Goal: Task Accomplishment & Management: Use online tool/utility

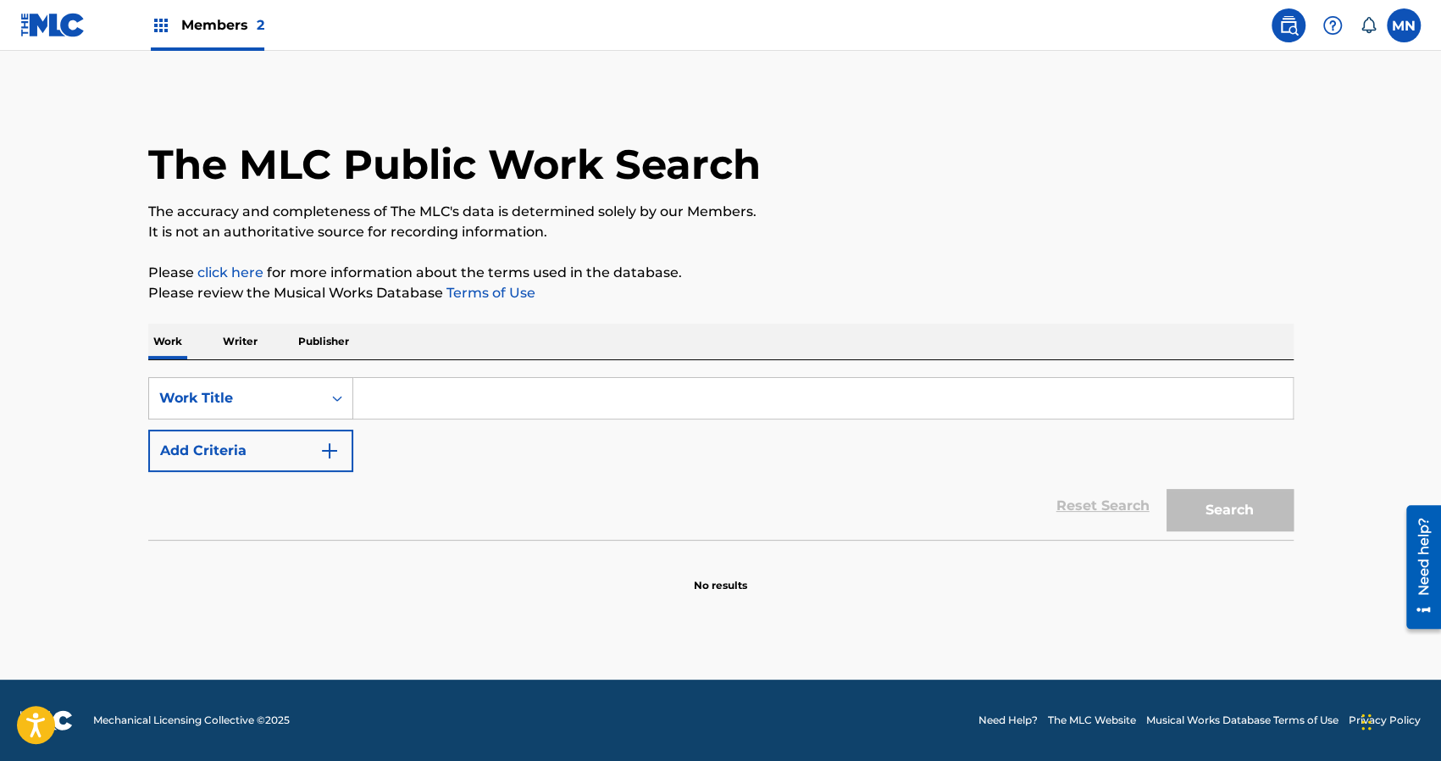
click at [216, 18] on span "Members 2" at bounding box center [222, 24] width 83 height 19
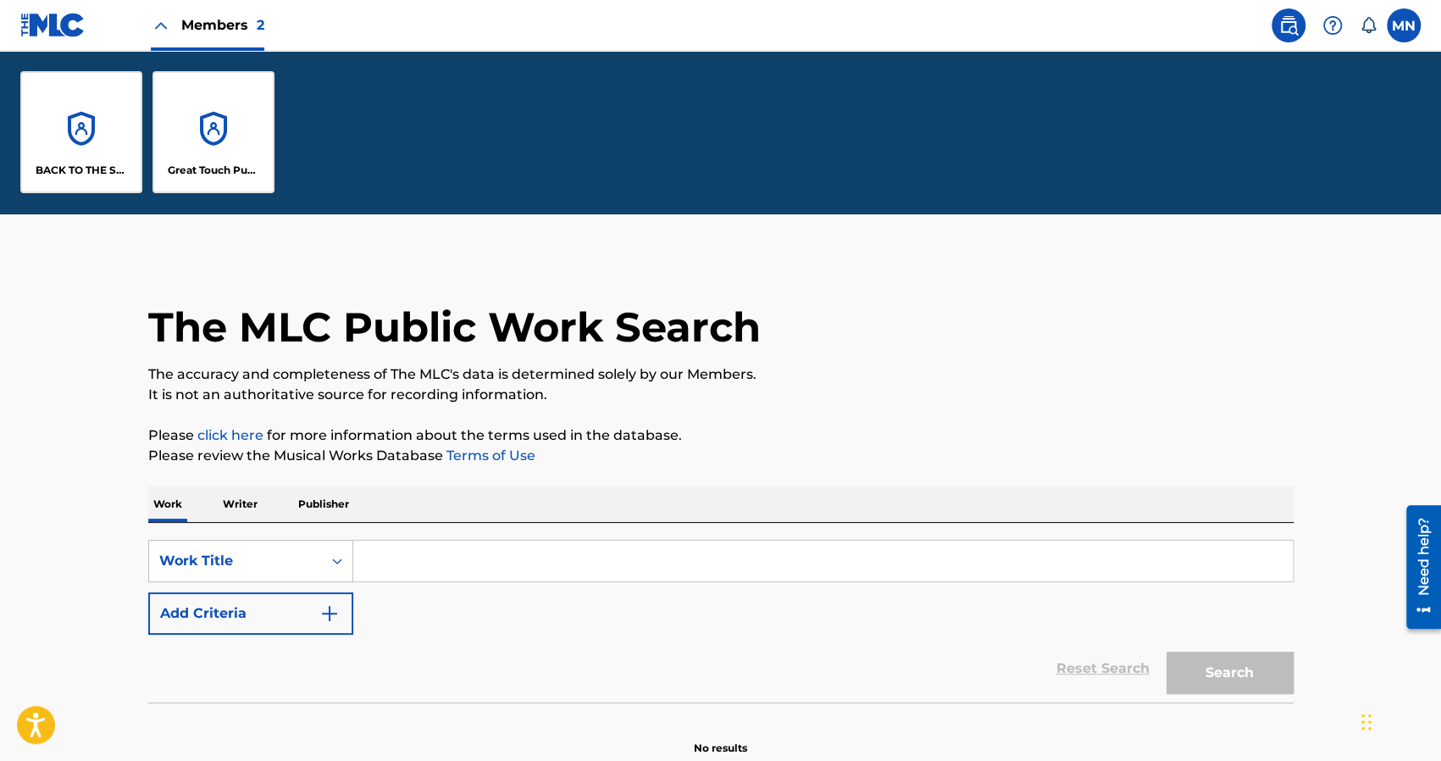
click at [72, 142] on div "BACK TO THE SOUND MUSIC" at bounding box center [81, 132] width 122 height 122
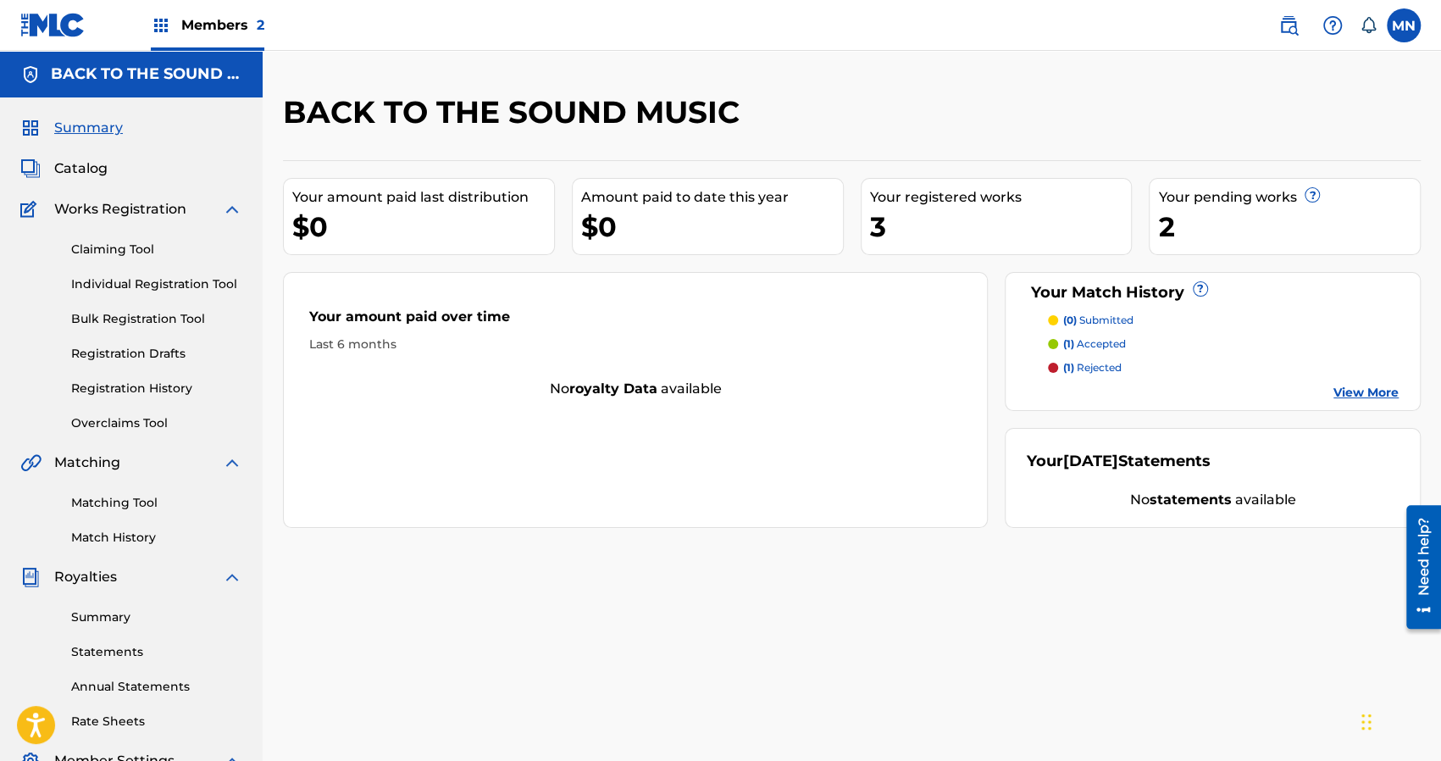
click at [108, 243] on link "Claiming Tool" at bounding box center [156, 250] width 171 height 18
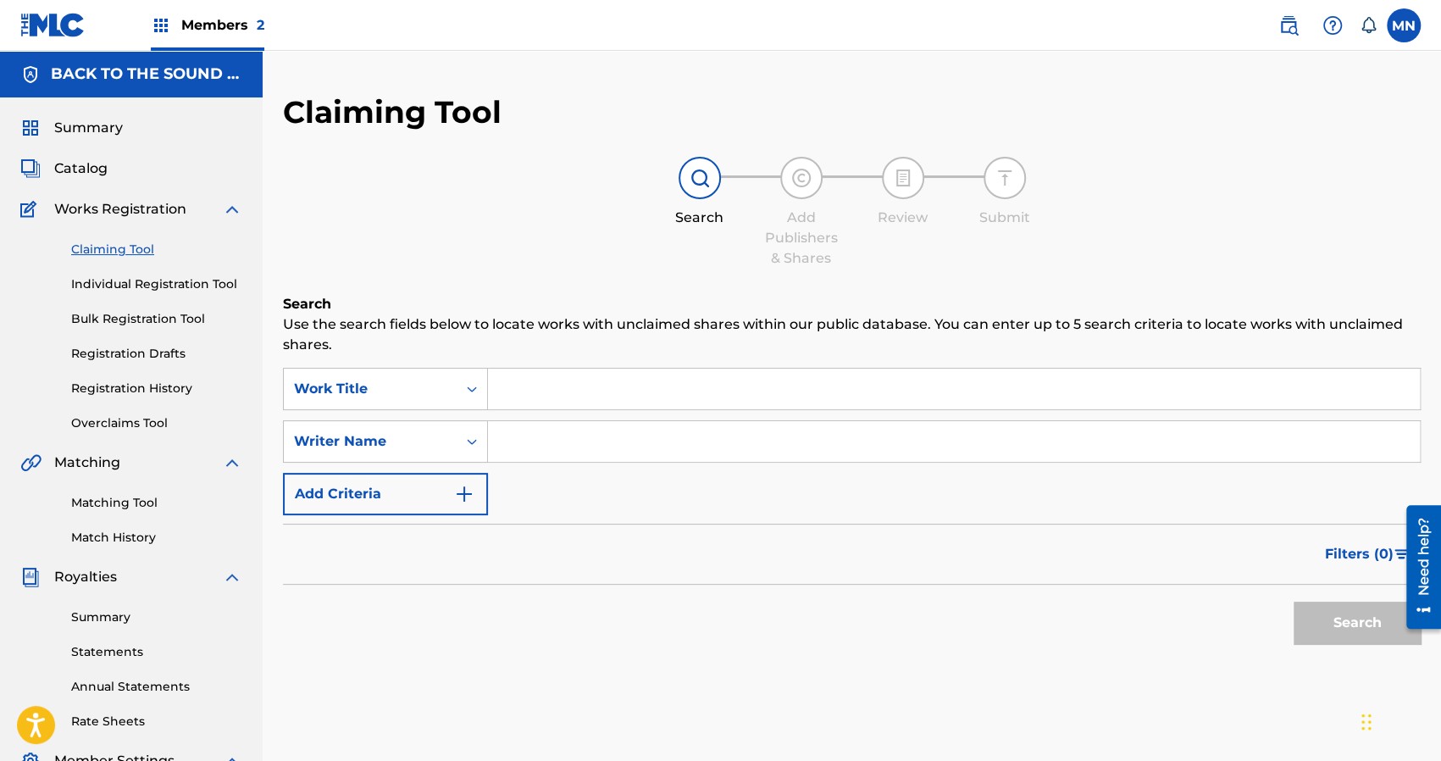
click at [553, 383] on input "Search Form" at bounding box center [954, 389] width 932 height 41
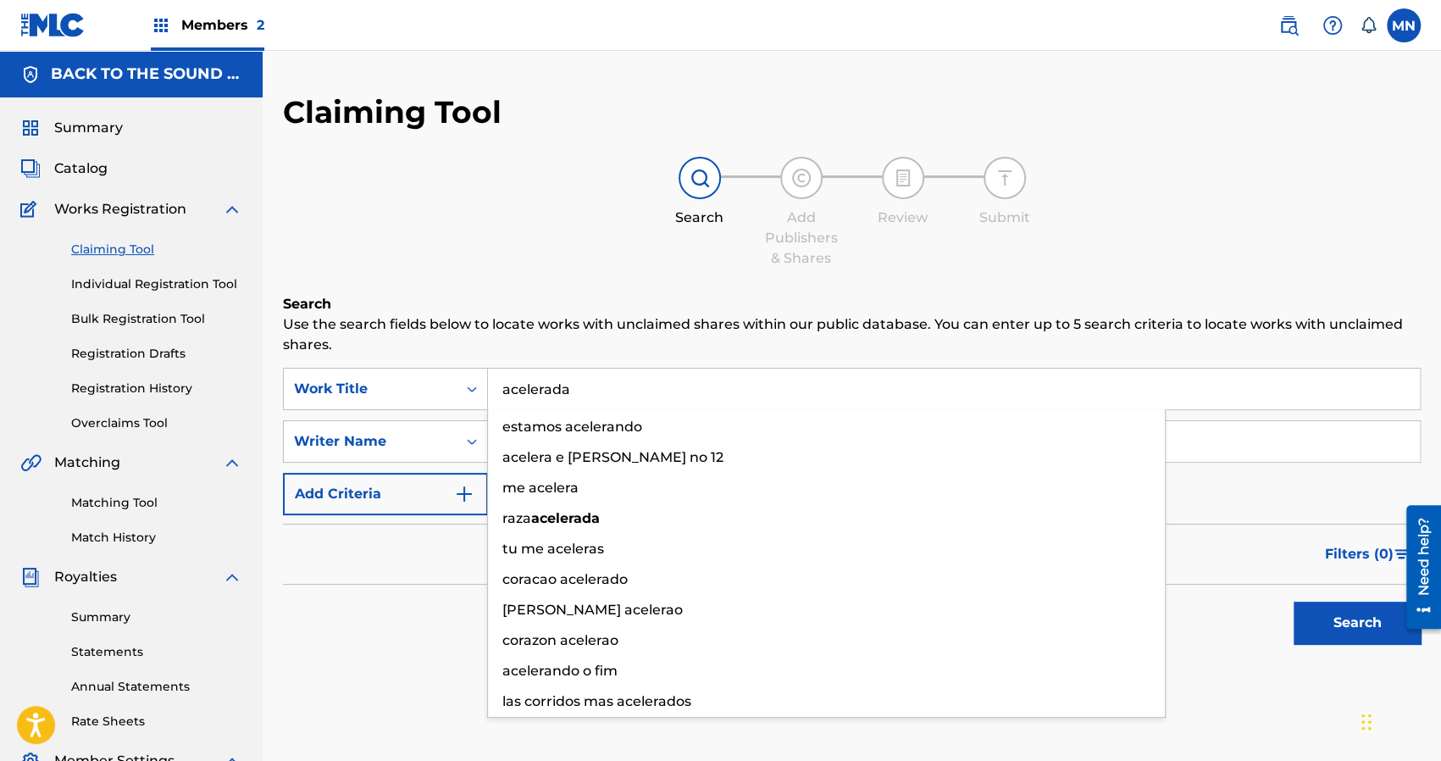
click at [1294, 602] on button "Search" at bounding box center [1357, 623] width 127 height 42
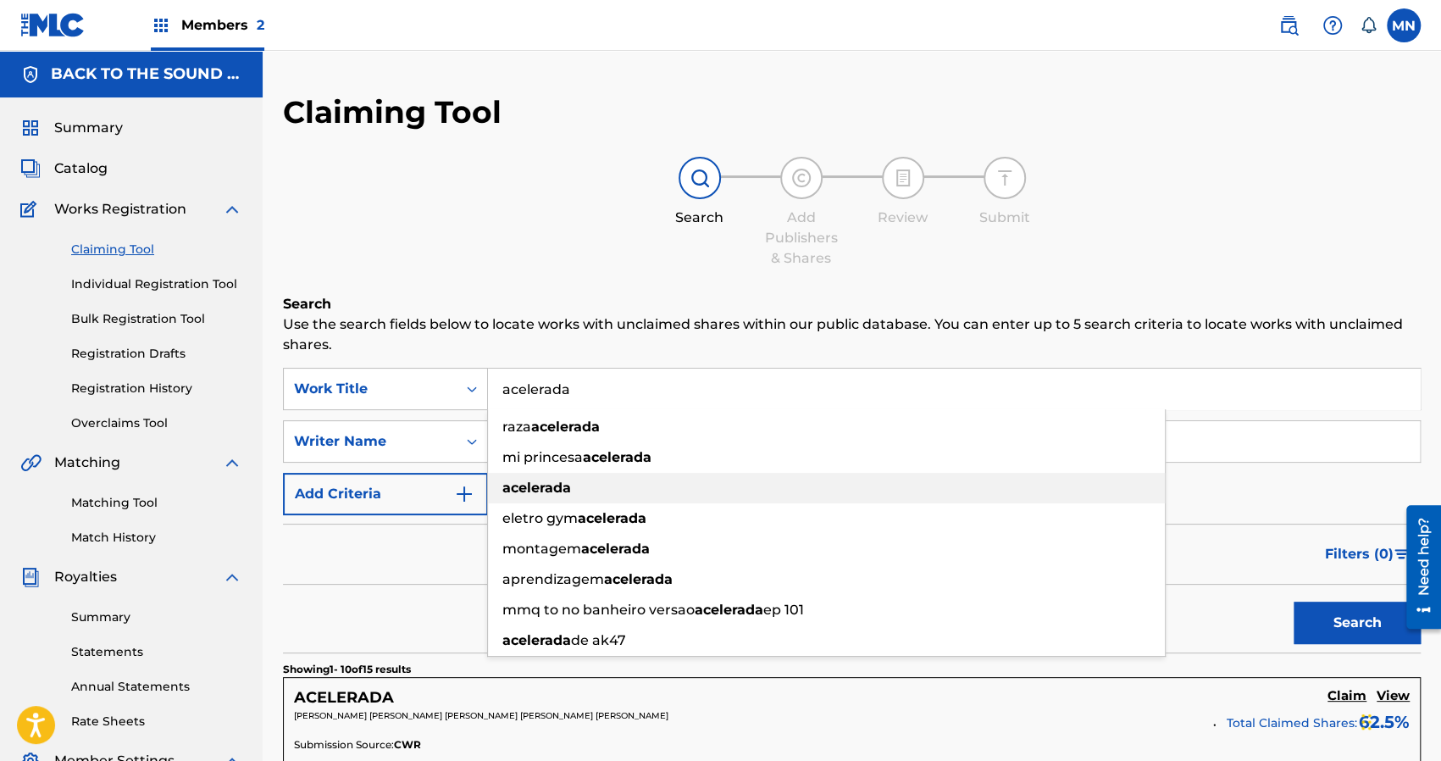
click at [537, 491] on strong "acelerada" at bounding box center [537, 488] width 69 height 16
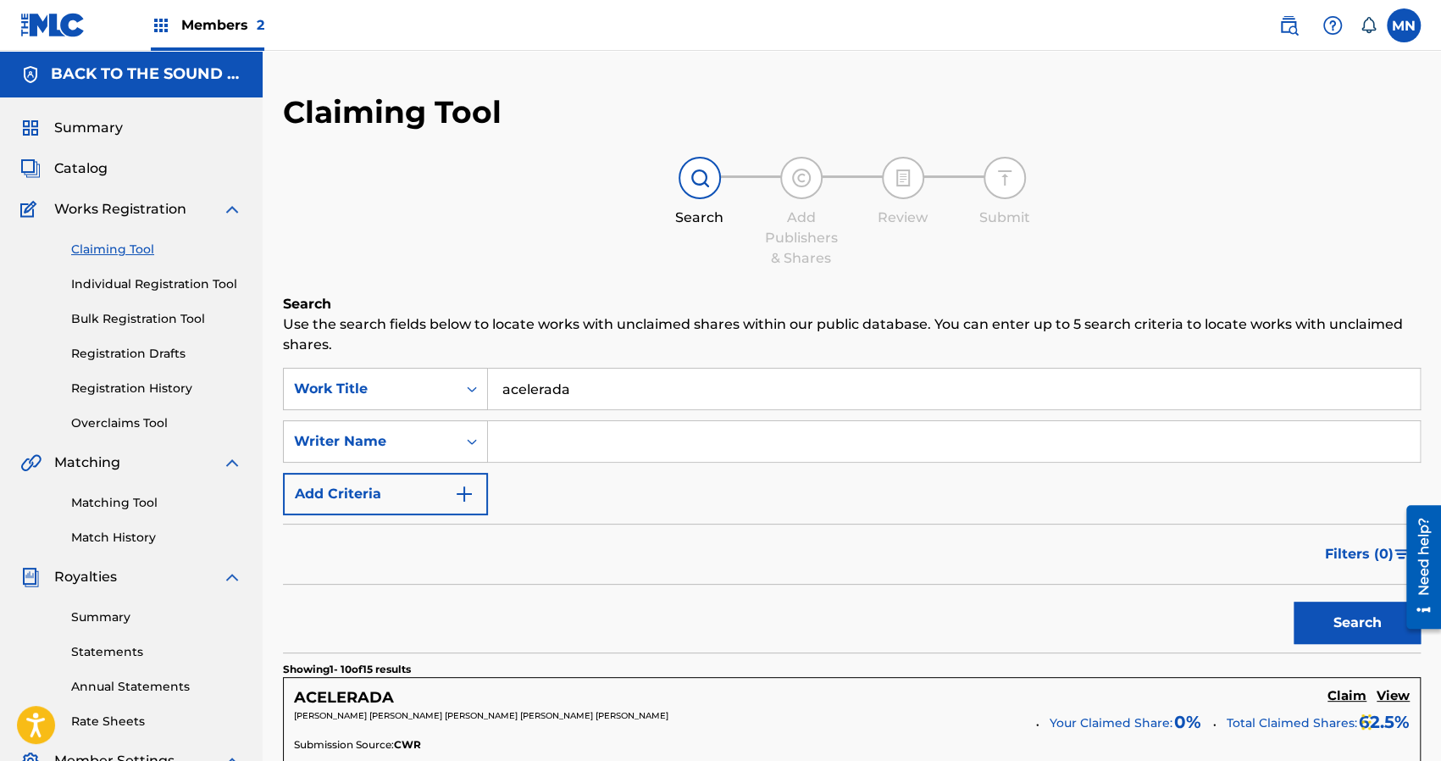
click at [614, 547] on div "Filters ( 0 )" at bounding box center [852, 554] width 1138 height 61
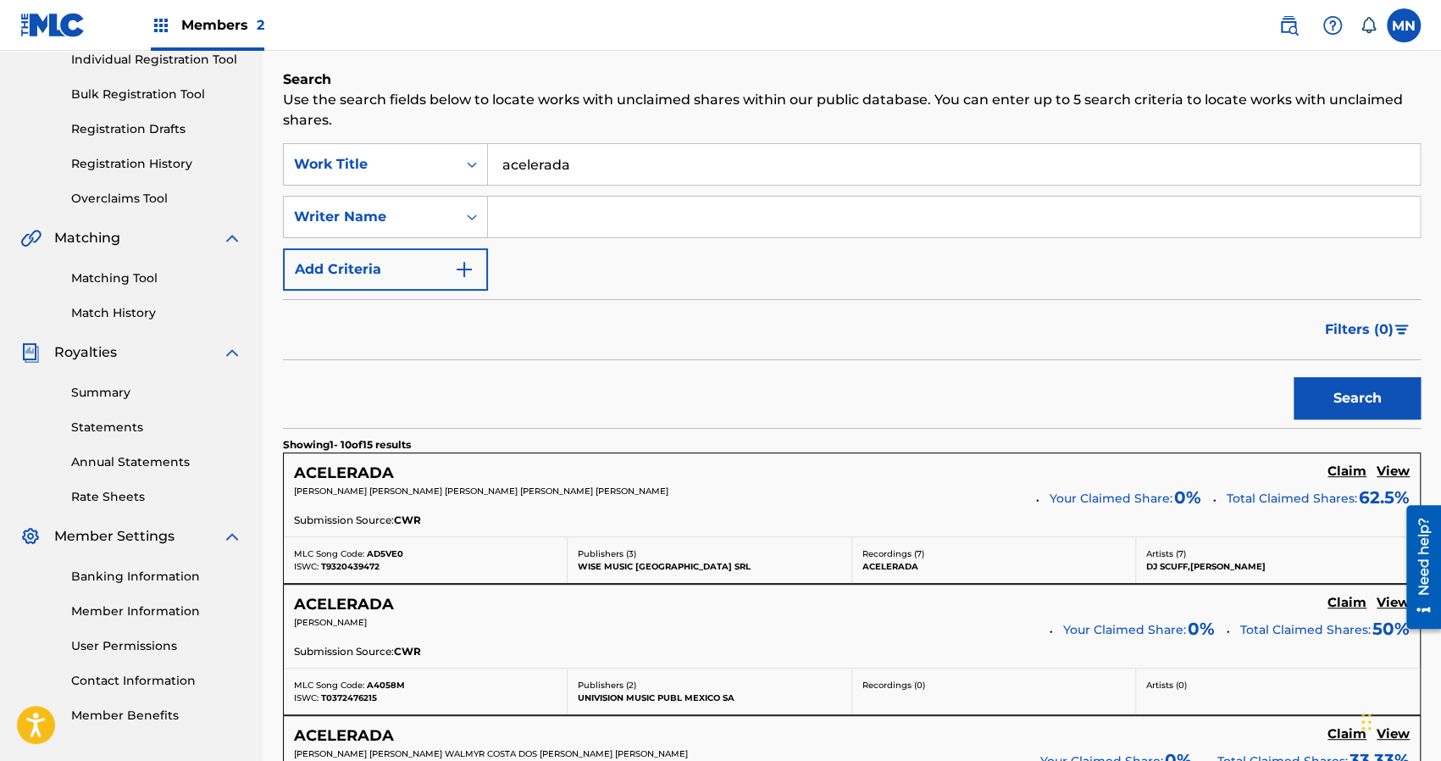
scroll to position [339, 0]
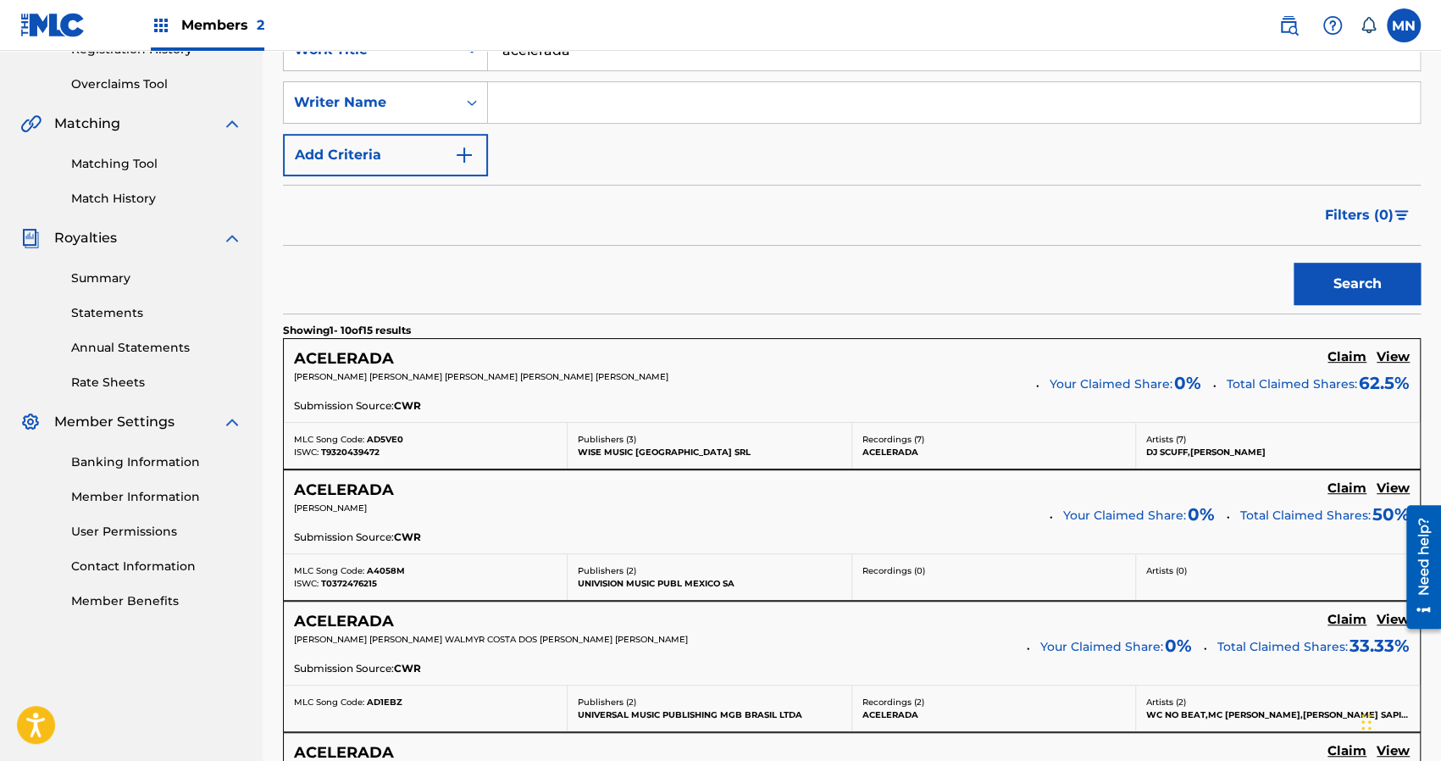
click at [614, 547] on div "ACELERADA Claim View [PERSON_NAME] Your Claimed Share: 0 % Total Claimed Shares…" at bounding box center [852, 511] width 1136 height 83
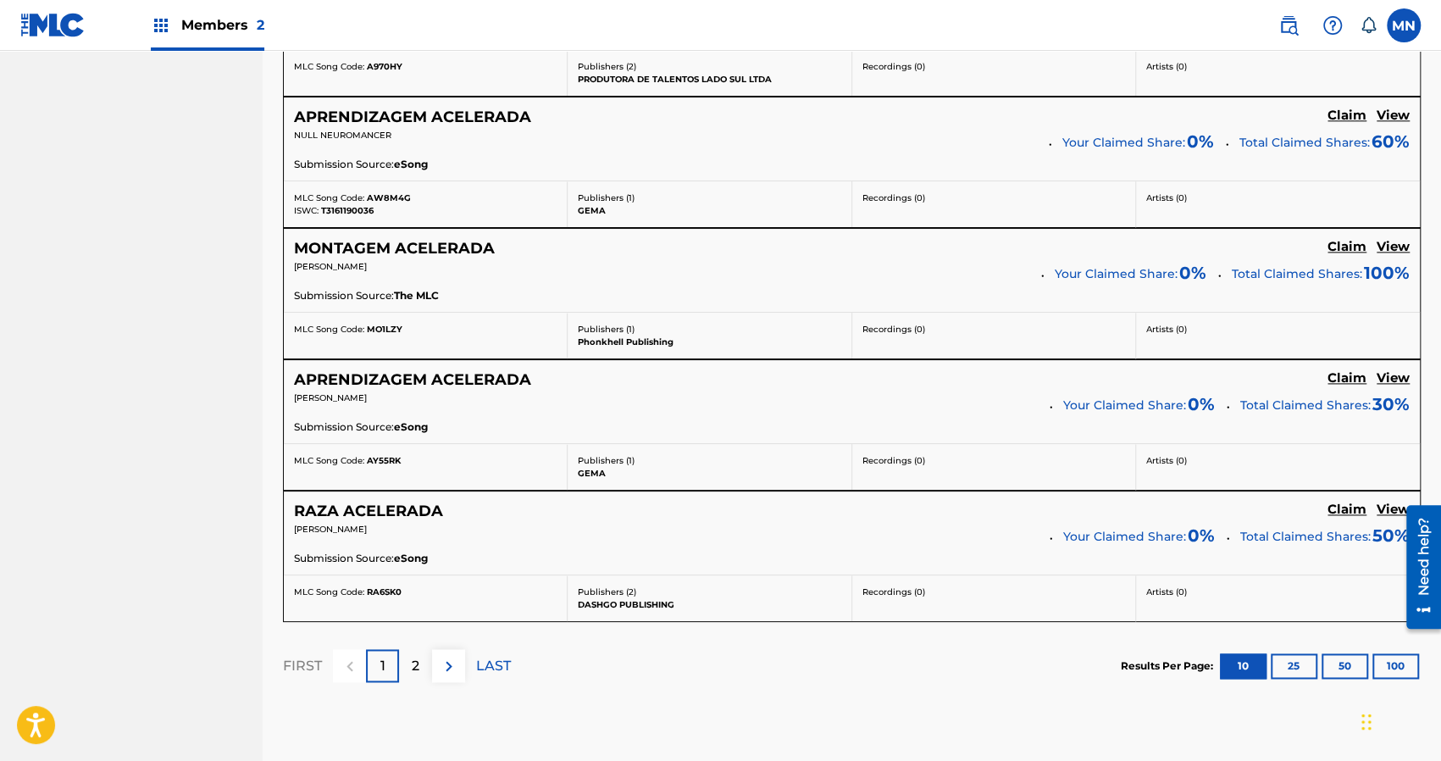
scroll to position [1424, 0]
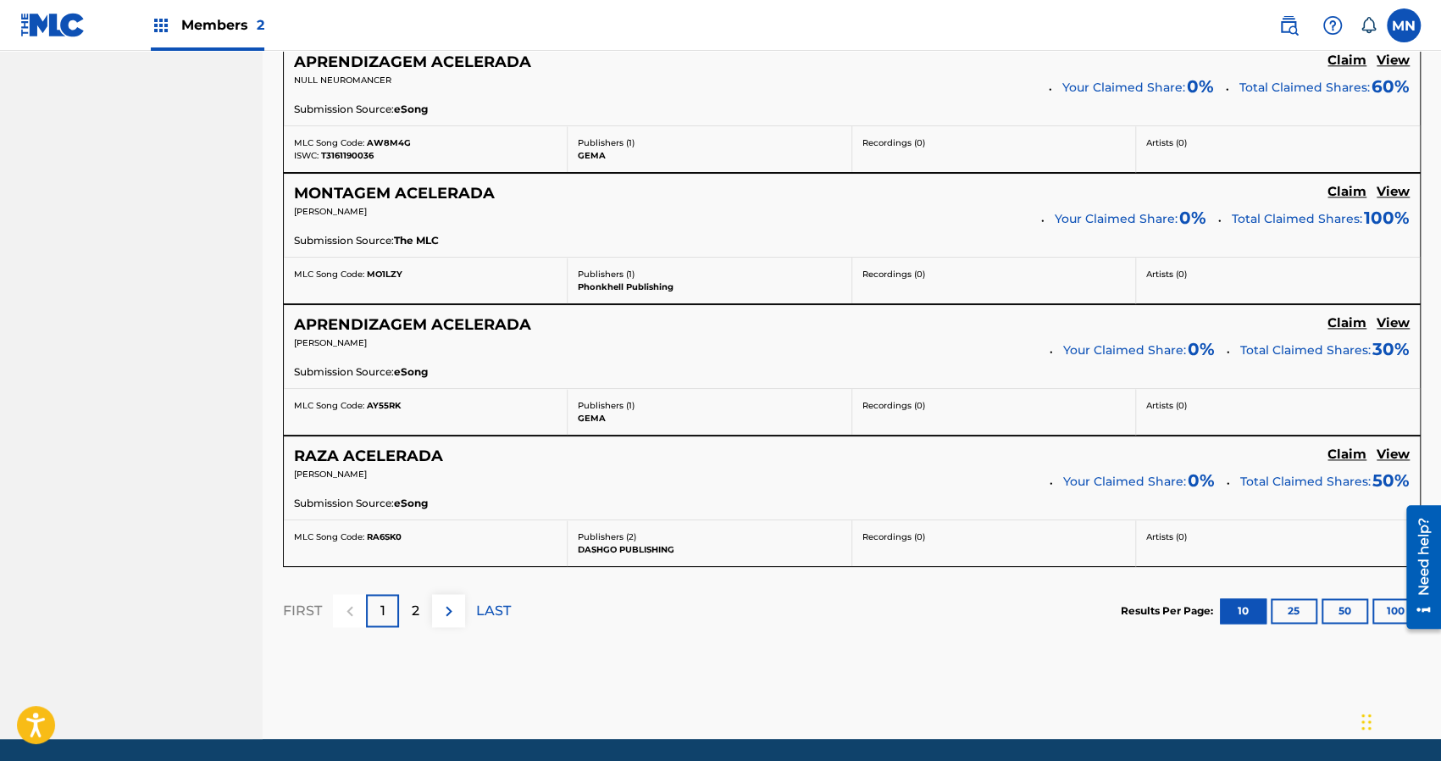
click at [620, 553] on div "Publishers ( 2 ) DASHGO PUBLISHING" at bounding box center [710, 543] width 284 height 46
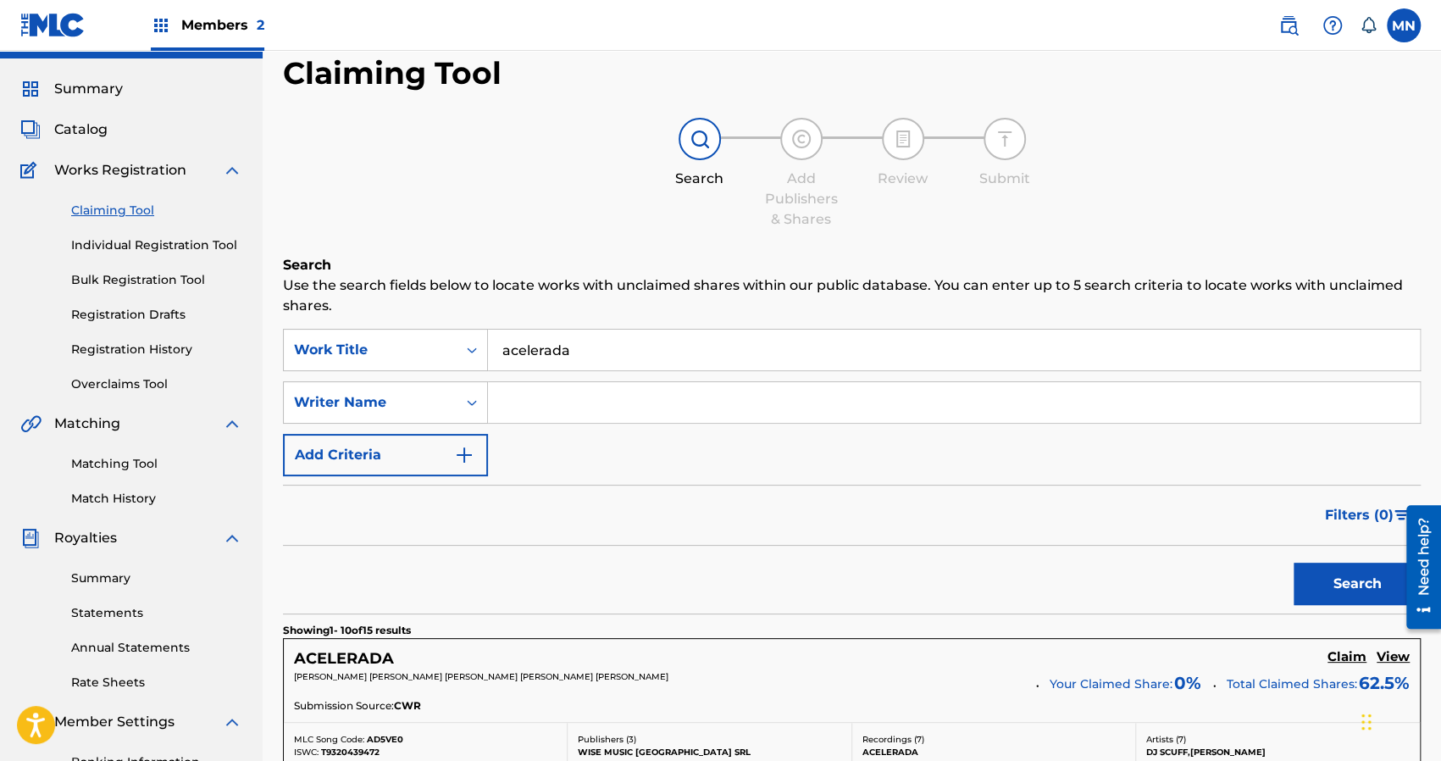
scroll to position [0, 0]
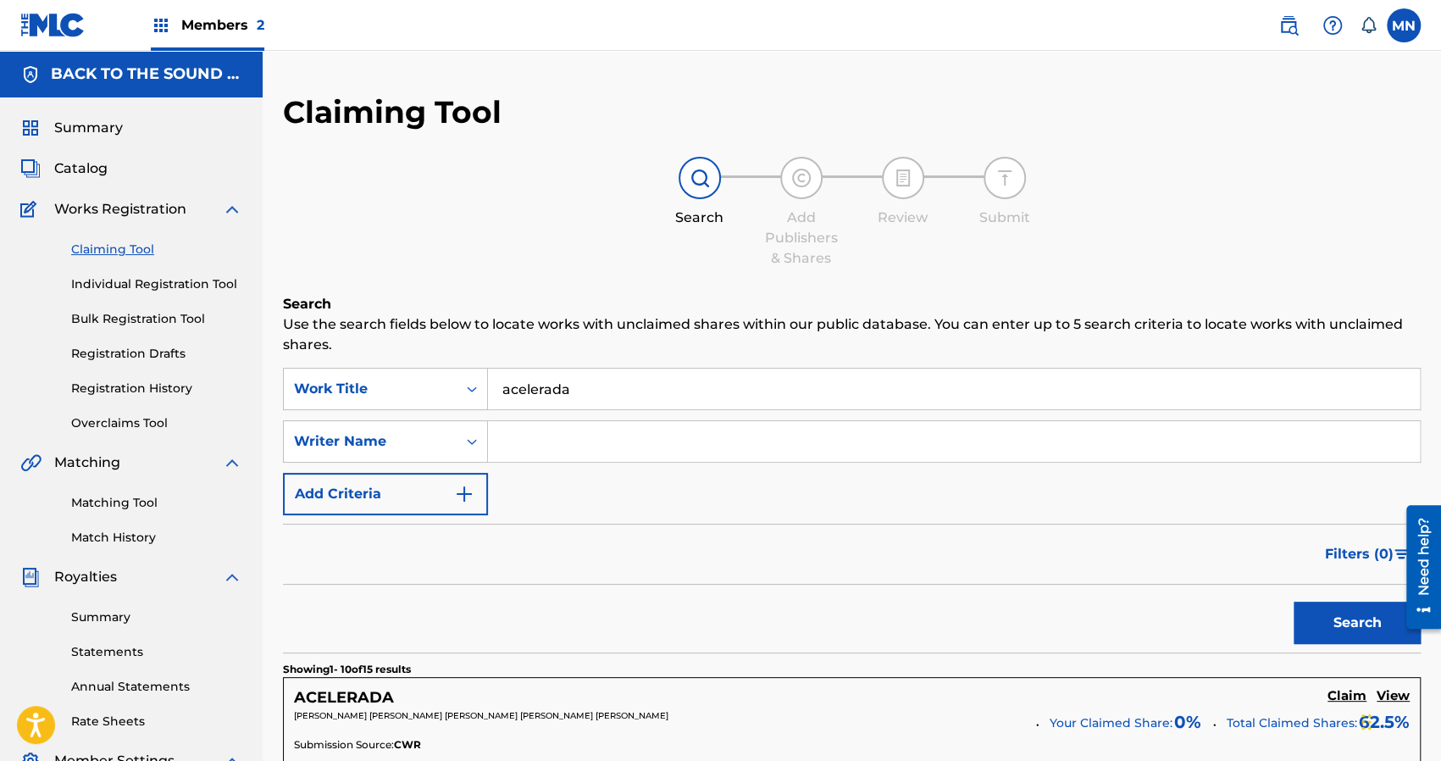
click at [597, 400] on input "acelerada" at bounding box center [954, 389] width 932 height 41
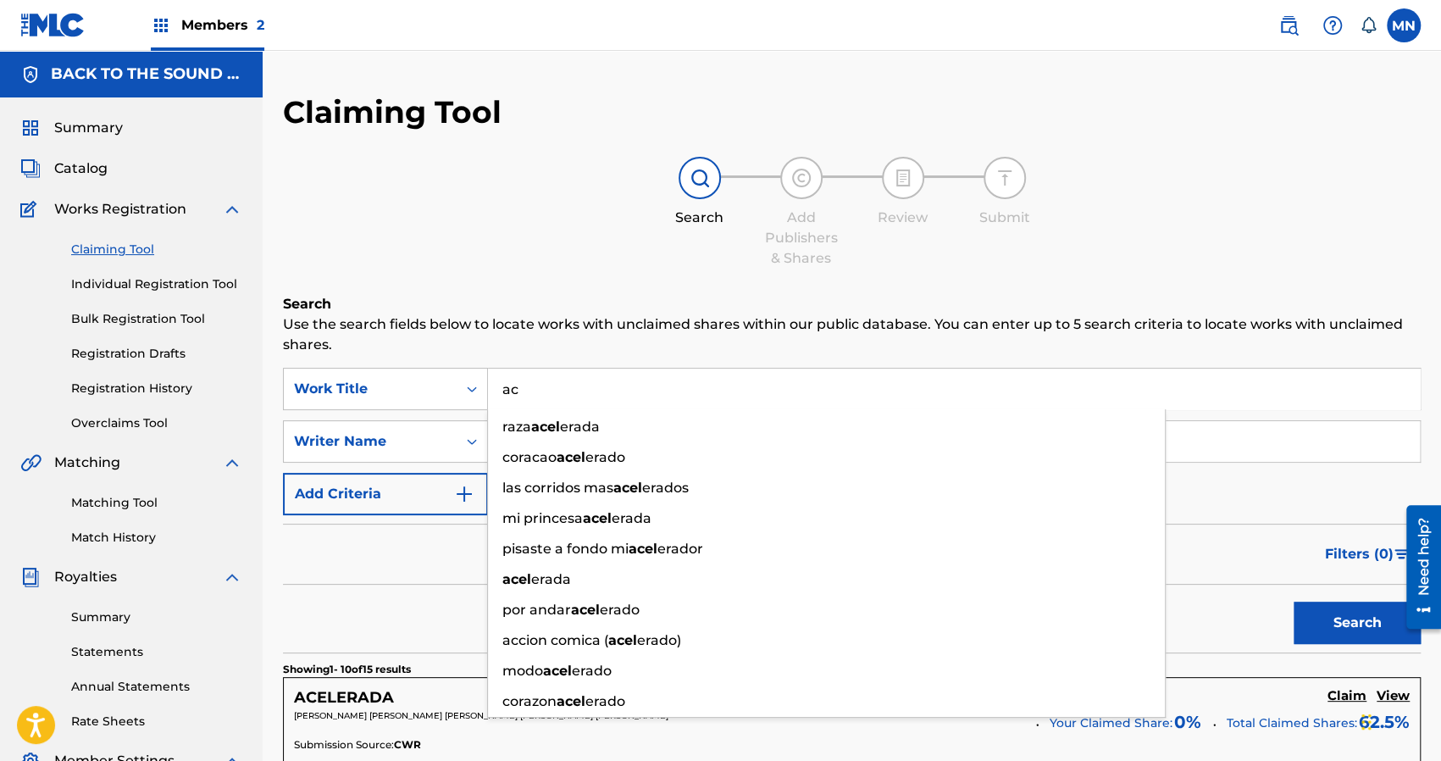
type input "a"
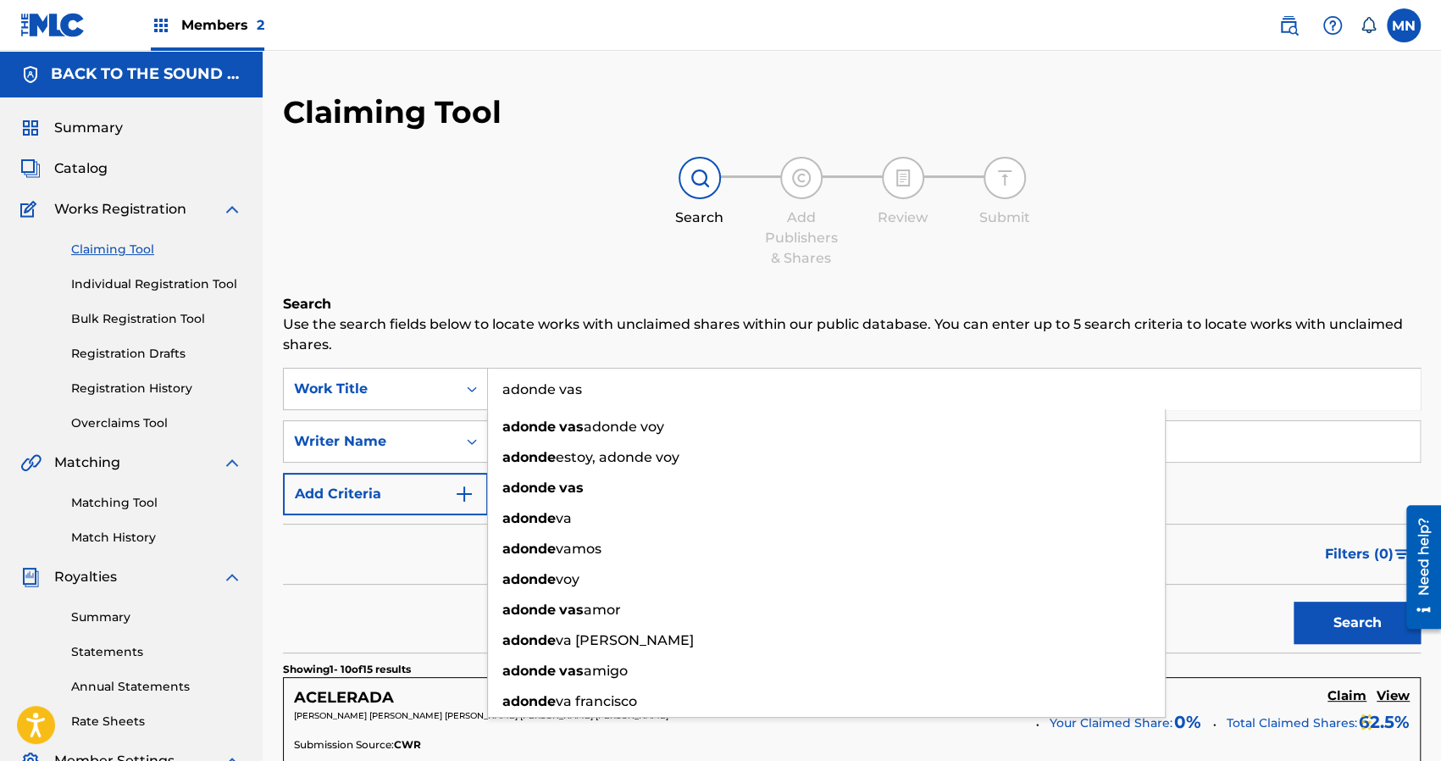
click at [1294, 602] on button "Search" at bounding box center [1357, 623] width 127 height 42
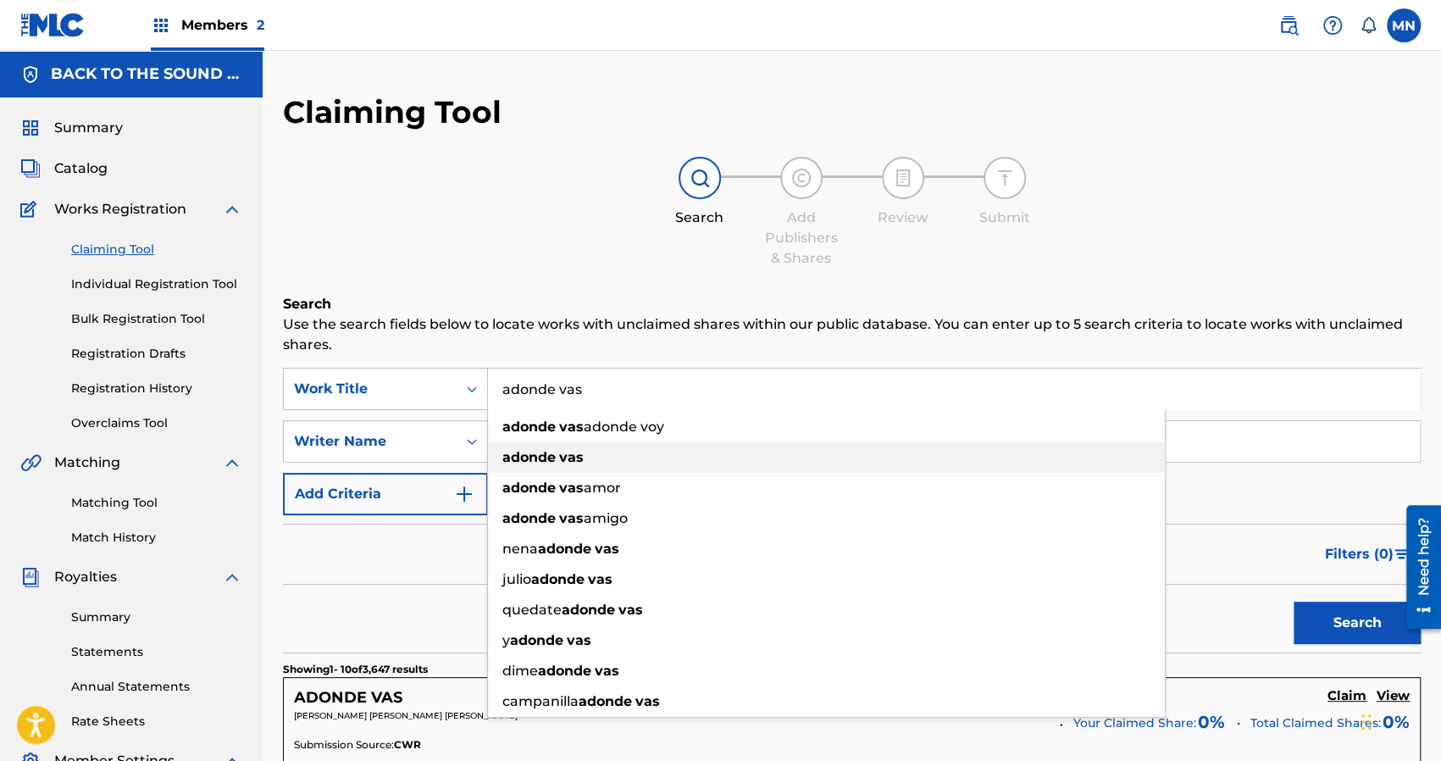
click at [552, 460] on strong "adonde" at bounding box center [529, 457] width 53 height 16
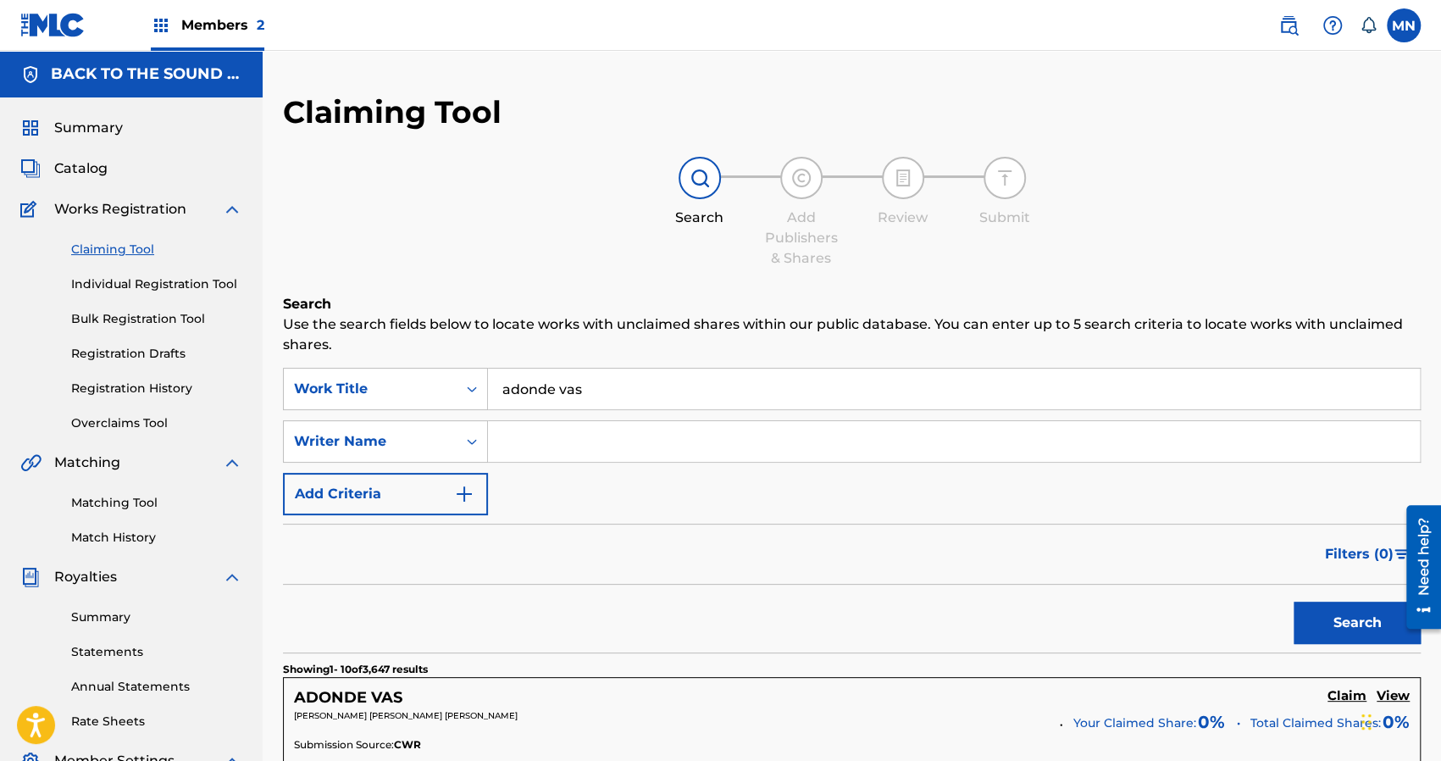
click at [684, 594] on div "Search" at bounding box center [852, 619] width 1138 height 68
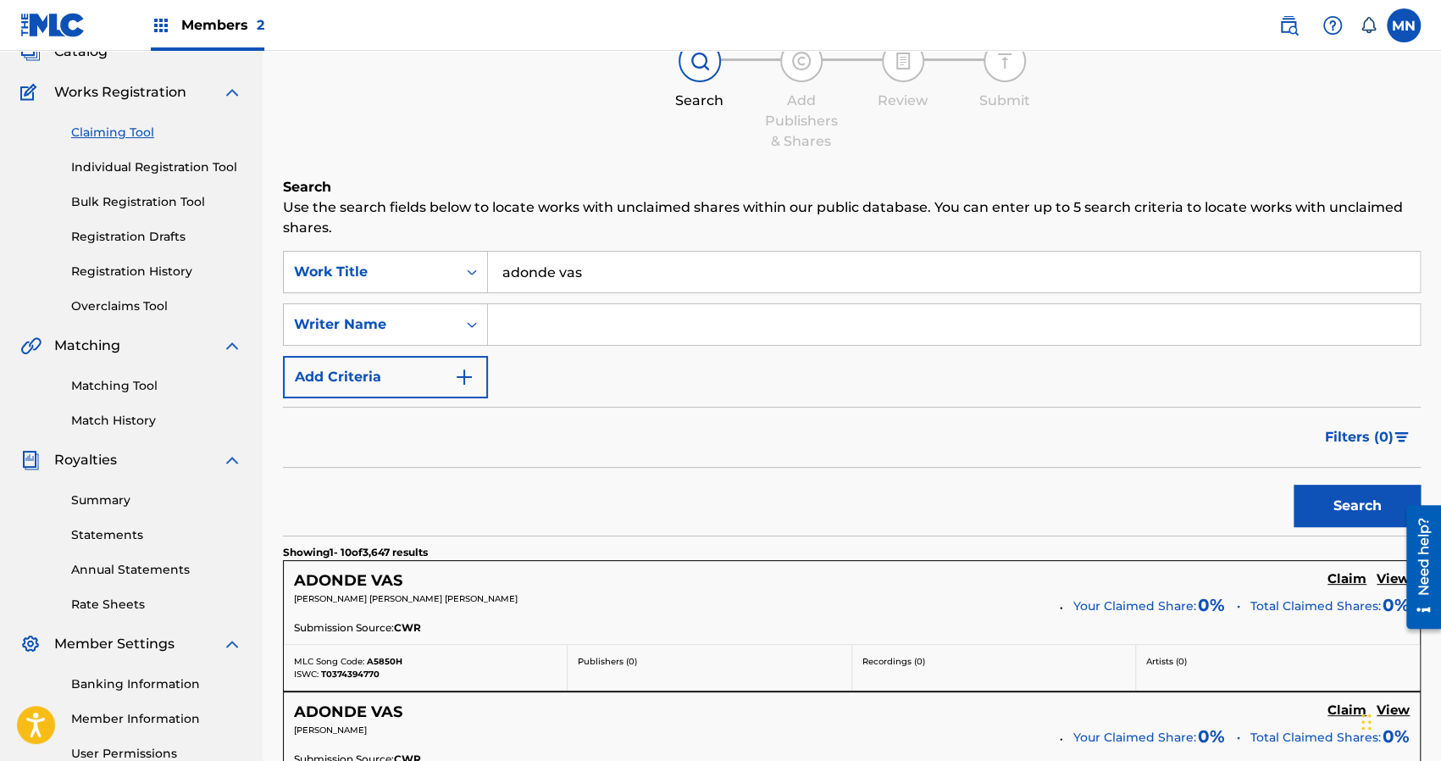
scroll to position [102, 0]
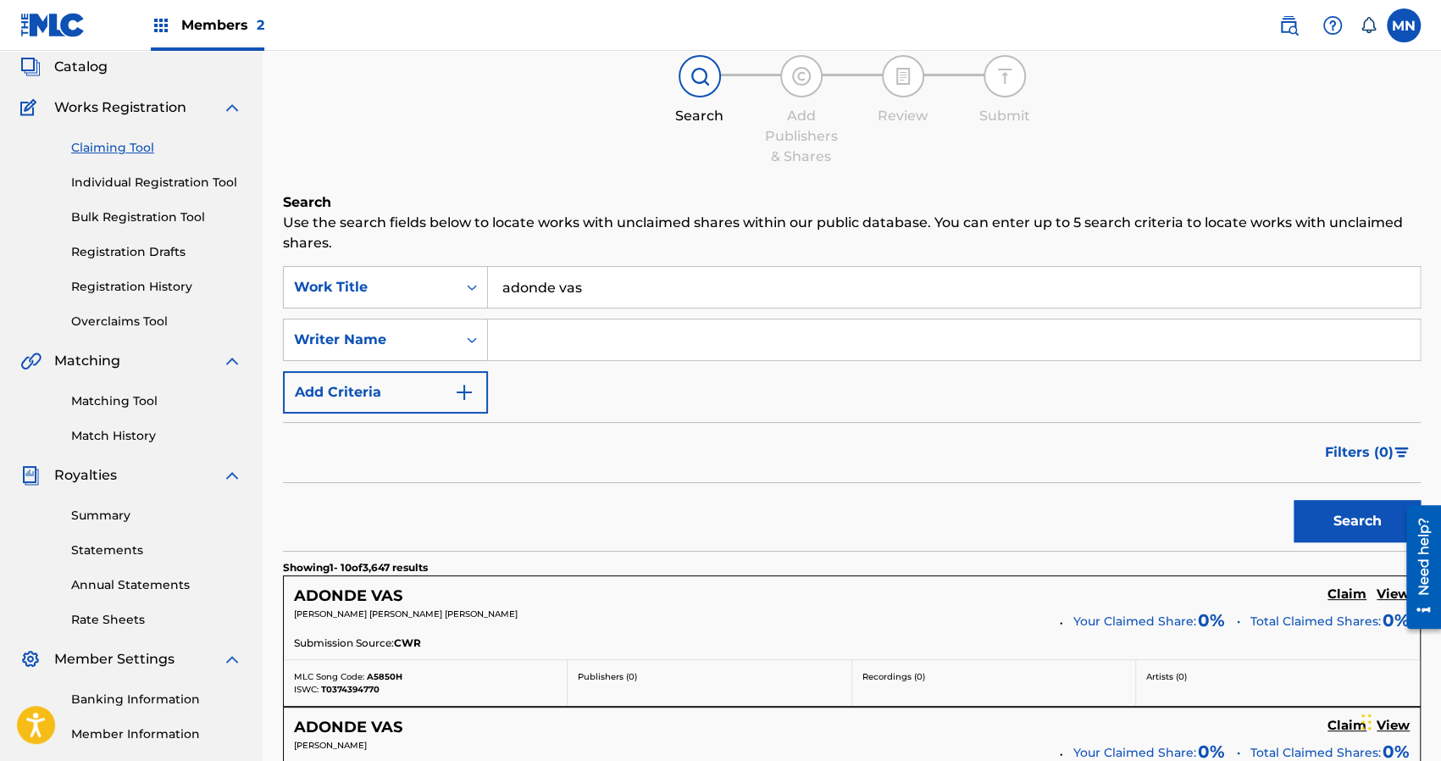
click at [510, 289] on input "adonde vas" at bounding box center [954, 287] width 932 height 41
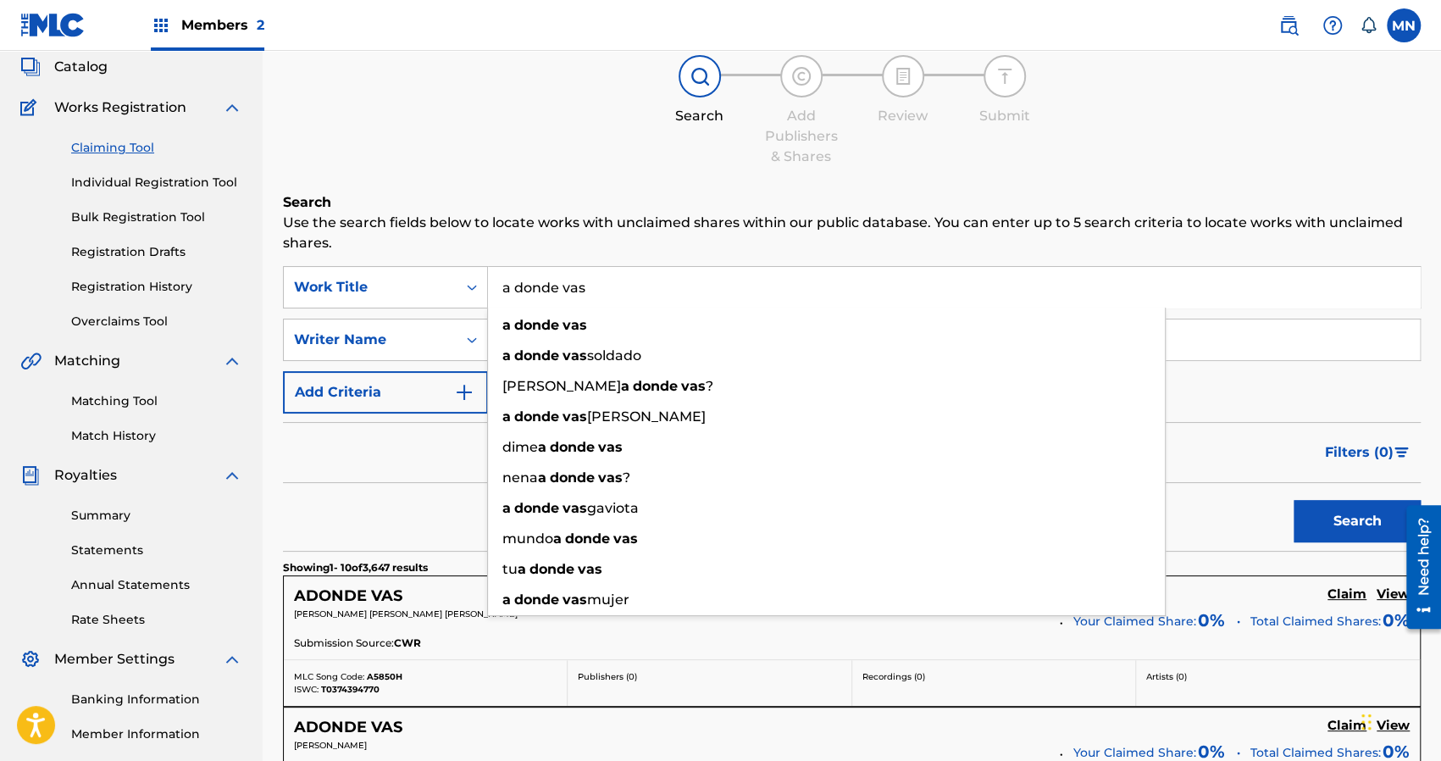
click at [1294, 500] on button "Search" at bounding box center [1357, 521] width 127 height 42
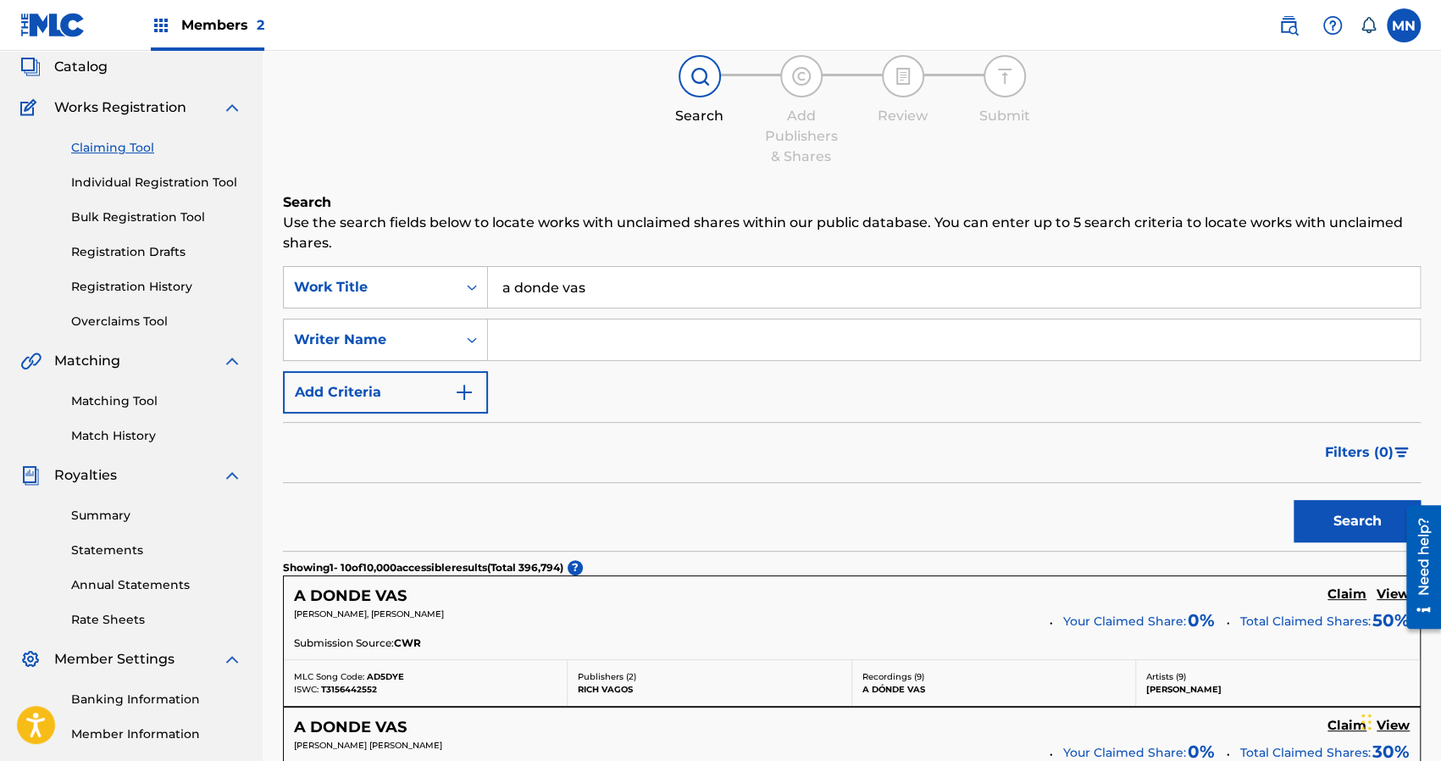
click at [425, 510] on div "Search" at bounding box center [852, 517] width 1138 height 68
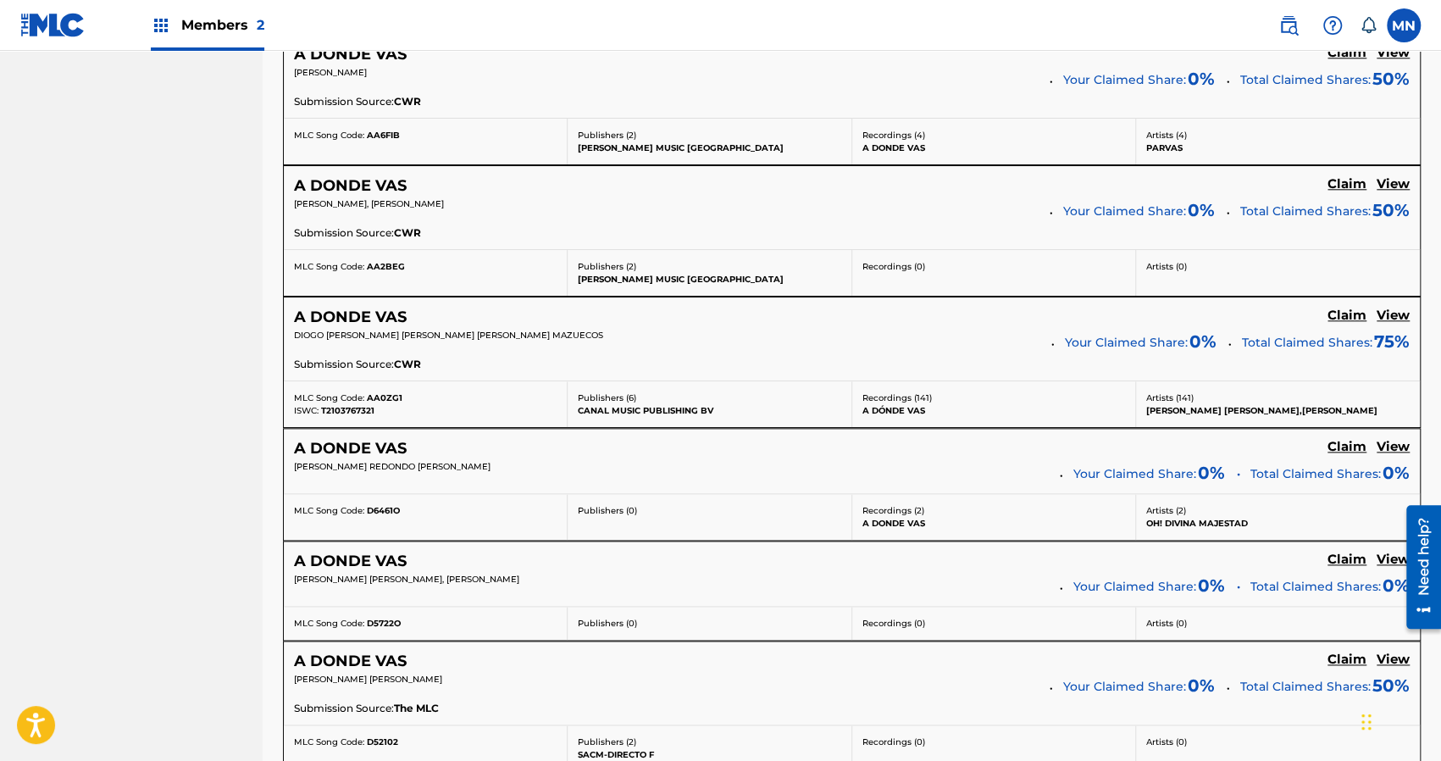
scroll to position [1356, 0]
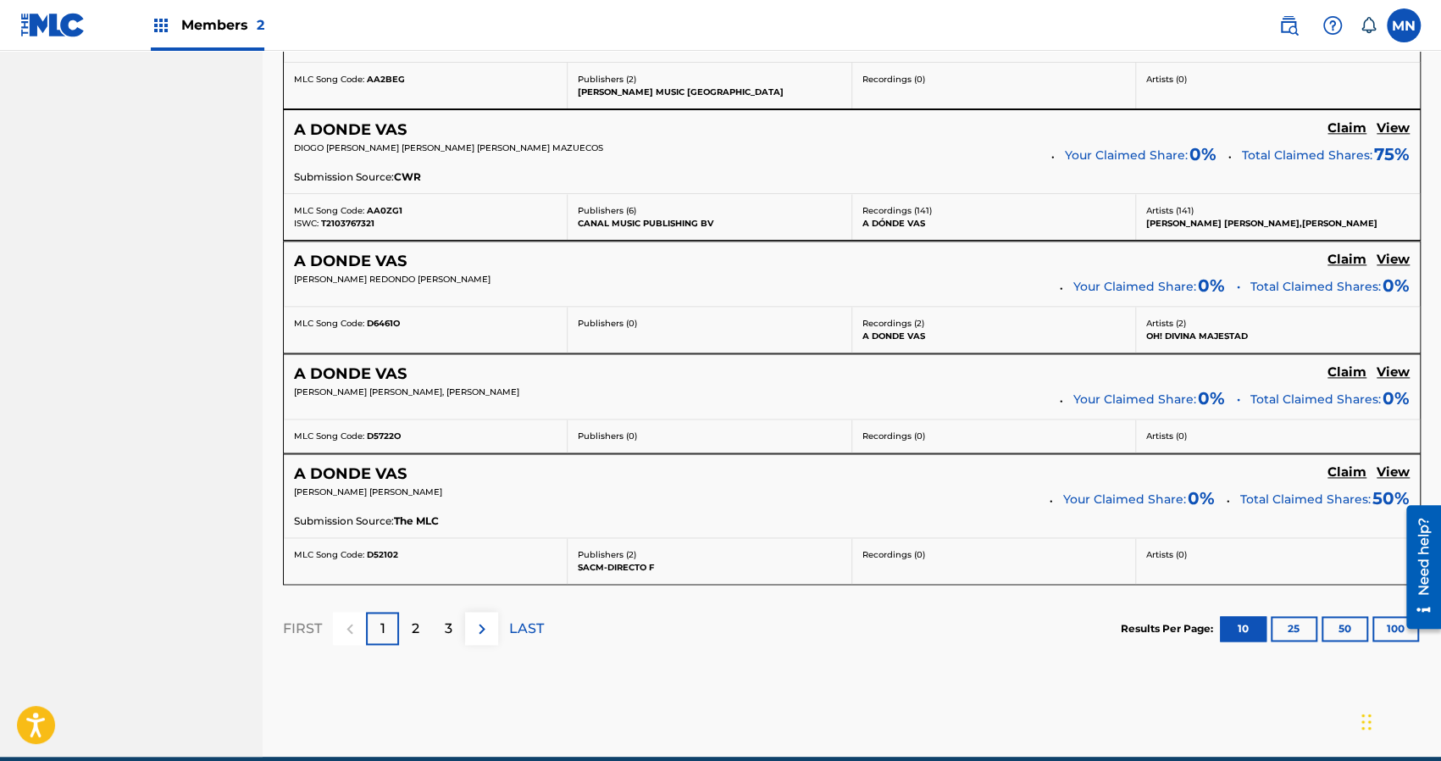
click at [417, 619] on p "2" at bounding box center [416, 629] width 8 height 20
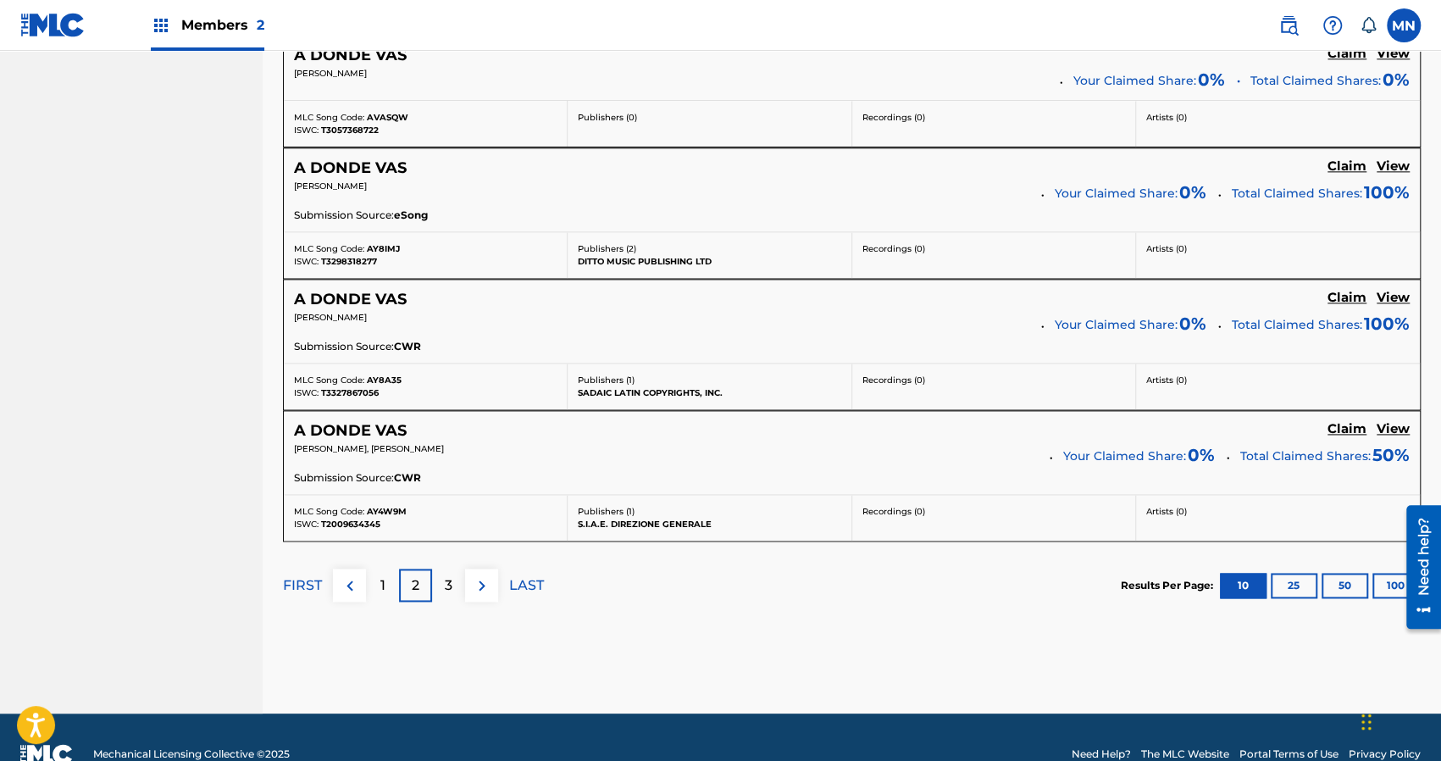
scroll to position [1418, 0]
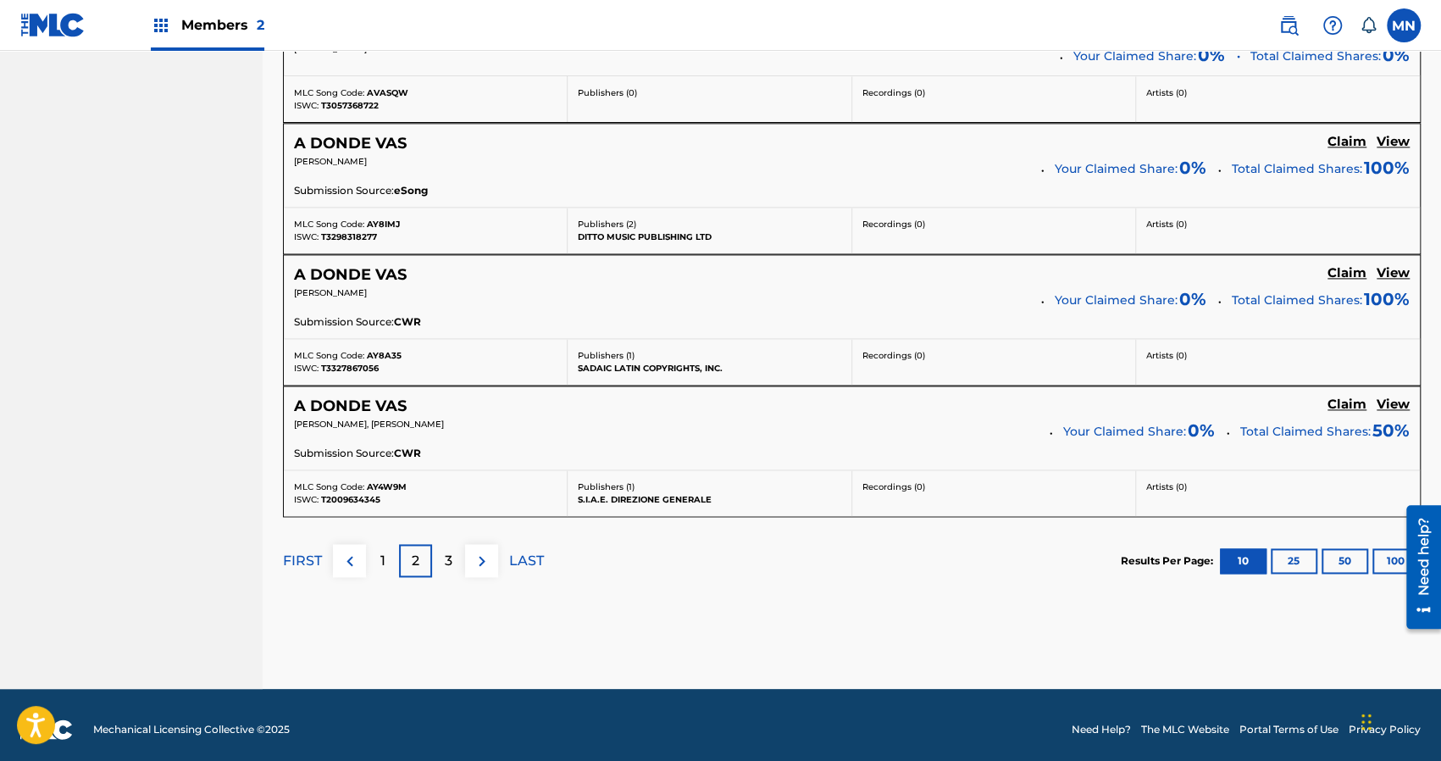
click at [456, 544] on div "3" at bounding box center [448, 560] width 33 height 33
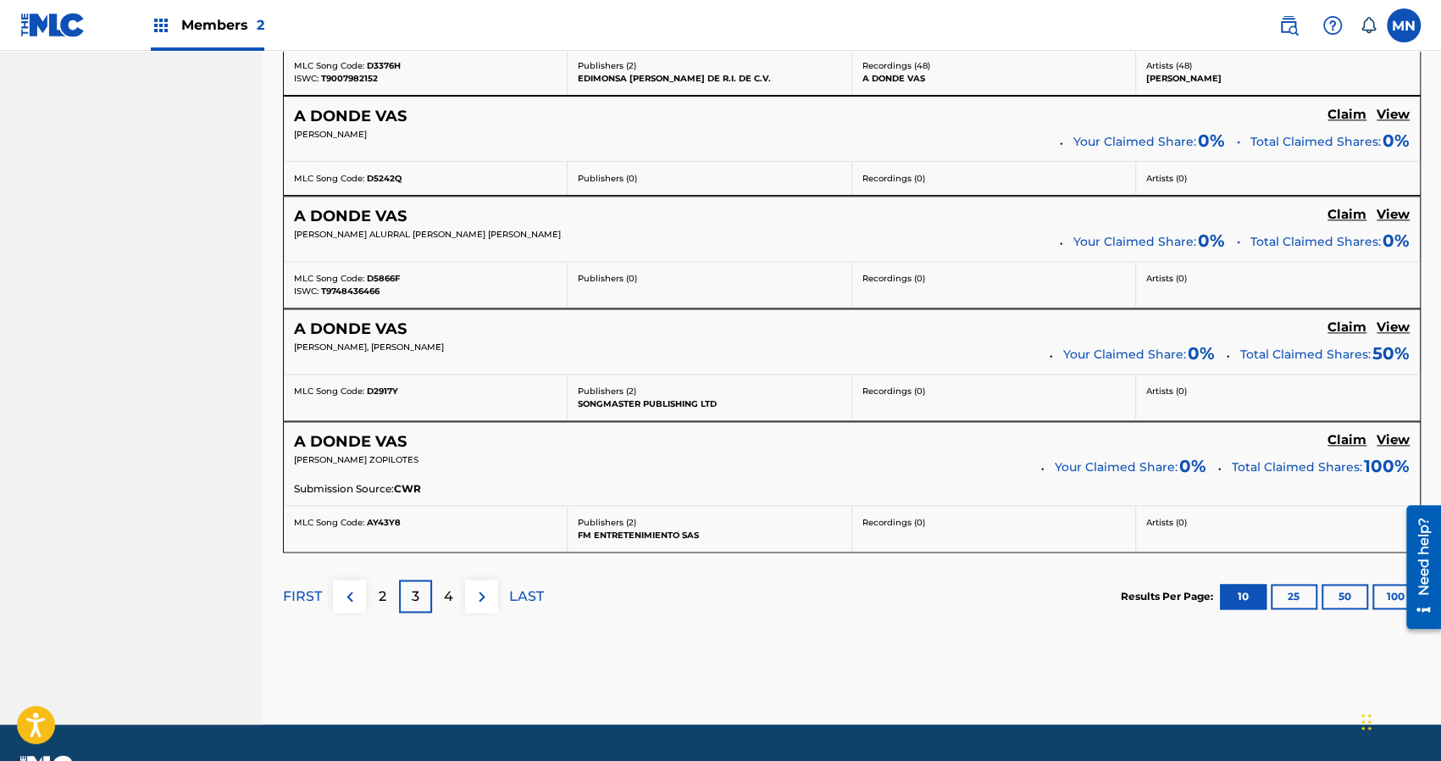
scroll to position [1308, 0]
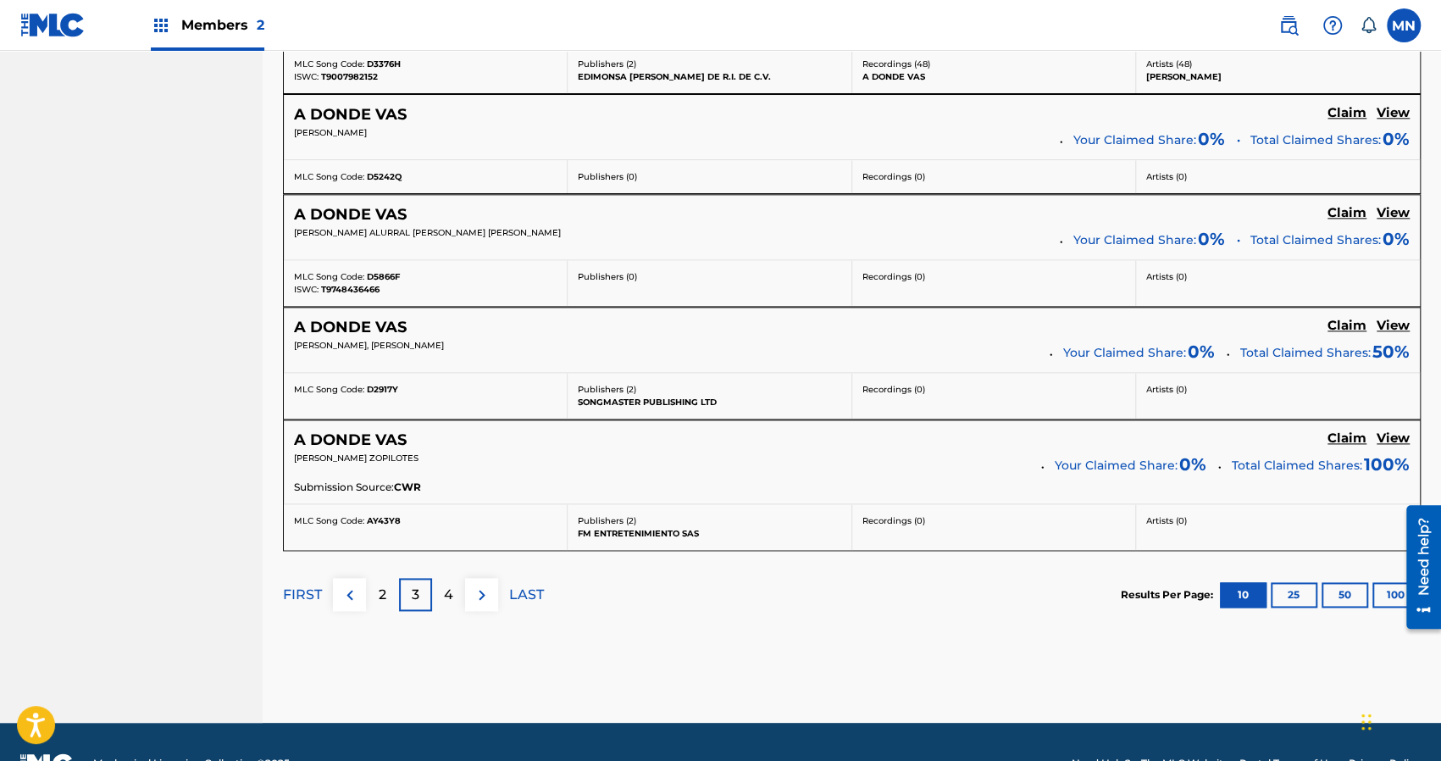
click at [453, 585] on p "4" at bounding box center [448, 595] width 9 height 20
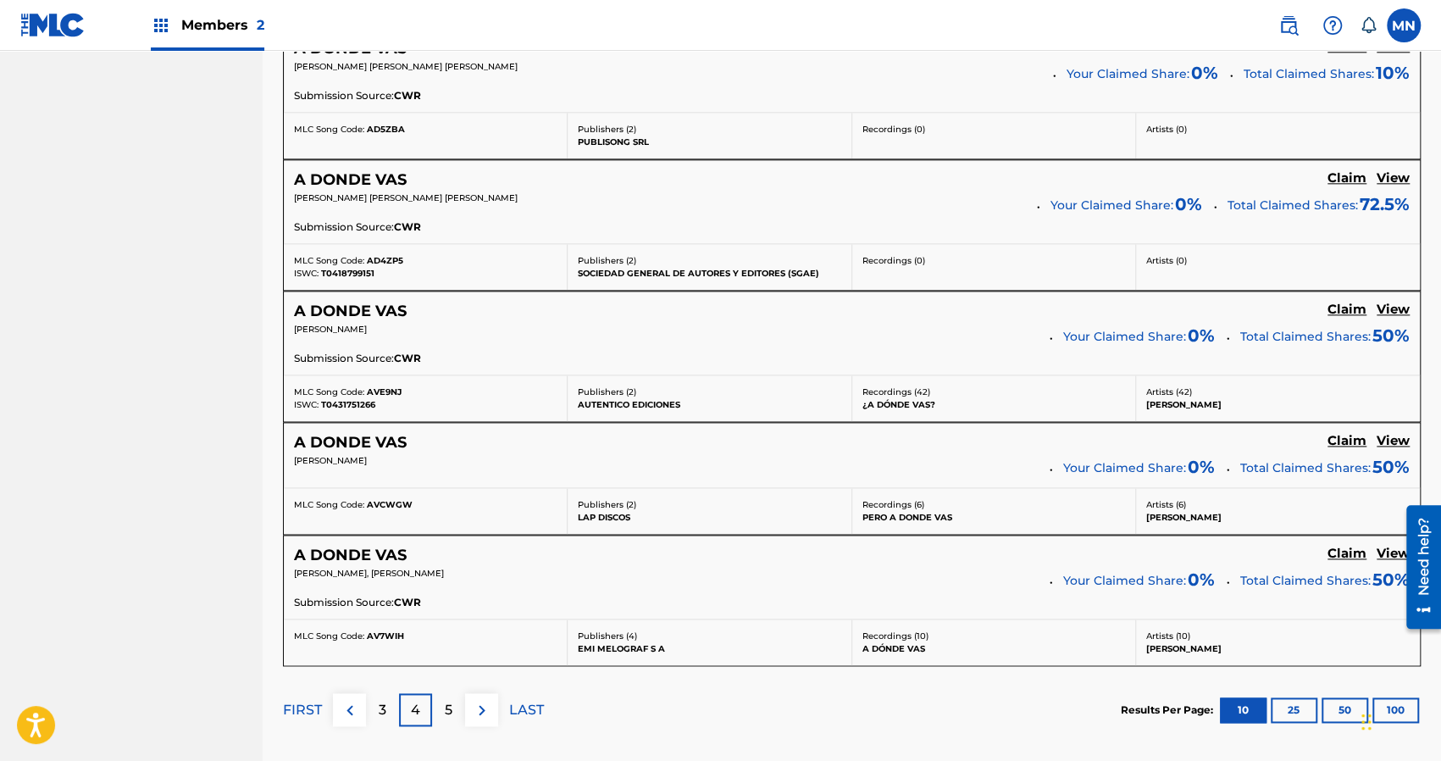
click at [453, 580] on div "[PERSON_NAME], [PERSON_NAME]" at bounding box center [666, 579] width 744 height 24
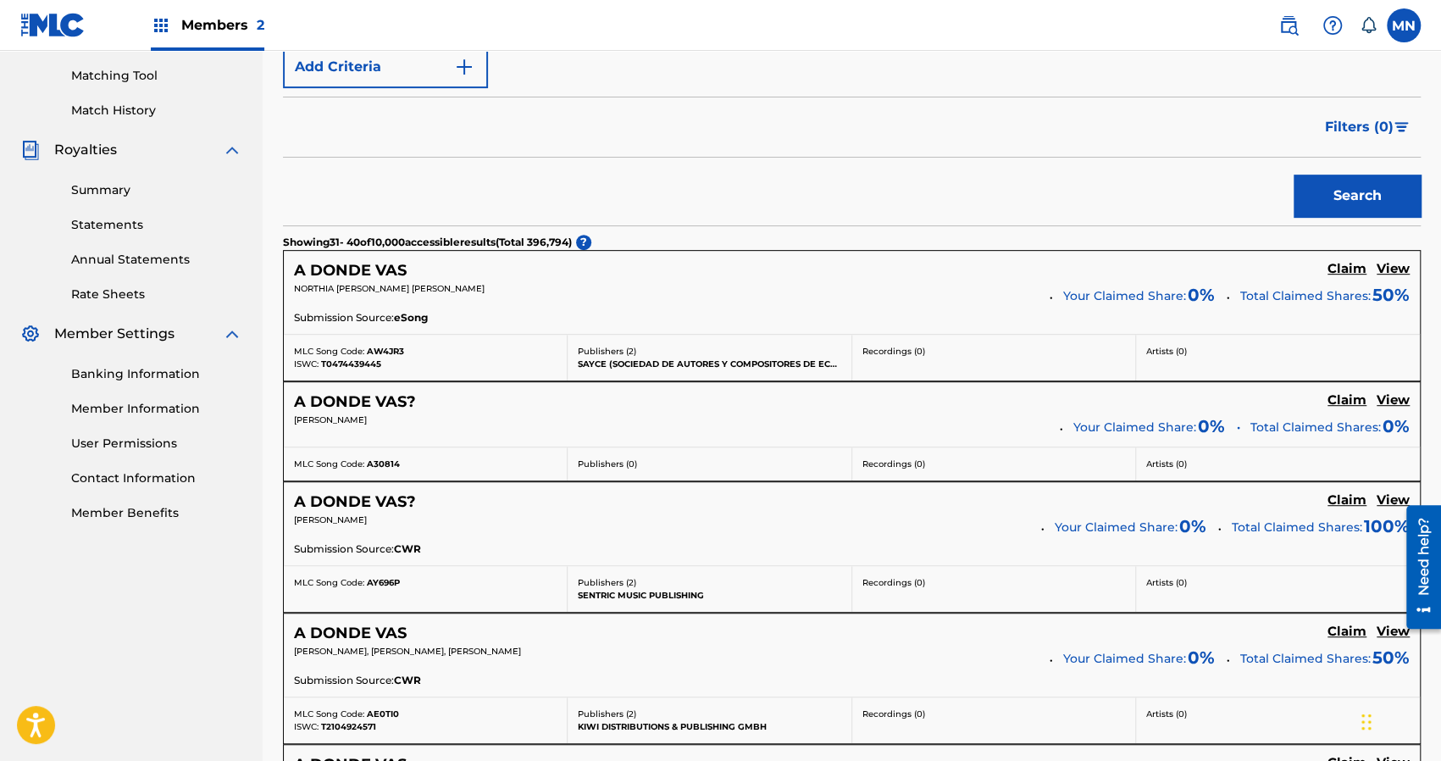
scroll to position [359, 0]
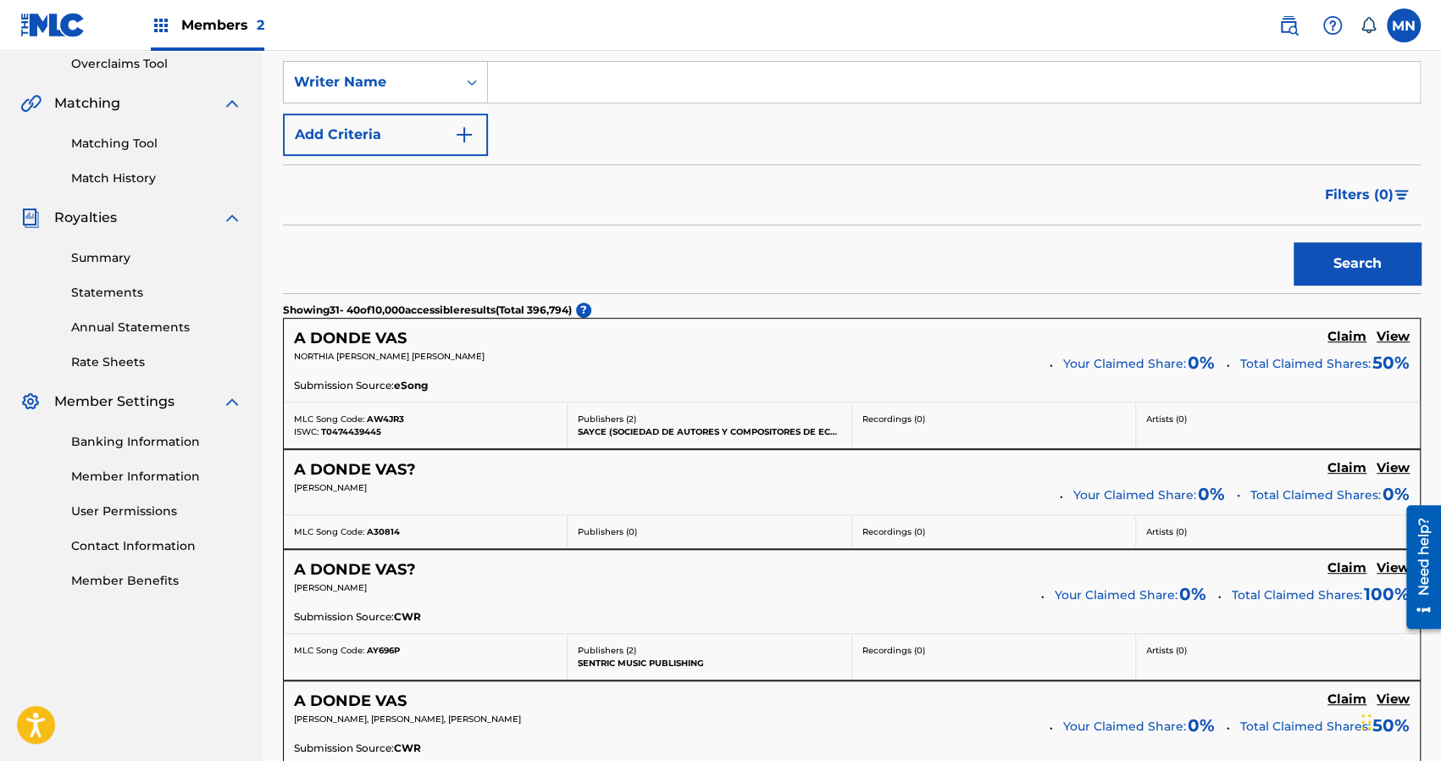
click at [554, 157] on form "SearchWithCriteriad7fb7818-f453-4d57-9ea8-a54e955d01c3 Work Title a donde vas S…" at bounding box center [852, 150] width 1138 height 285
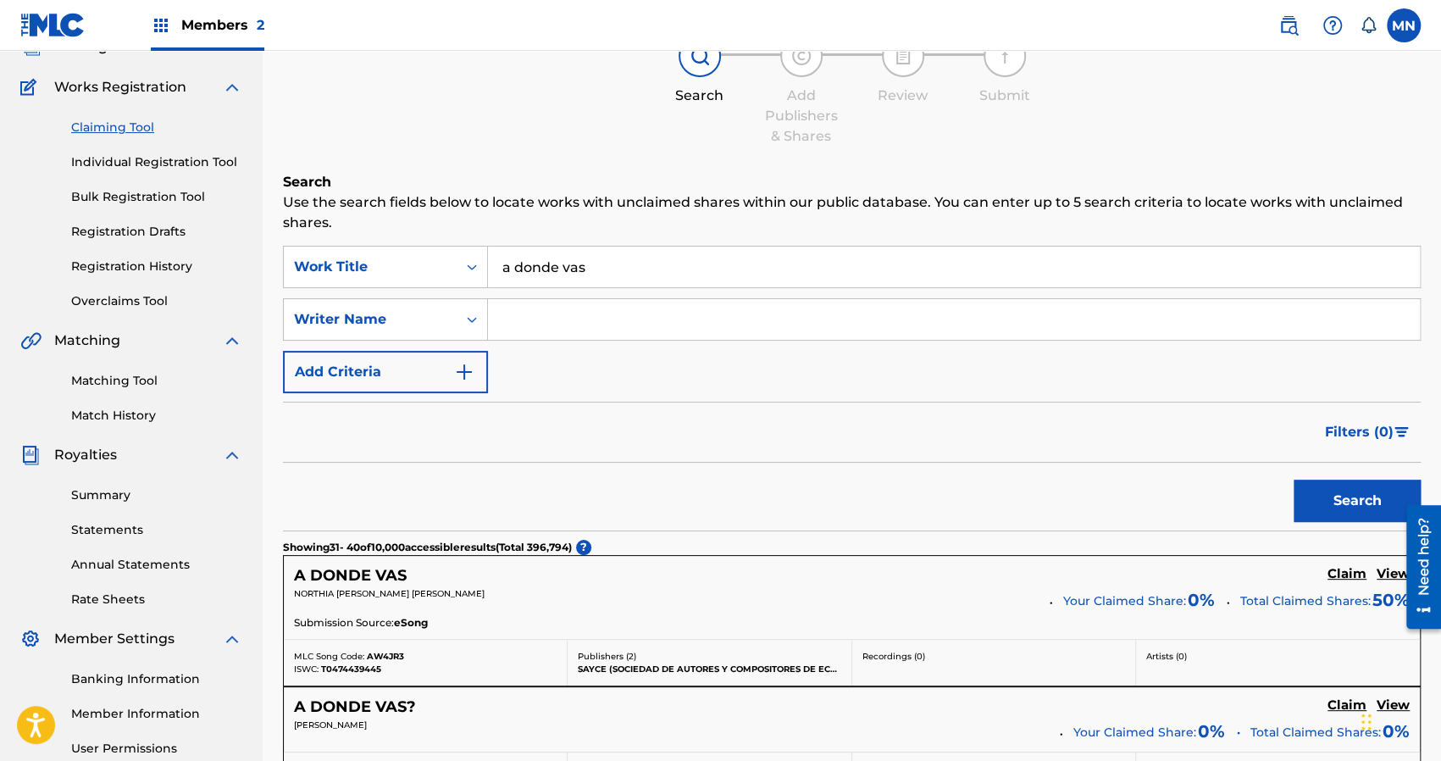
scroll to position [20, 0]
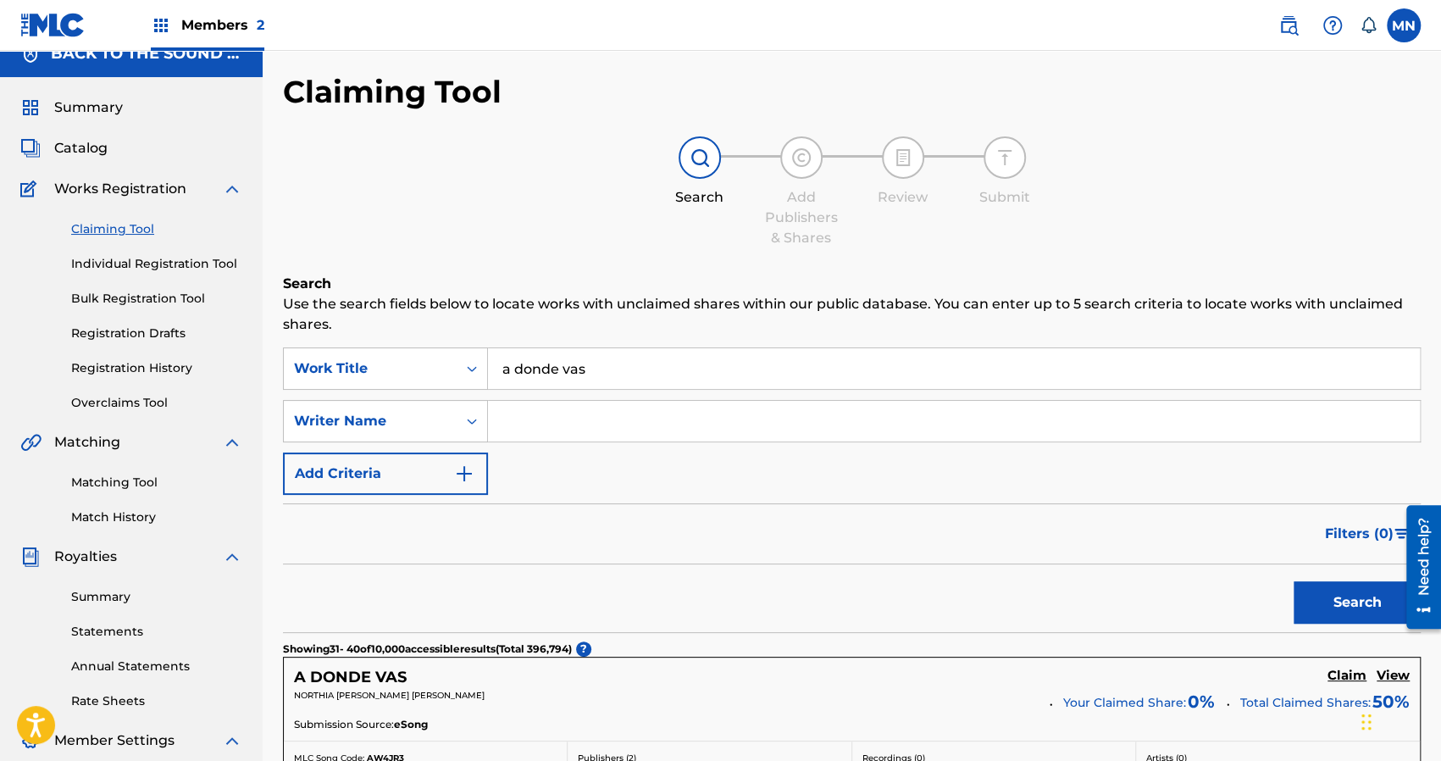
click at [619, 353] on input "a donde vas" at bounding box center [954, 368] width 932 height 41
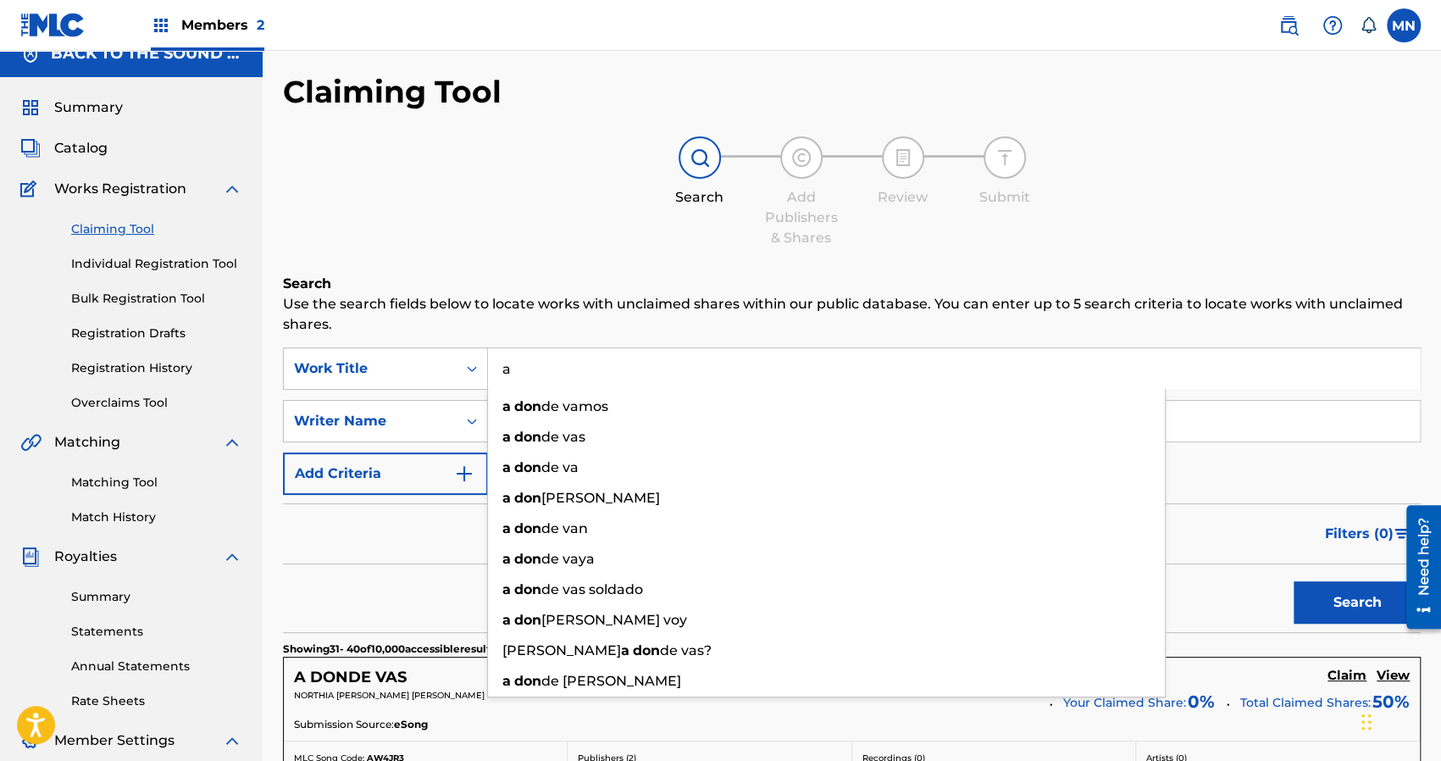
type input "a"
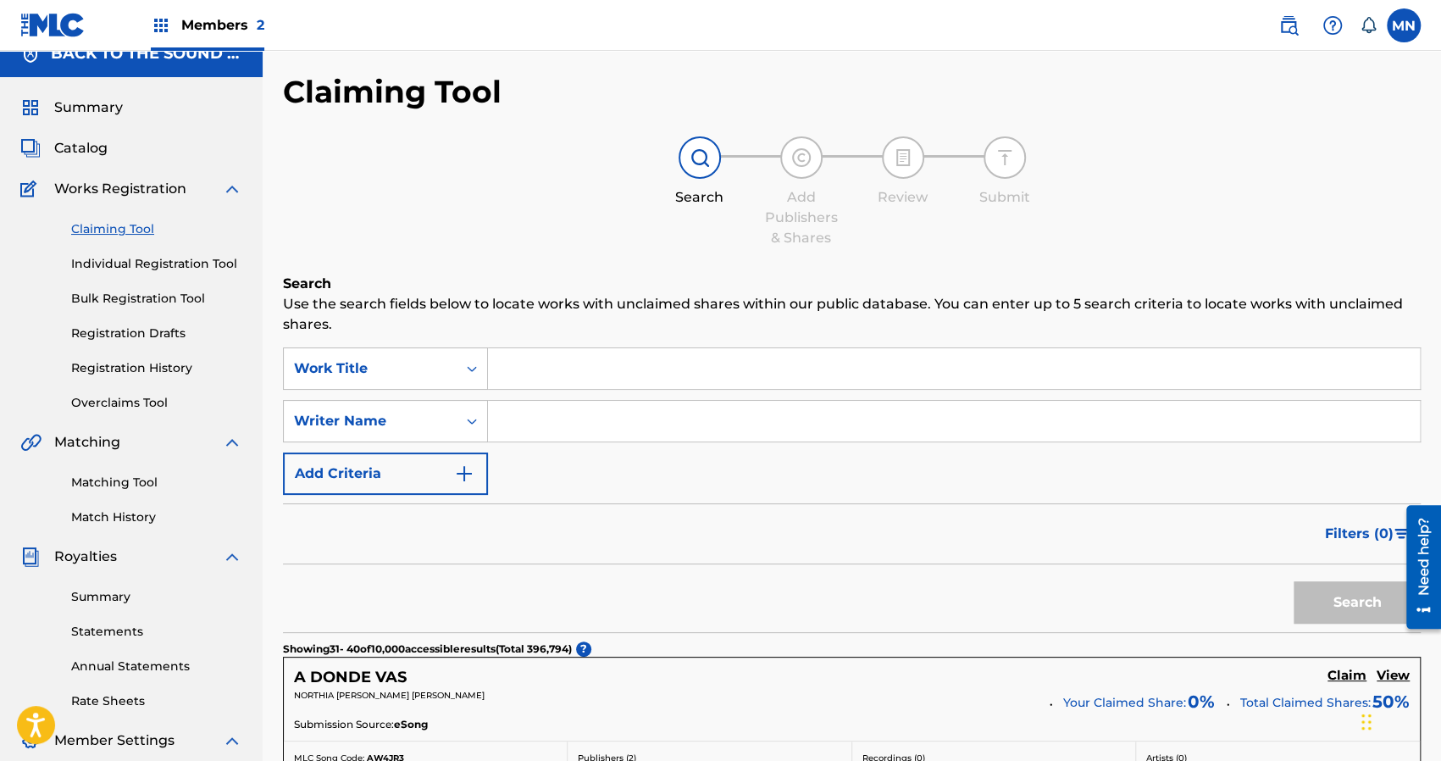
click at [258, 19] on span "2" at bounding box center [261, 25] width 8 height 16
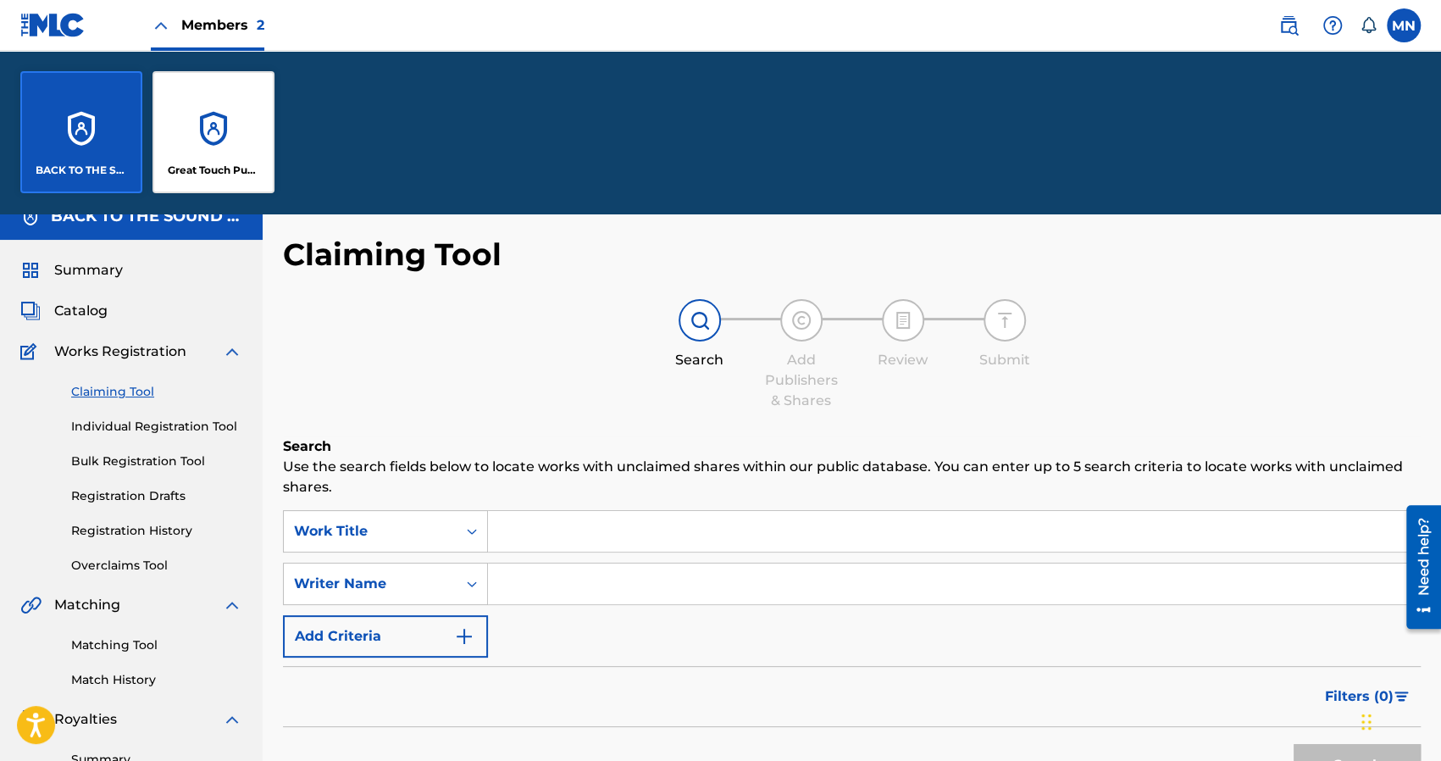
scroll to position [183, 0]
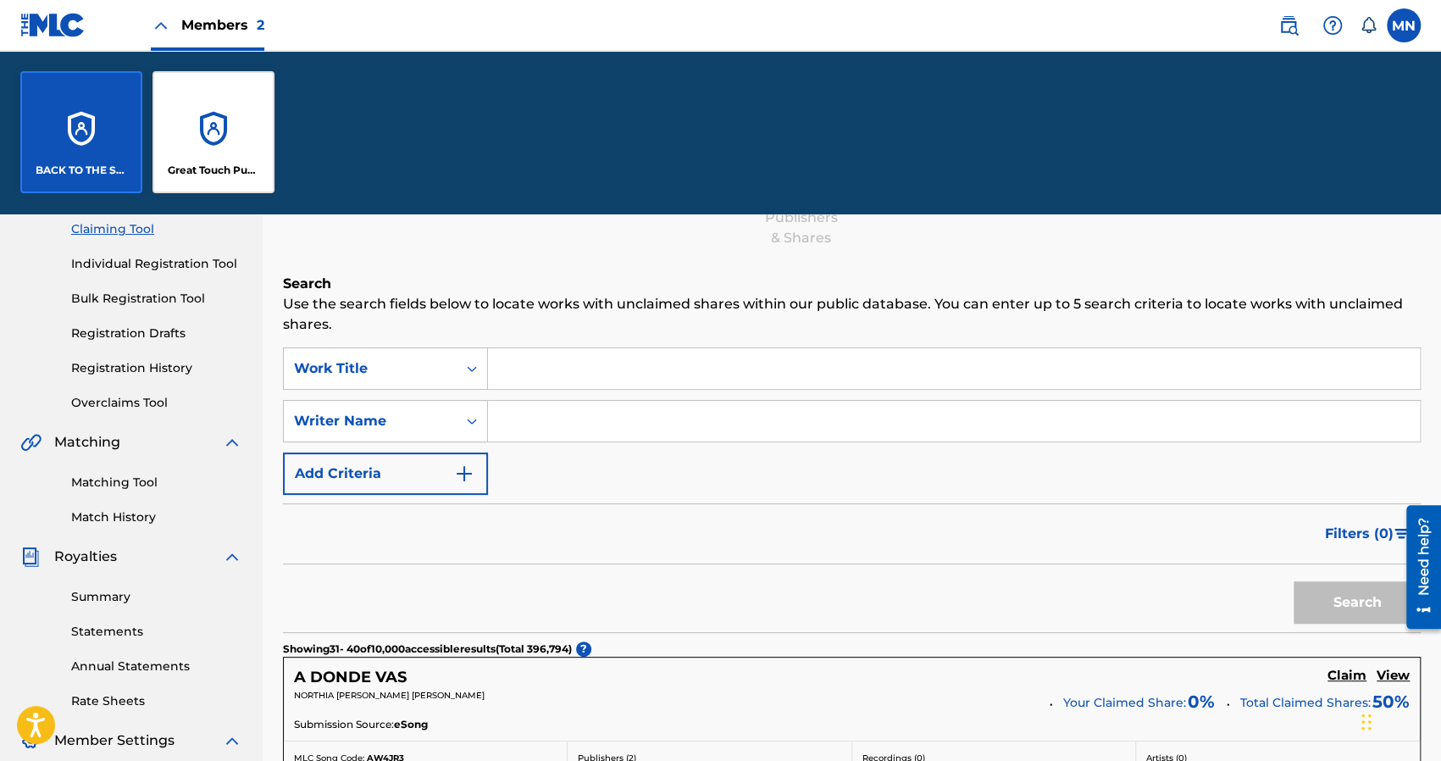
click at [235, 158] on div "Great Touch Publishing Inc" at bounding box center [214, 132] width 122 height 122
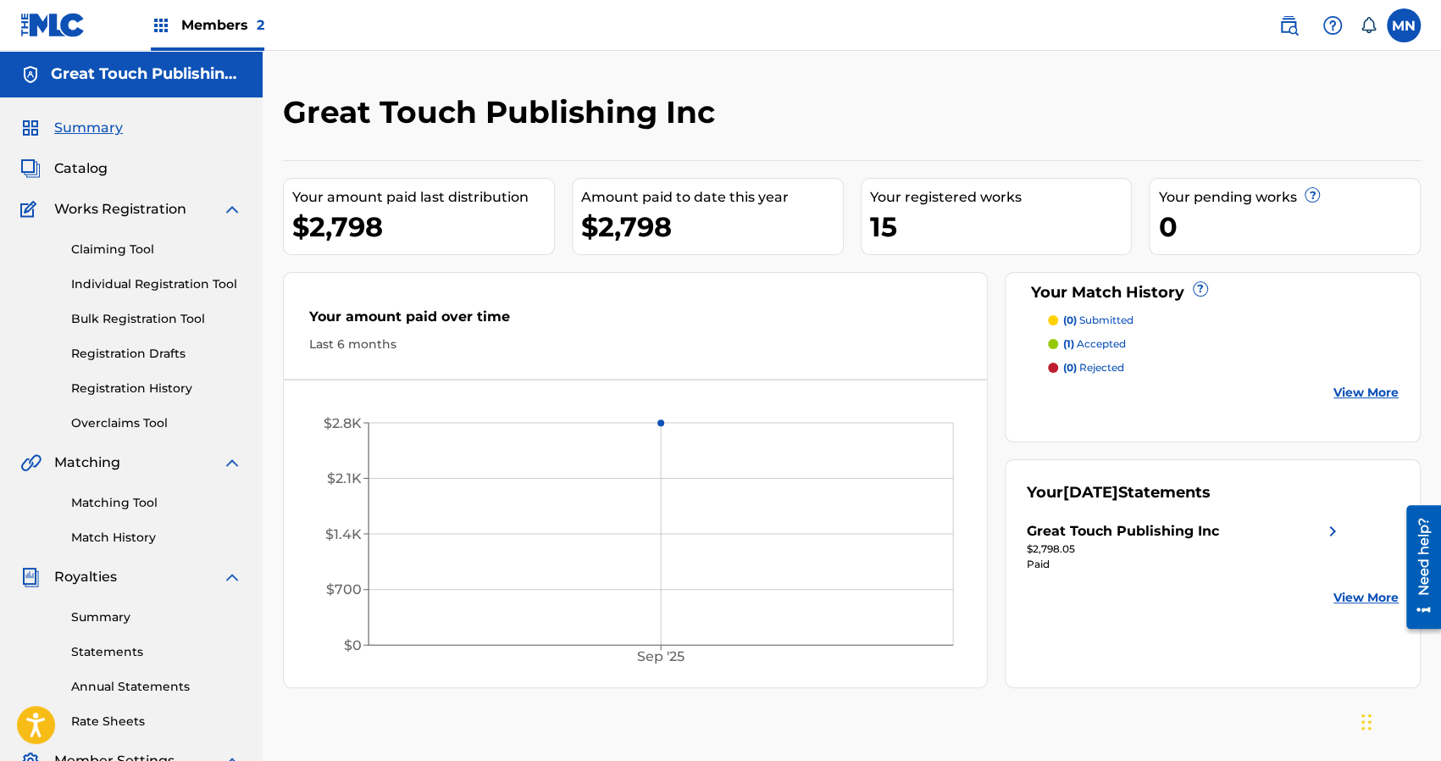
click at [115, 245] on link "Claiming Tool" at bounding box center [156, 250] width 171 height 18
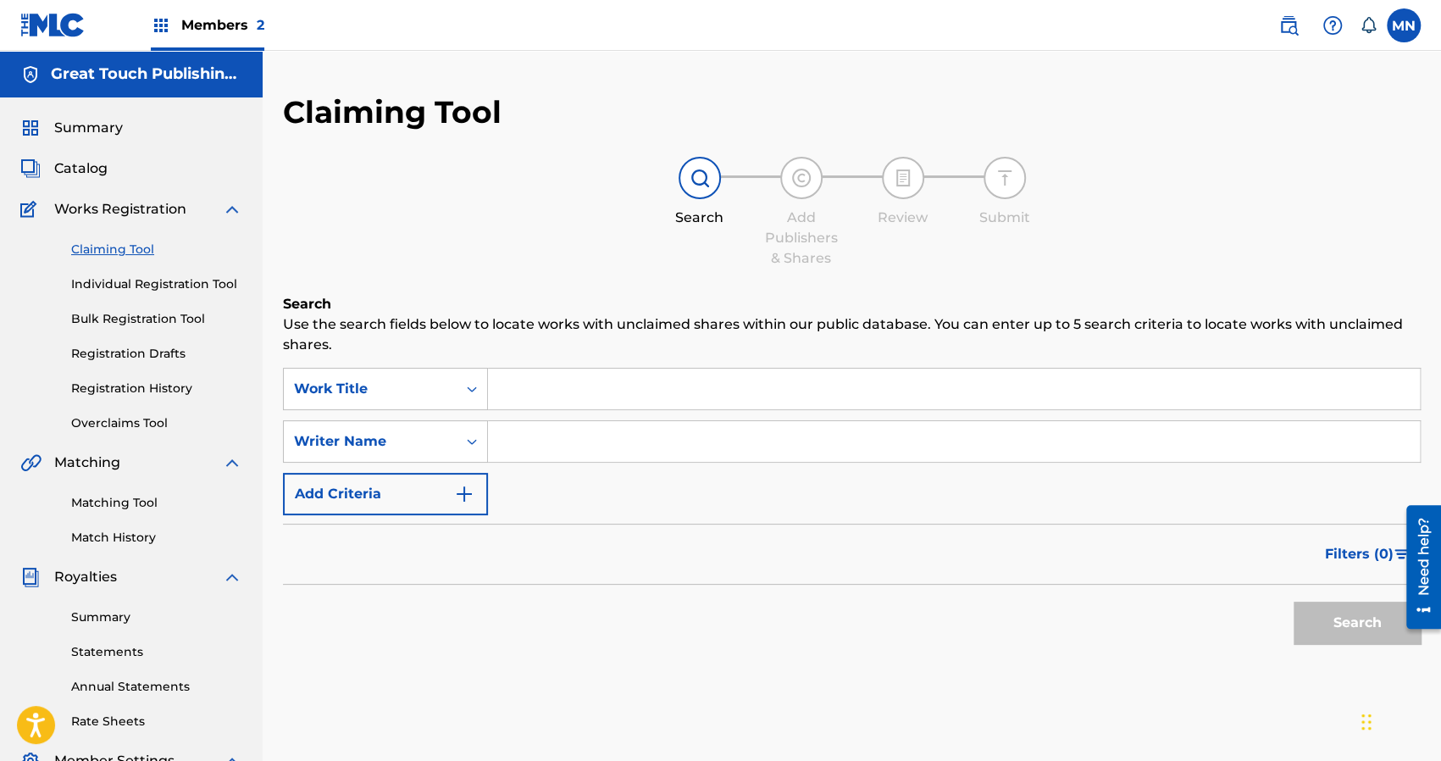
click at [547, 380] on input "Search Form" at bounding box center [954, 389] width 932 height 41
click at [1294, 602] on button "Search" at bounding box center [1357, 623] width 127 height 42
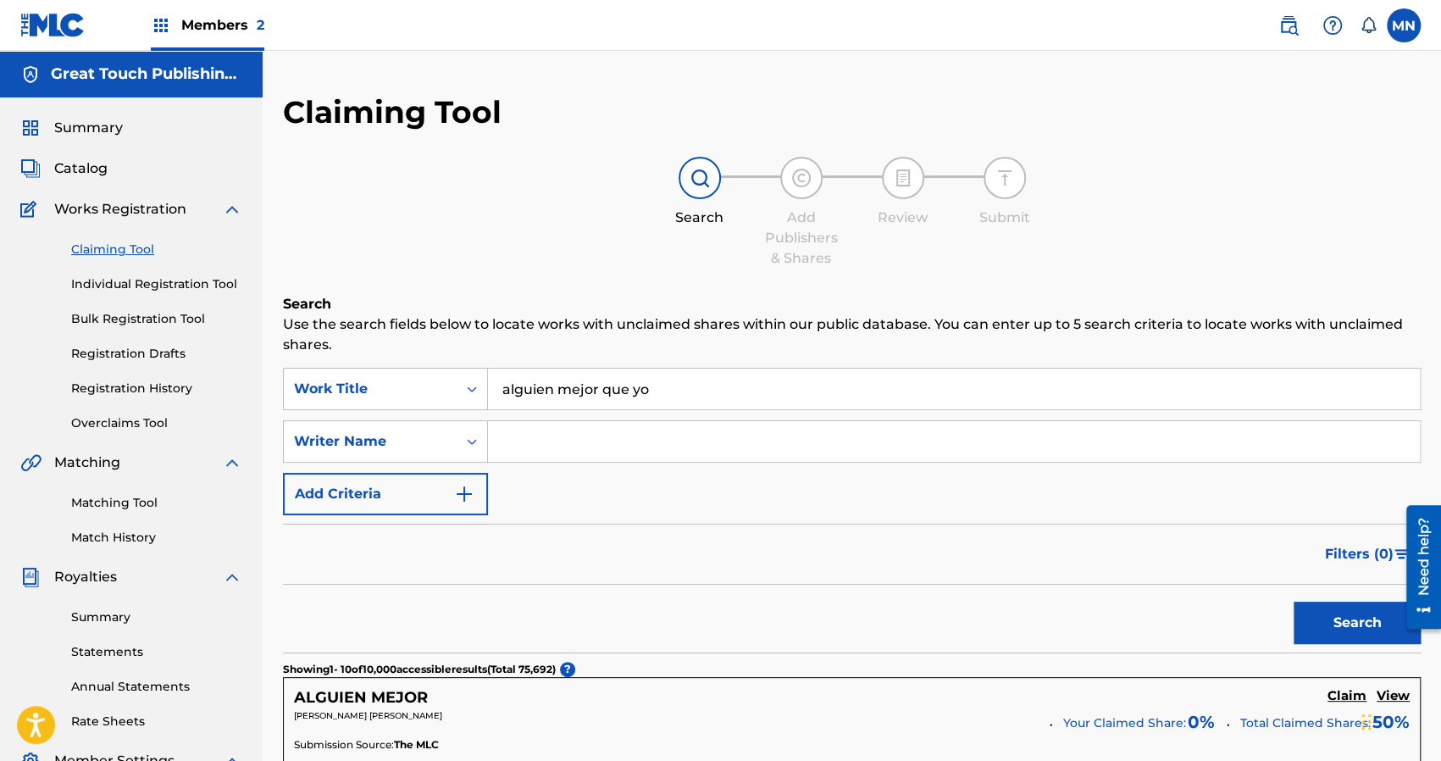
click at [641, 595] on div "Search" at bounding box center [852, 619] width 1138 height 68
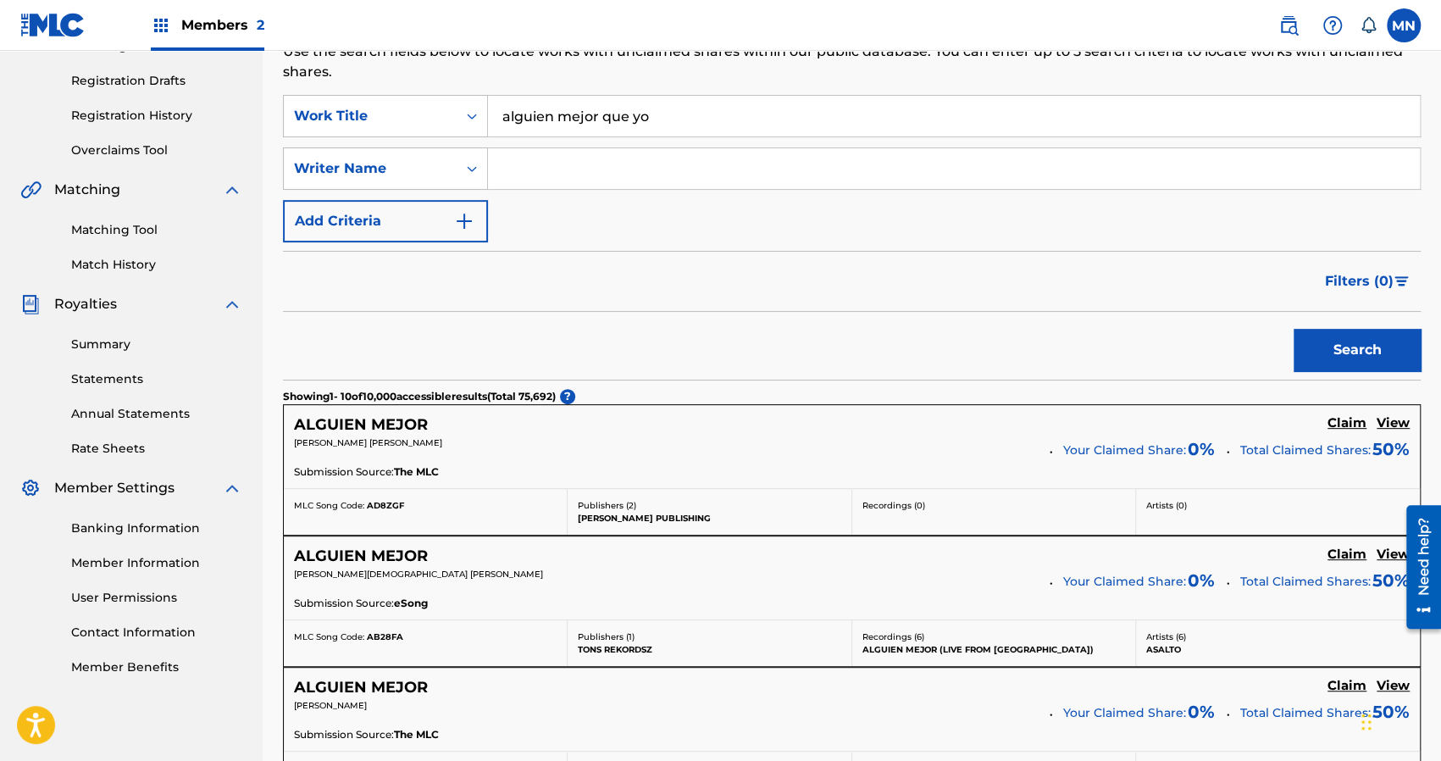
scroll to position [271, 0]
click at [659, 121] on input "alguien mejor que yo" at bounding box center [954, 117] width 932 height 41
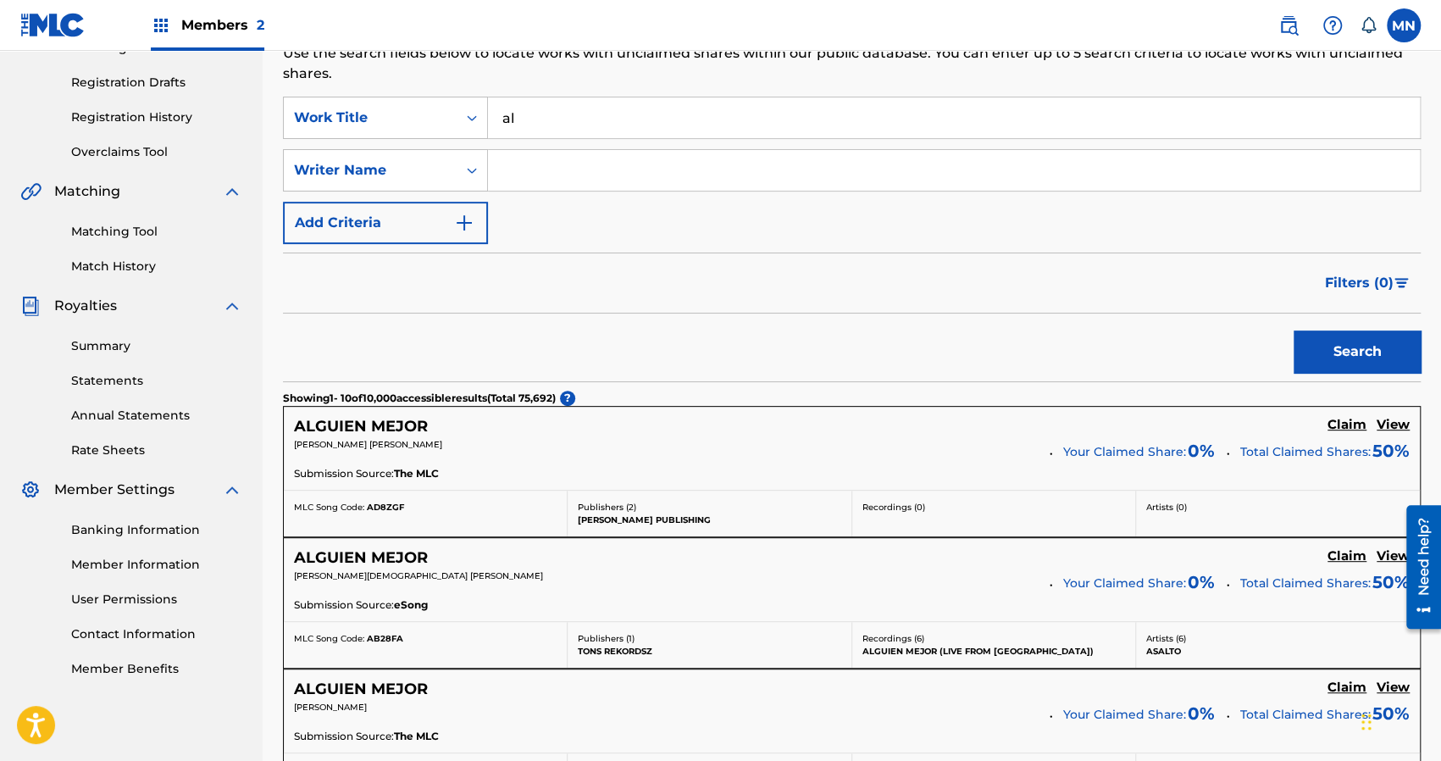
type input "a"
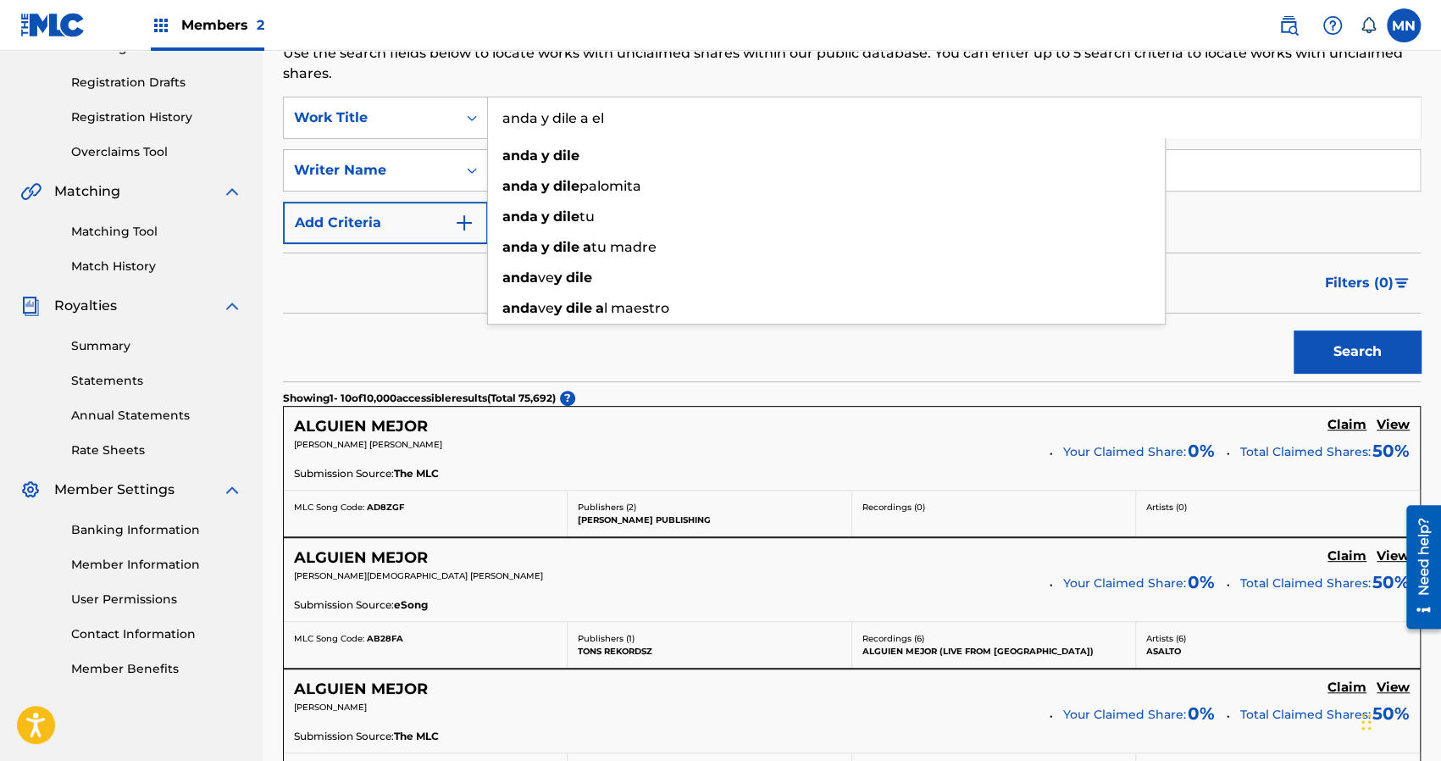
click at [1294, 331] on button "Search" at bounding box center [1357, 352] width 127 height 42
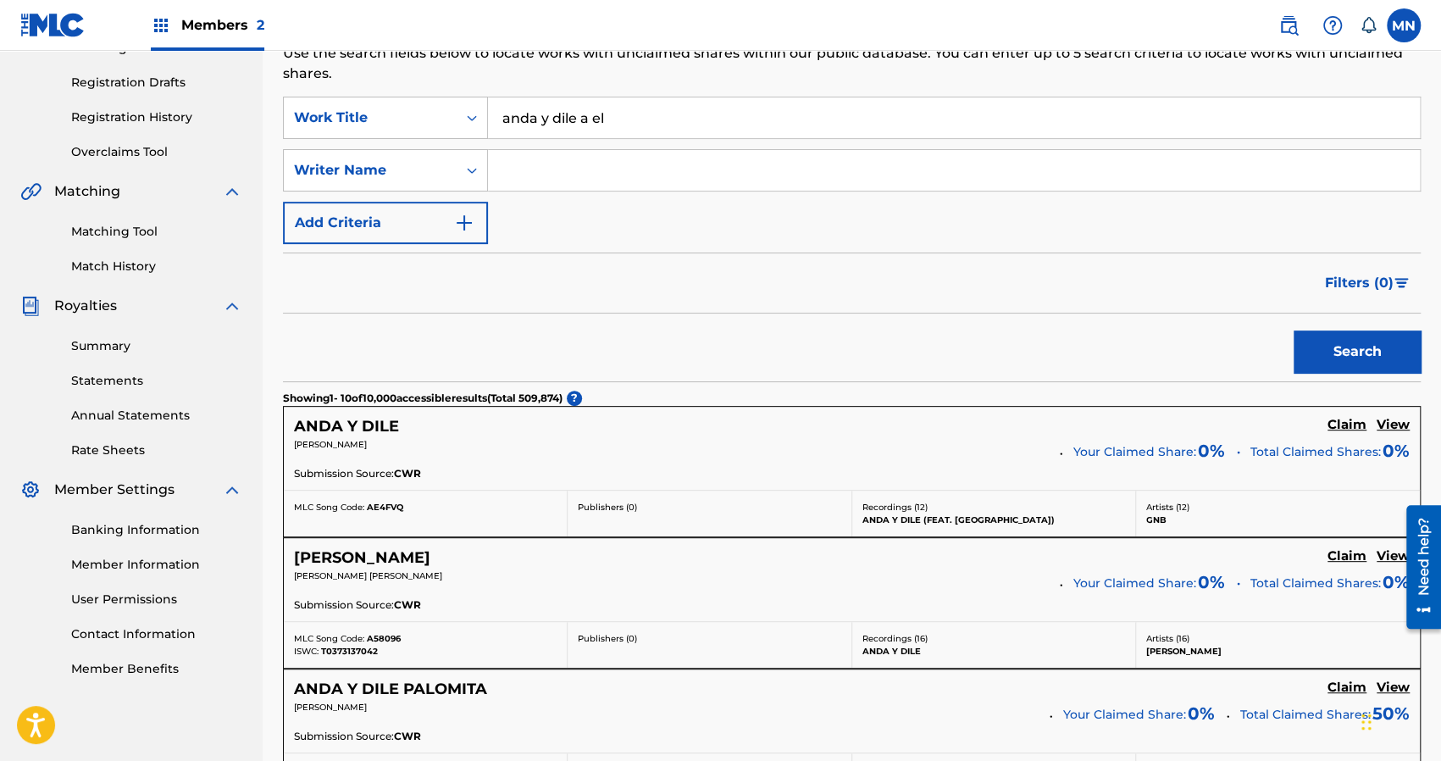
click at [727, 340] on div "Search" at bounding box center [852, 348] width 1138 height 68
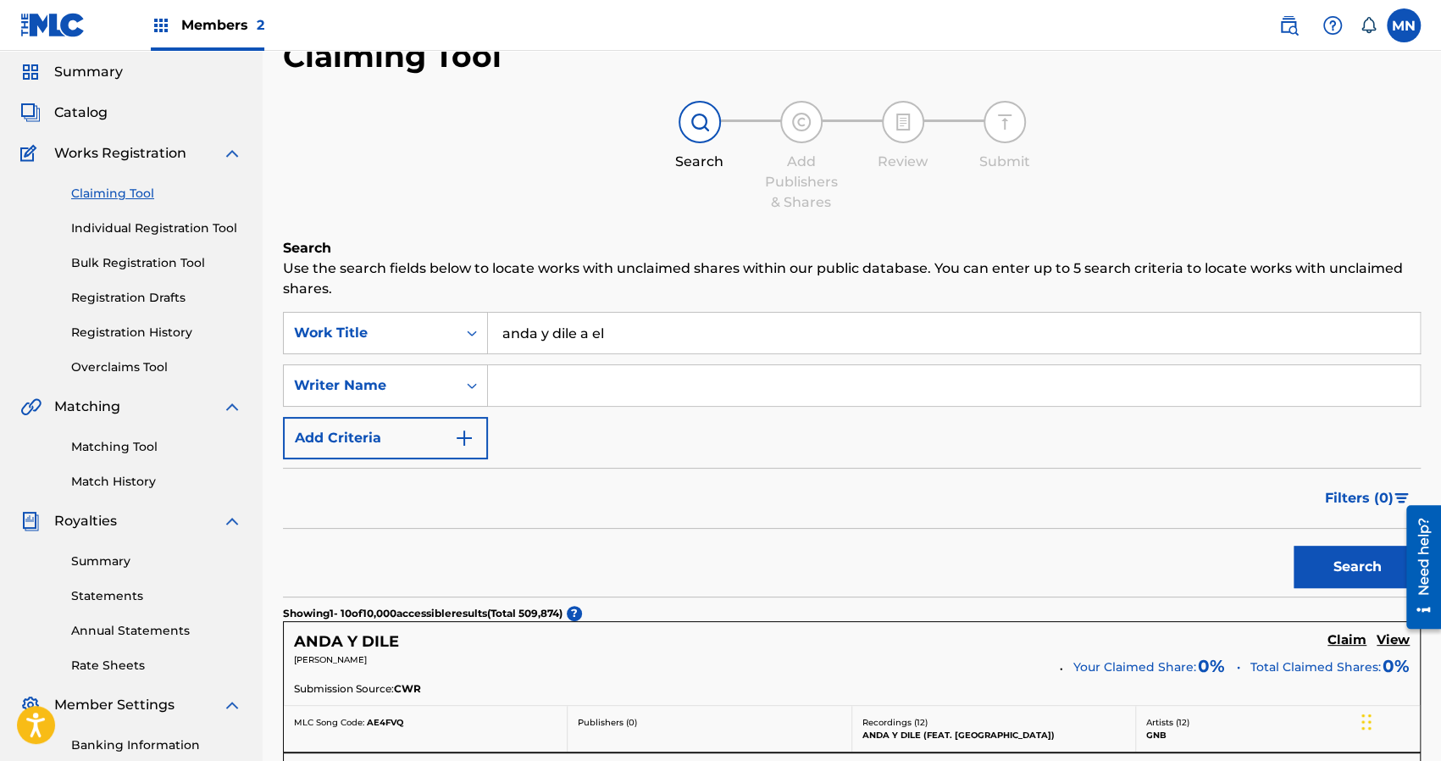
scroll to position [34, 0]
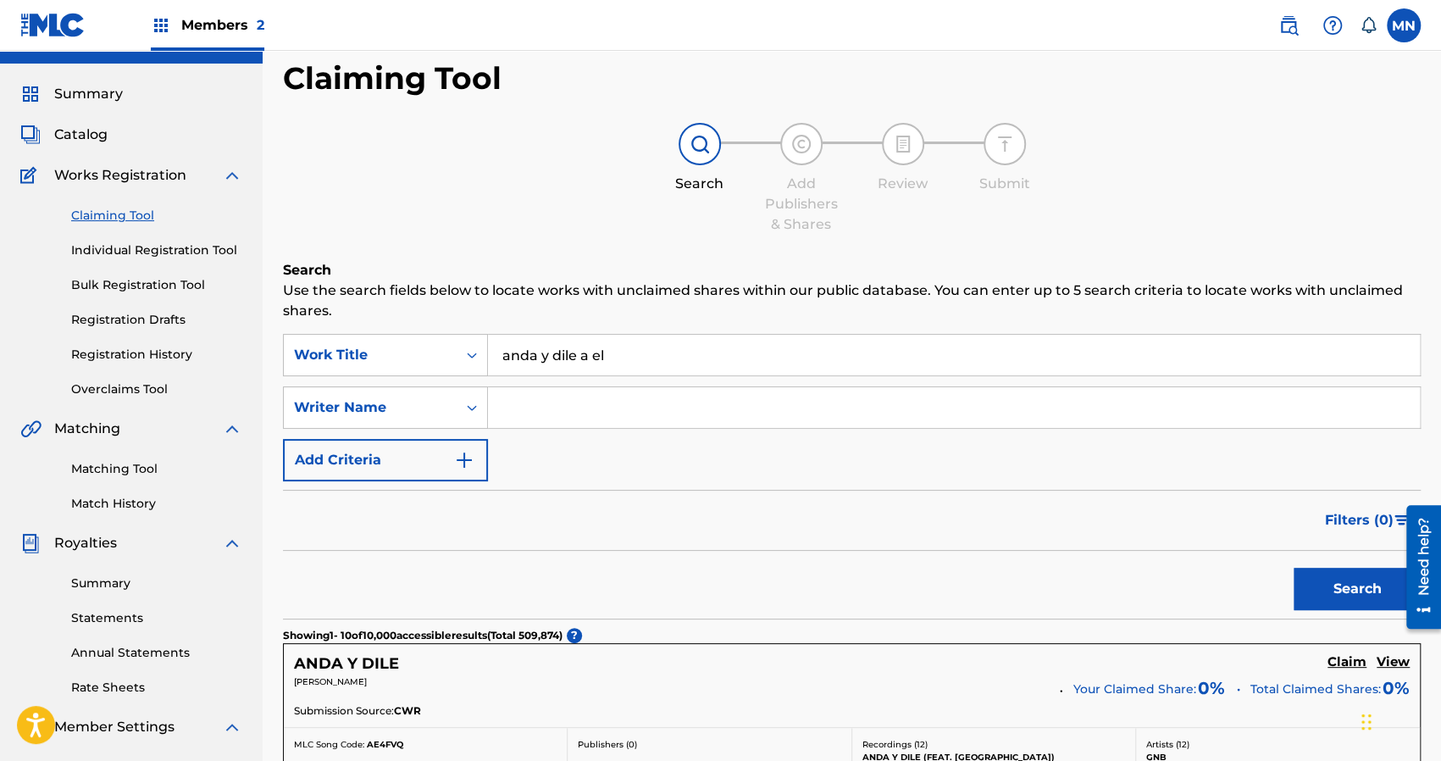
click at [619, 360] on input "anda y dile a el" at bounding box center [954, 355] width 932 height 41
click at [1294, 568] on button "Search" at bounding box center [1357, 589] width 127 height 42
click at [645, 603] on div "Search" at bounding box center [852, 585] width 1138 height 68
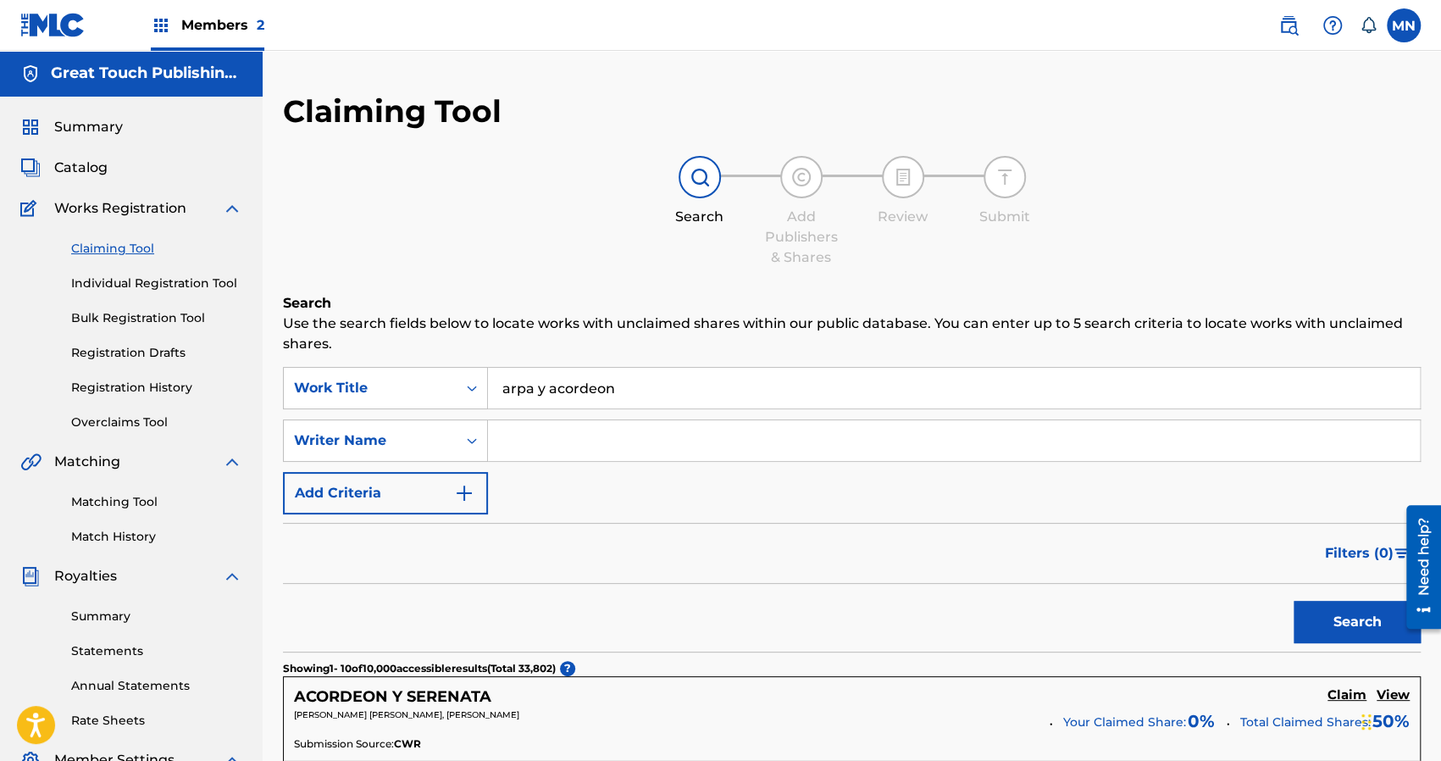
scroll to position [0, 0]
click at [643, 399] on input "arpa y acordeon" at bounding box center [954, 389] width 932 height 41
click at [608, 407] on input "arpa y acordeon" at bounding box center [954, 389] width 932 height 41
click at [632, 400] on input "arpa y acordeon" at bounding box center [954, 389] width 932 height 41
type input "a"
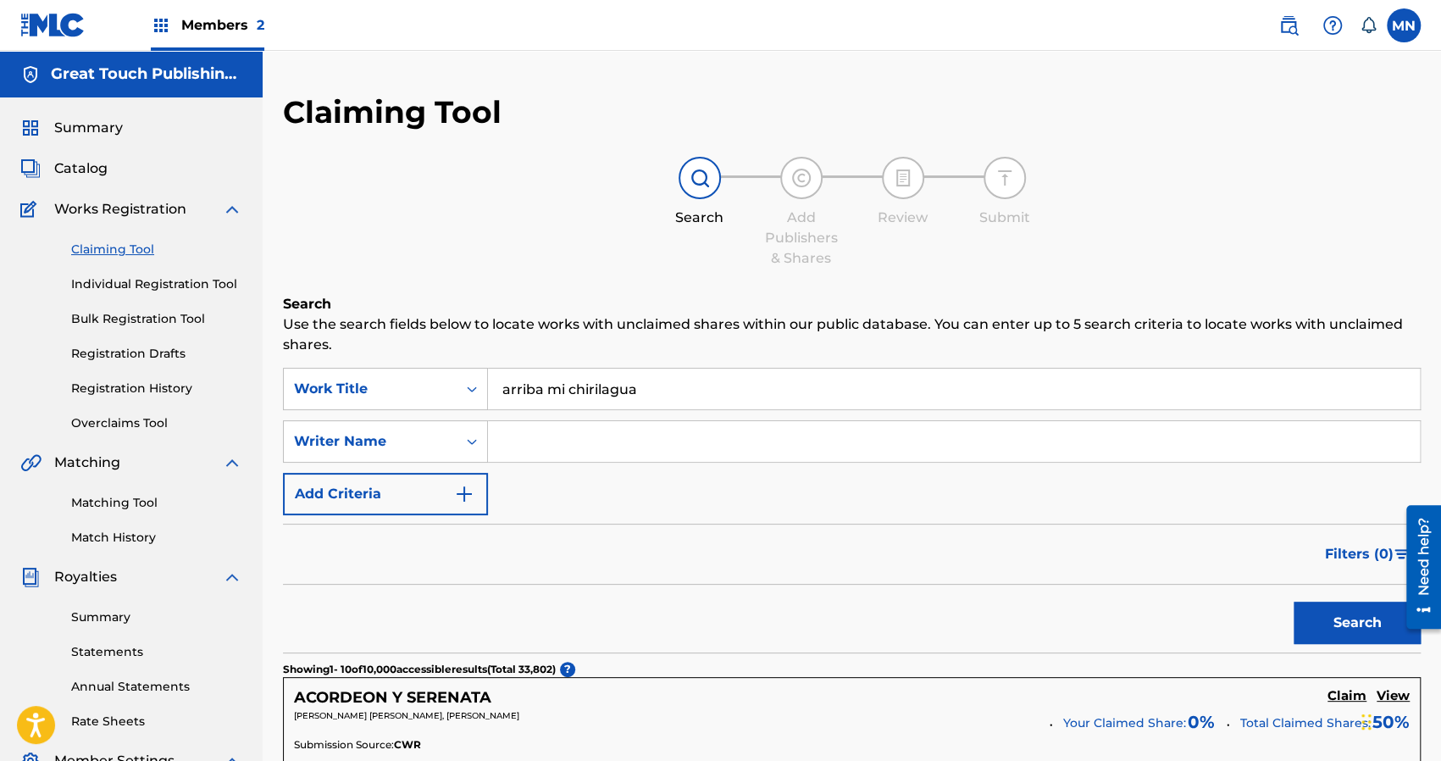
click at [1294, 602] on button "Search" at bounding box center [1357, 623] width 127 height 42
click at [710, 608] on div "Search" at bounding box center [852, 619] width 1138 height 68
click at [663, 408] on input "arriba mi chirilagua" at bounding box center [954, 389] width 932 height 41
type input "a"
type input "u"
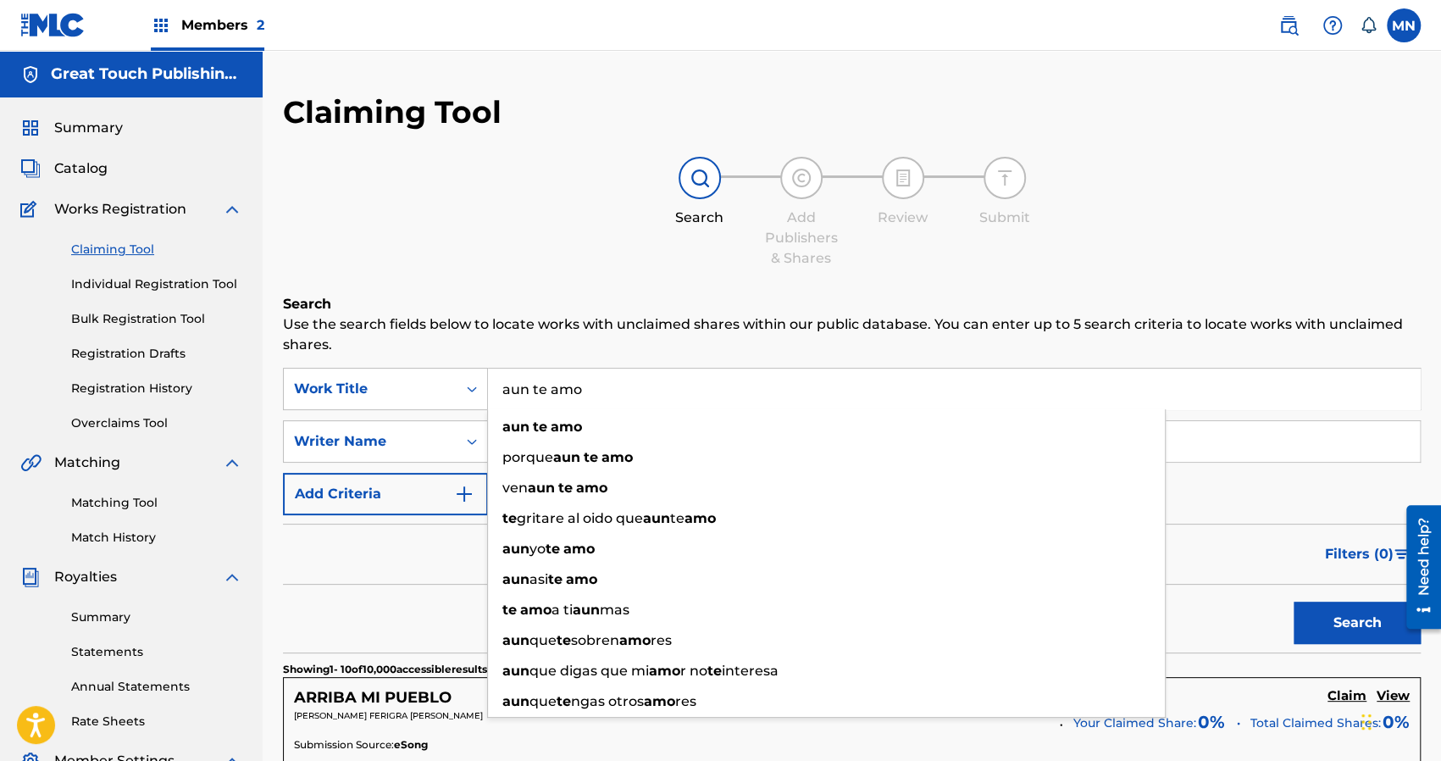
type input "aun te amo"
click at [1294, 602] on button "Search" at bounding box center [1357, 623] width 127 height 42
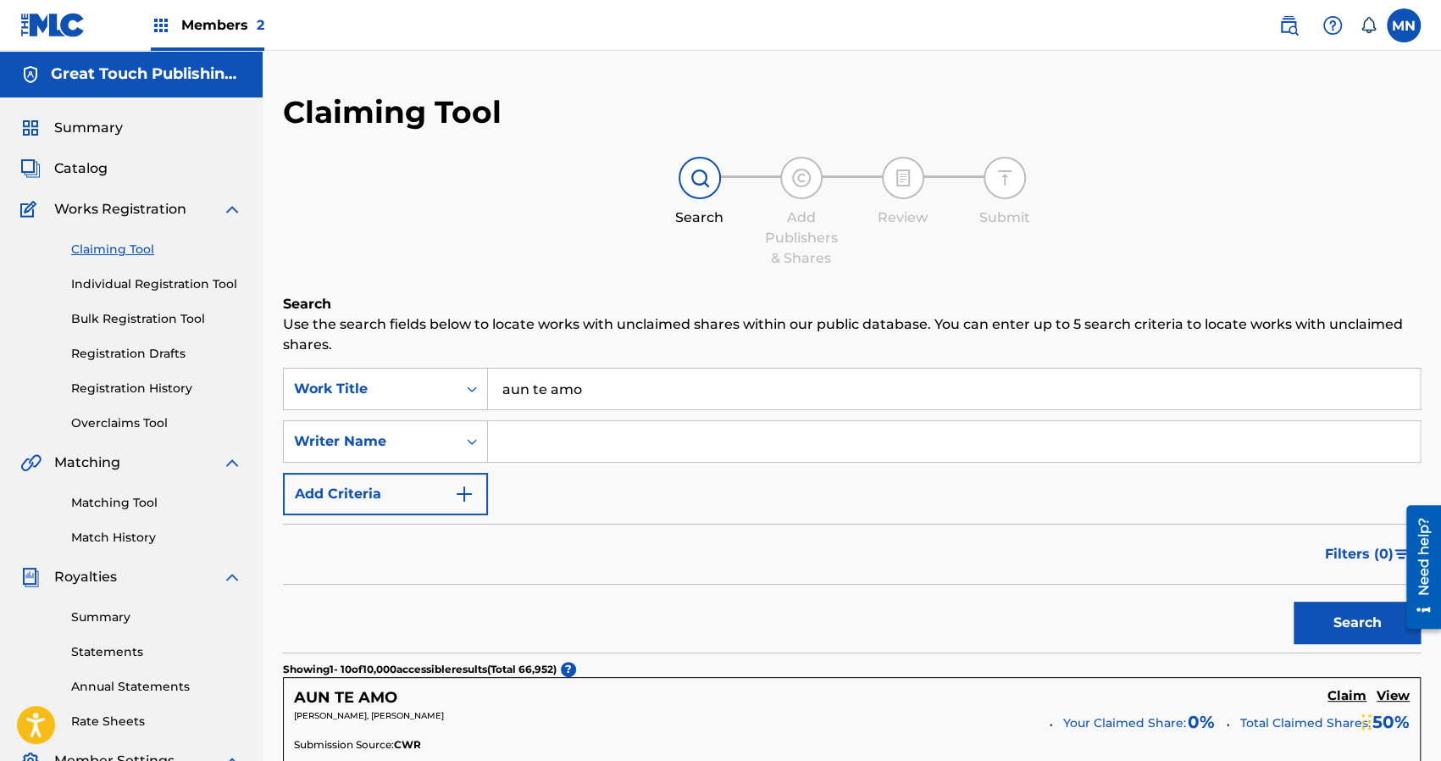
click at [695, 659] on section "Showing 1 - 10 of 10,000 accessible results (Total 66,952 ) ?" at bounding box center [852, 665] width 1138 height 25
click at [545, 448] on input "Search Form" at bounding box center [954, 441] width 932 height 41
click at [1294, 602] on button "Search" at bounding box center [1357, 623] width 127 height 42
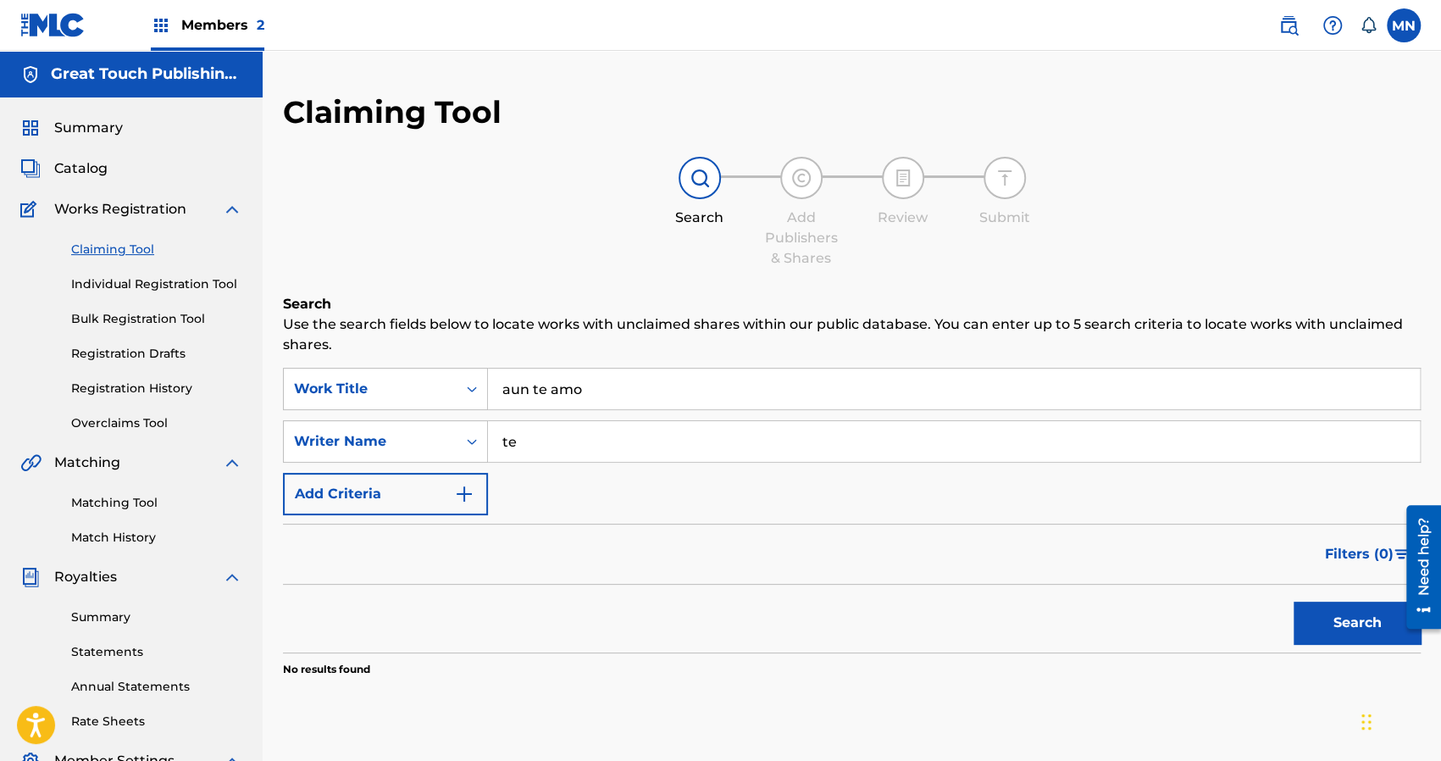
type input "t"
click at [1294, 602] on button "Search" at bounding box center [1357, 623] width 127 height 42
click at [571, 452] on input "[PERSON_NAME]" at bounding box center [954, 441] width 932 height 41
type input "a"
click at [600, 392] on input "aun te amo" at bounding box center [954, 389] width 932 height 41
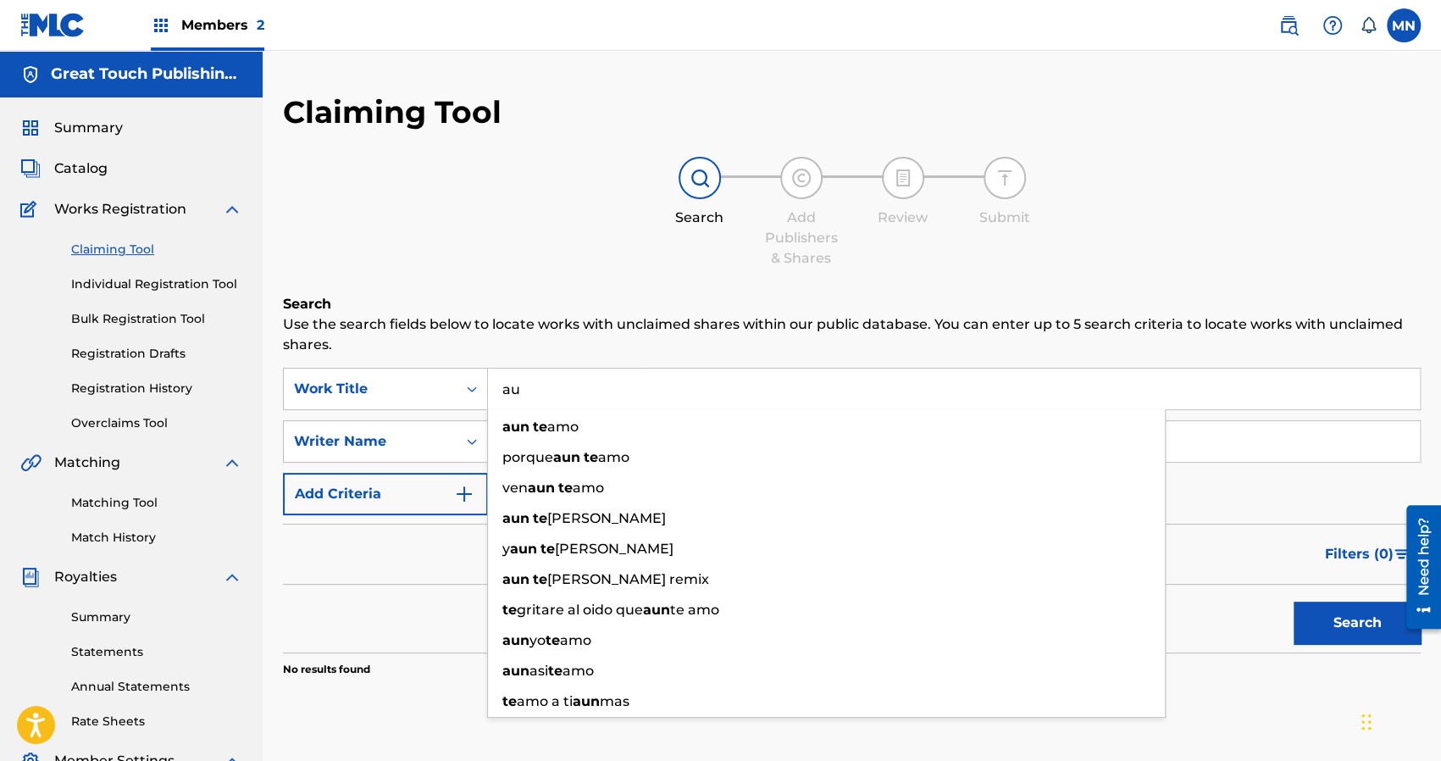
type input "a"
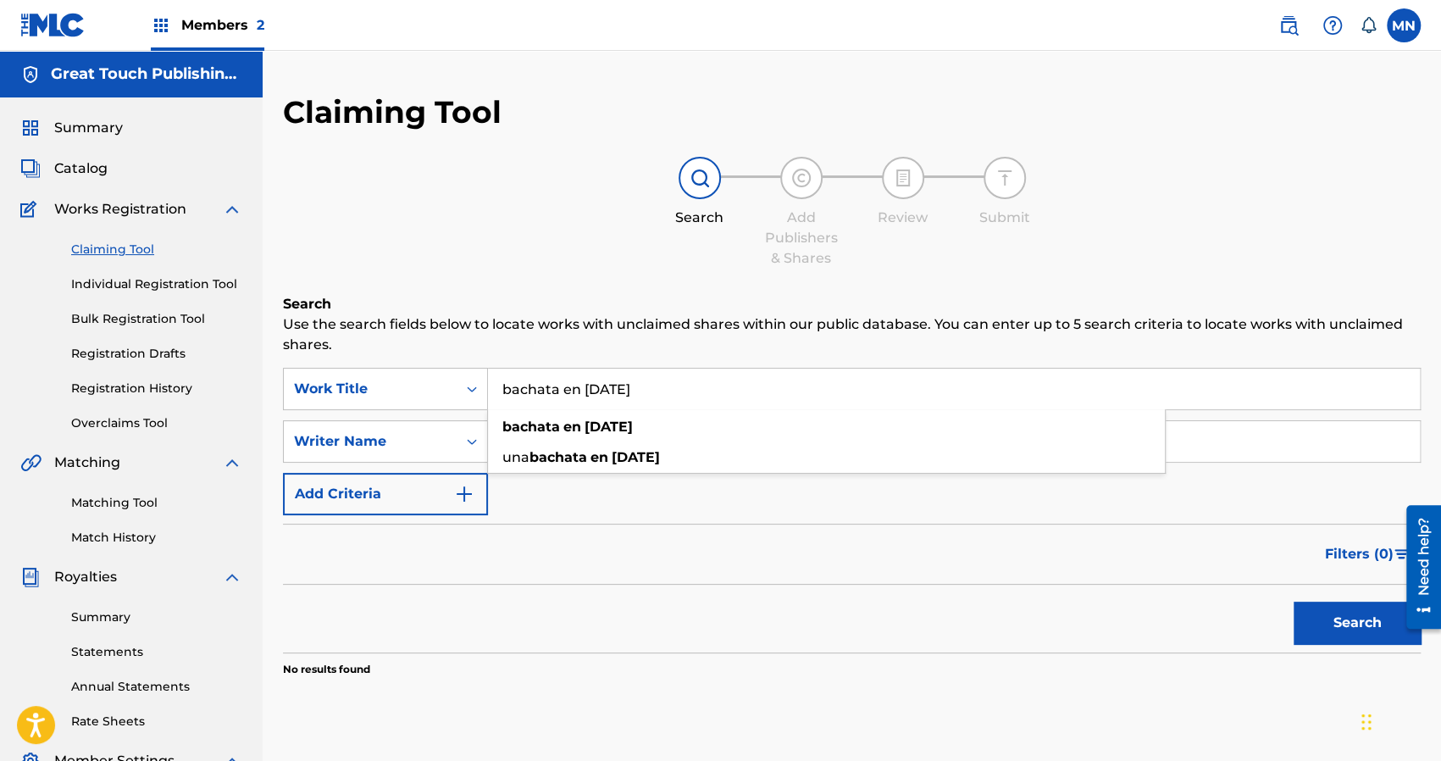
click at [1294, 602] on button "Search" at bounding box center [1357, 623] width 127 height 42
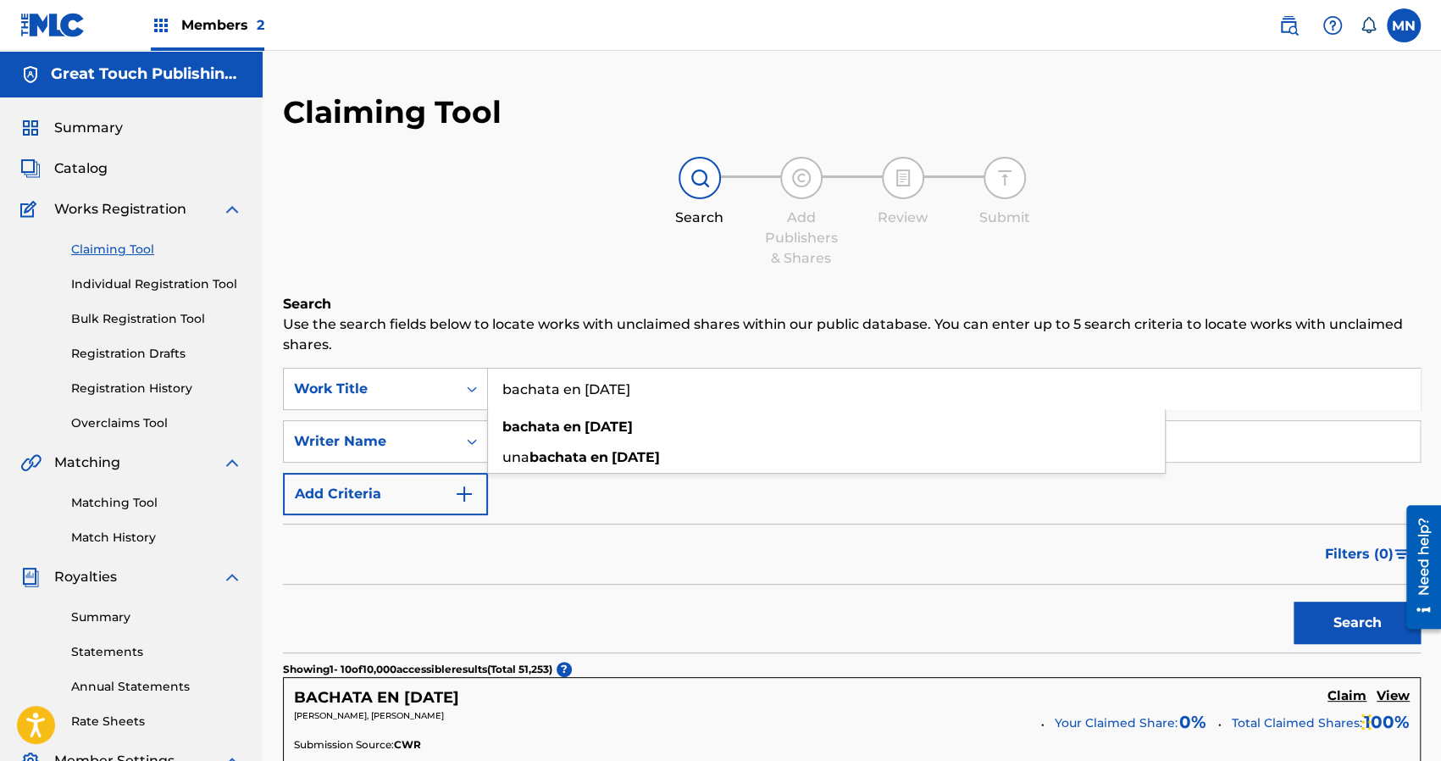
click at [715, 597] on div "Search" at bounding box center [852, 619] width 1138 height 68
click at [708, 397] on input "bachata en [DATE]" at bounding box center [954, 389] width 932 height 41
click at [1294, 602] on button "Search" at bounding box center [1357, 623] width 127 height 42
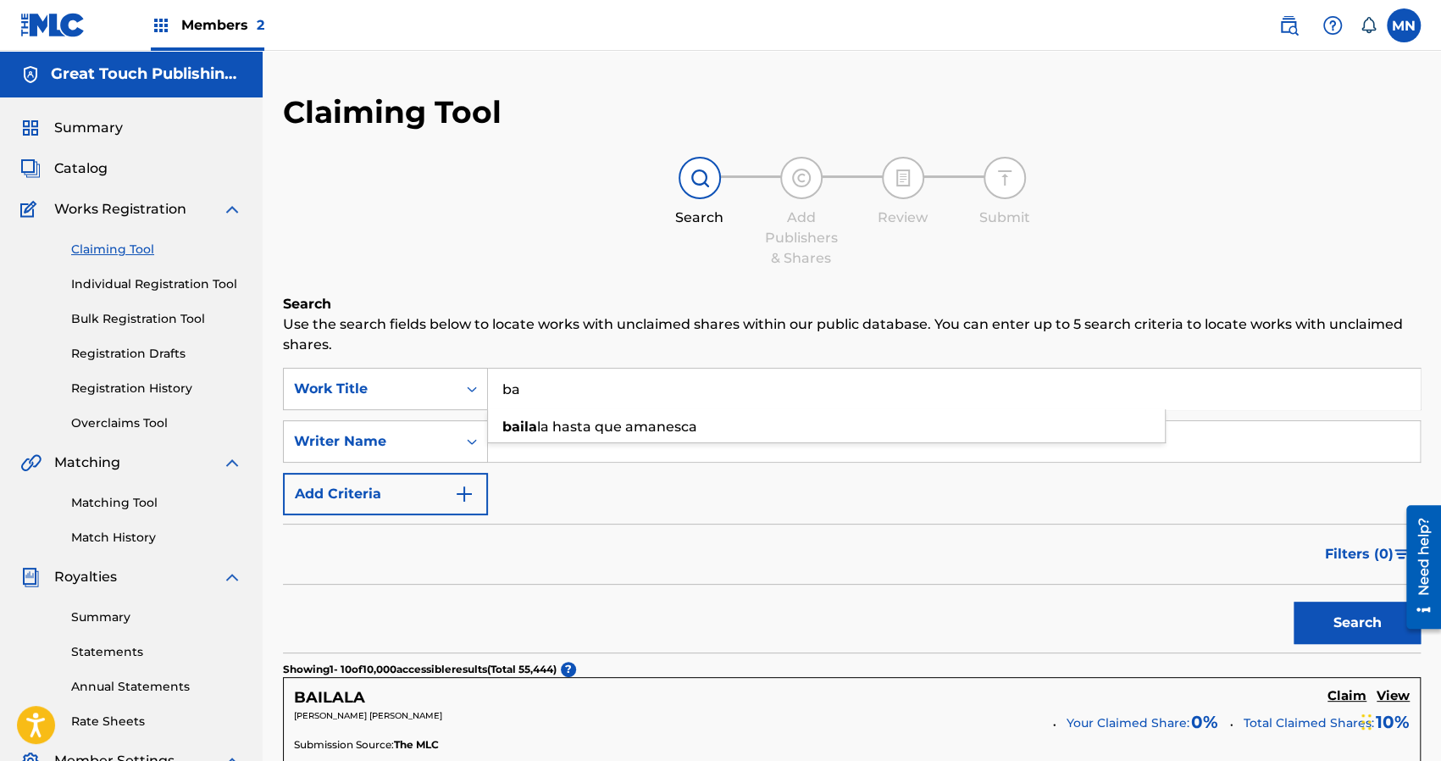
type input "b"
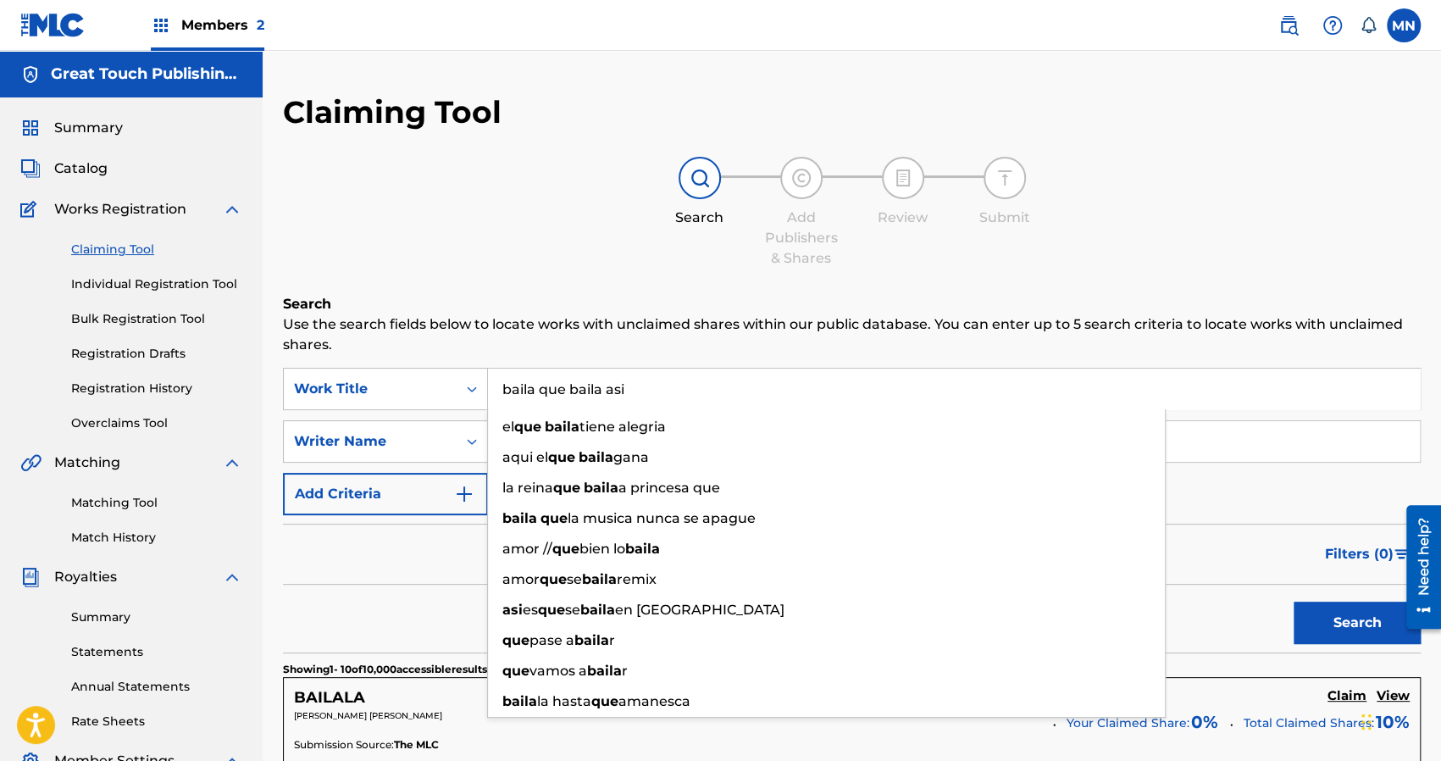
click at [1294, 602] on button "Search" at bounding box center [1357, 623] width 127 height 42
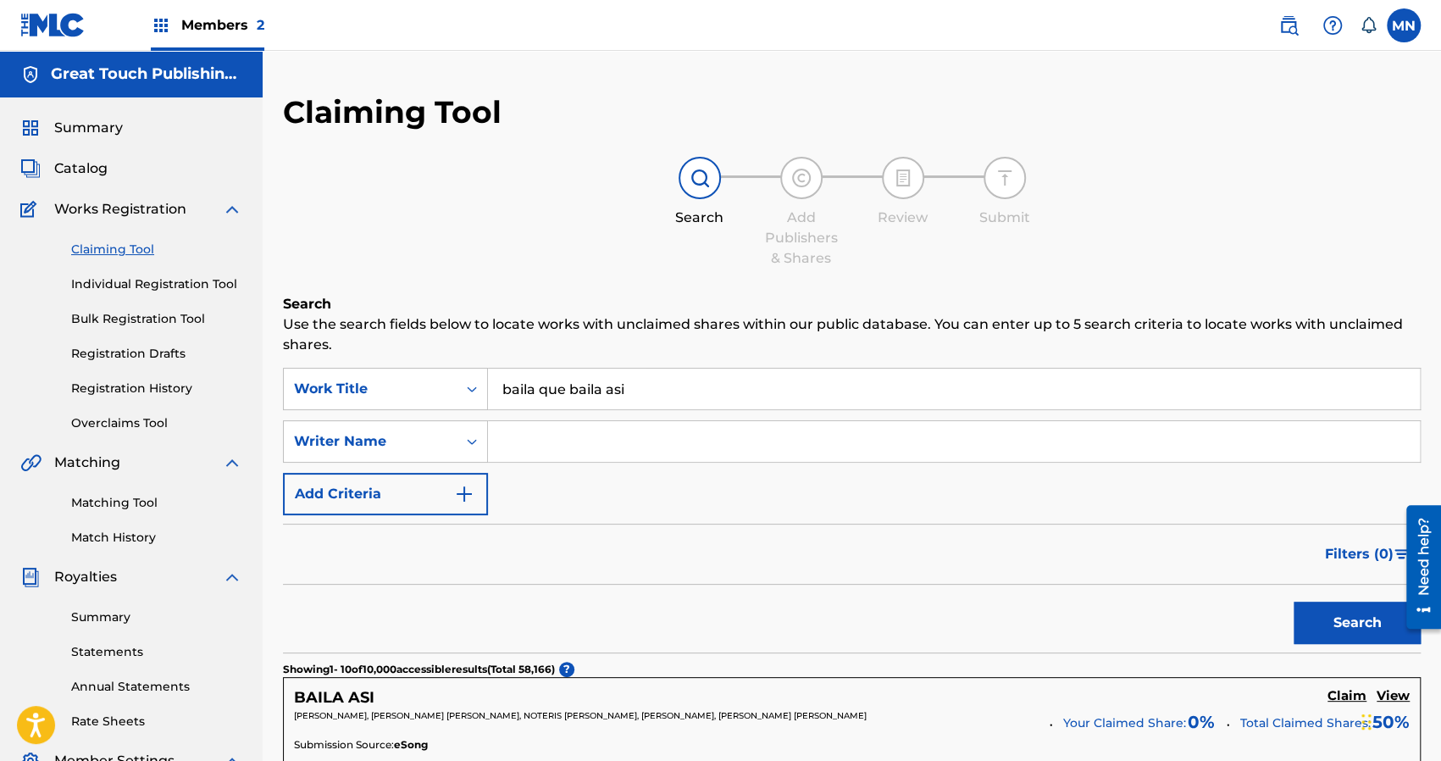
click at [756, 648] on div "Search" at bounding box center [852, 619] width 1138 height 68
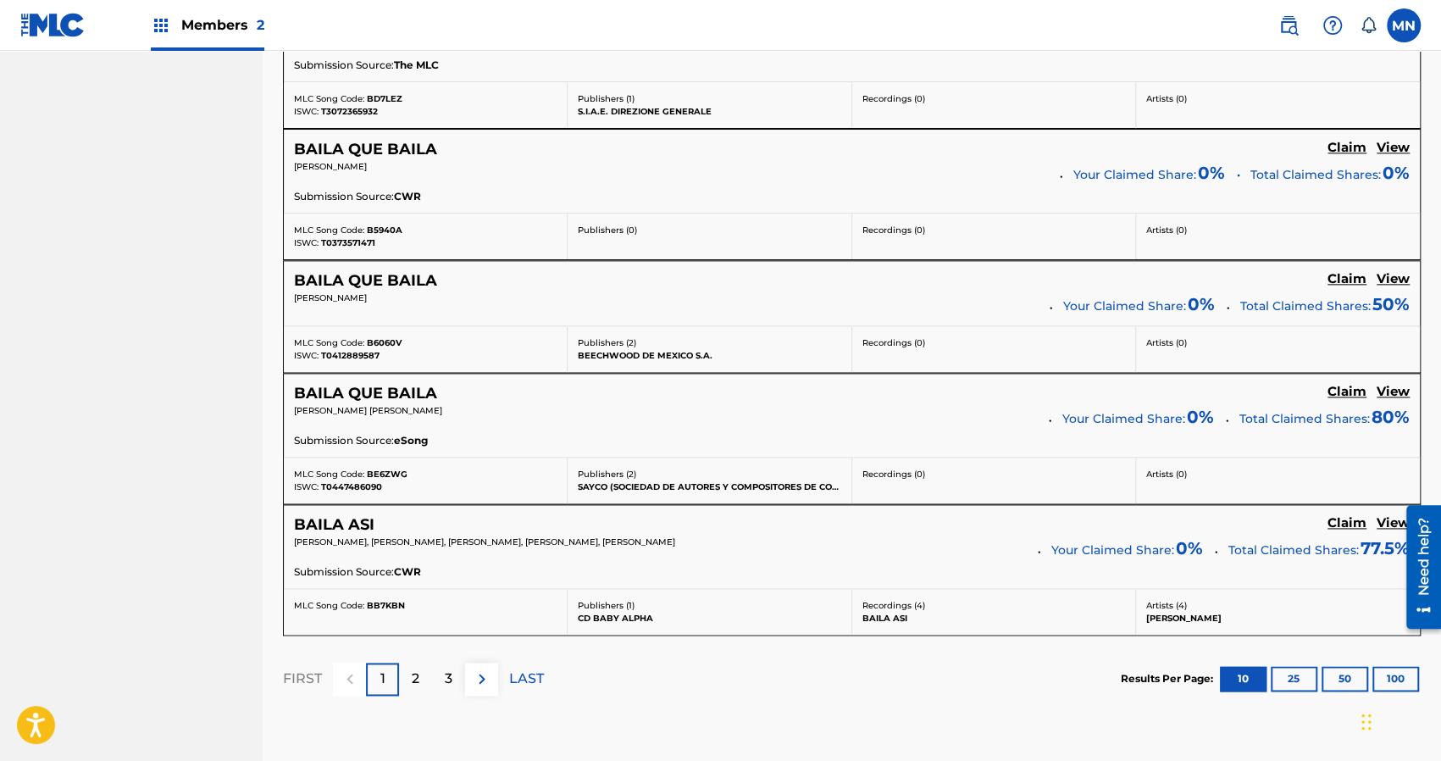
scroll to position [1356, 0]
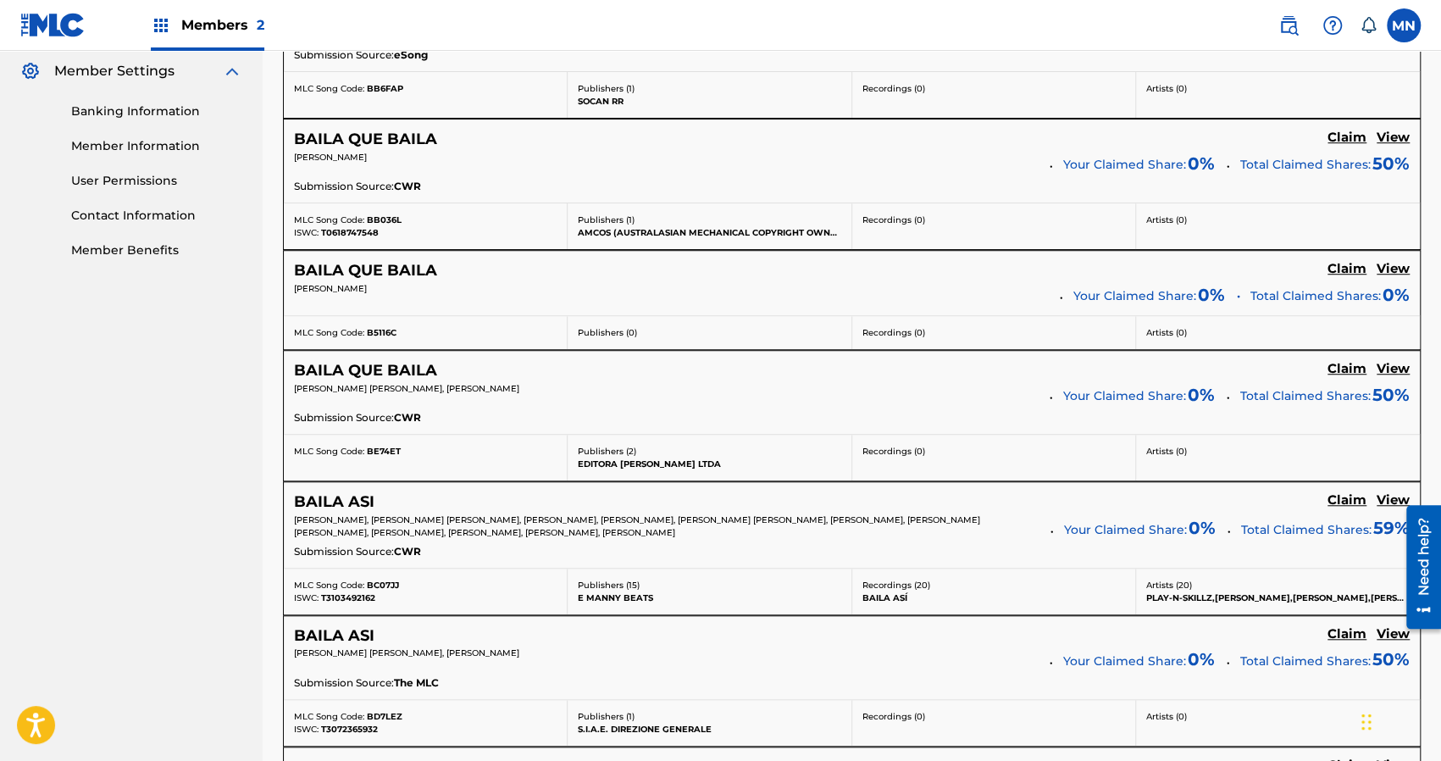
scroll to position [24, 0]
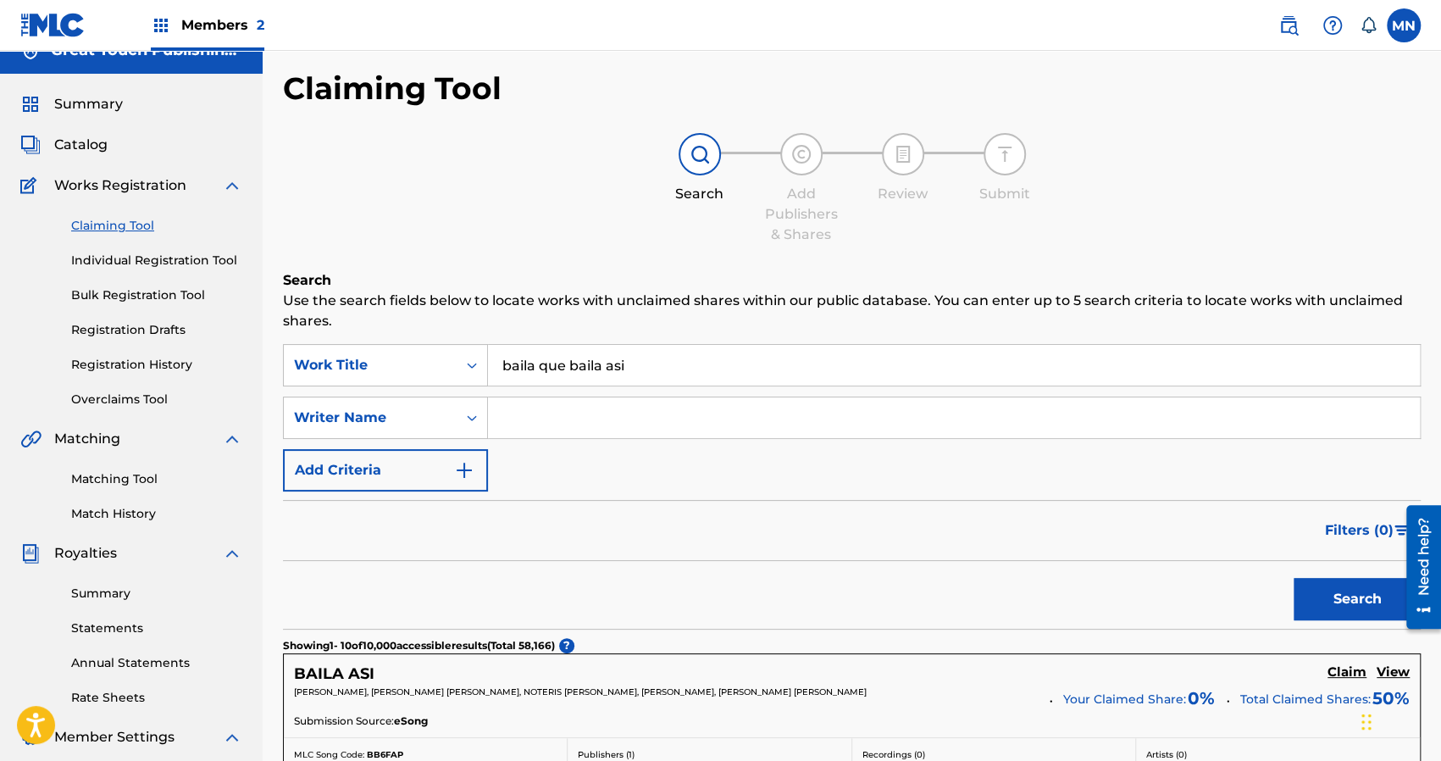
click at [658, 376] on input "baila que baila asi" at bounding box center [954, 365] width 932 height 41
click at [1294, 578] on button "Search" at bounding box center [1357, 599] width 127 height 42
click at [636, 686] on p "[PERSON_NAME] [PERSON_NAME]" at bounding box center [667, 692] width 747 height 13
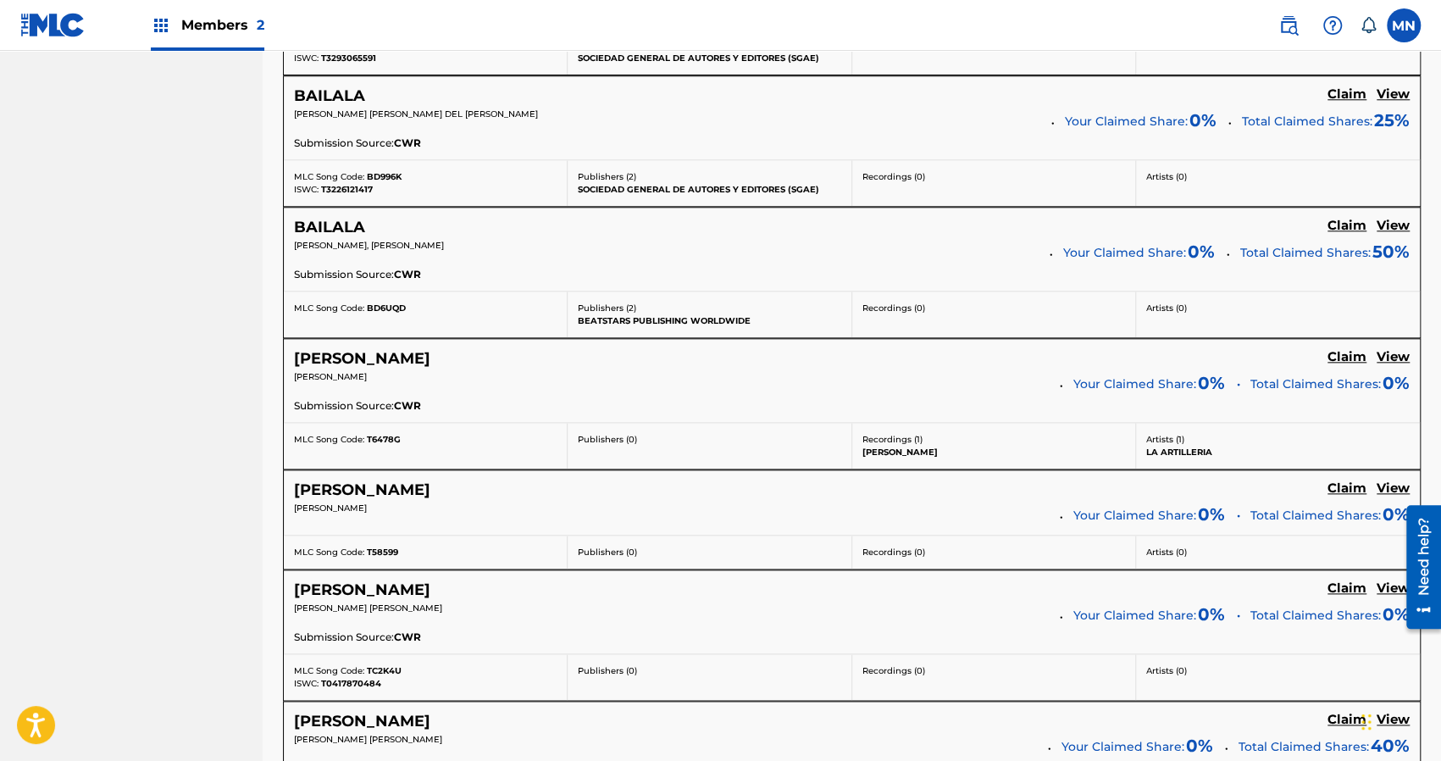
scroll to position [1142, 0]
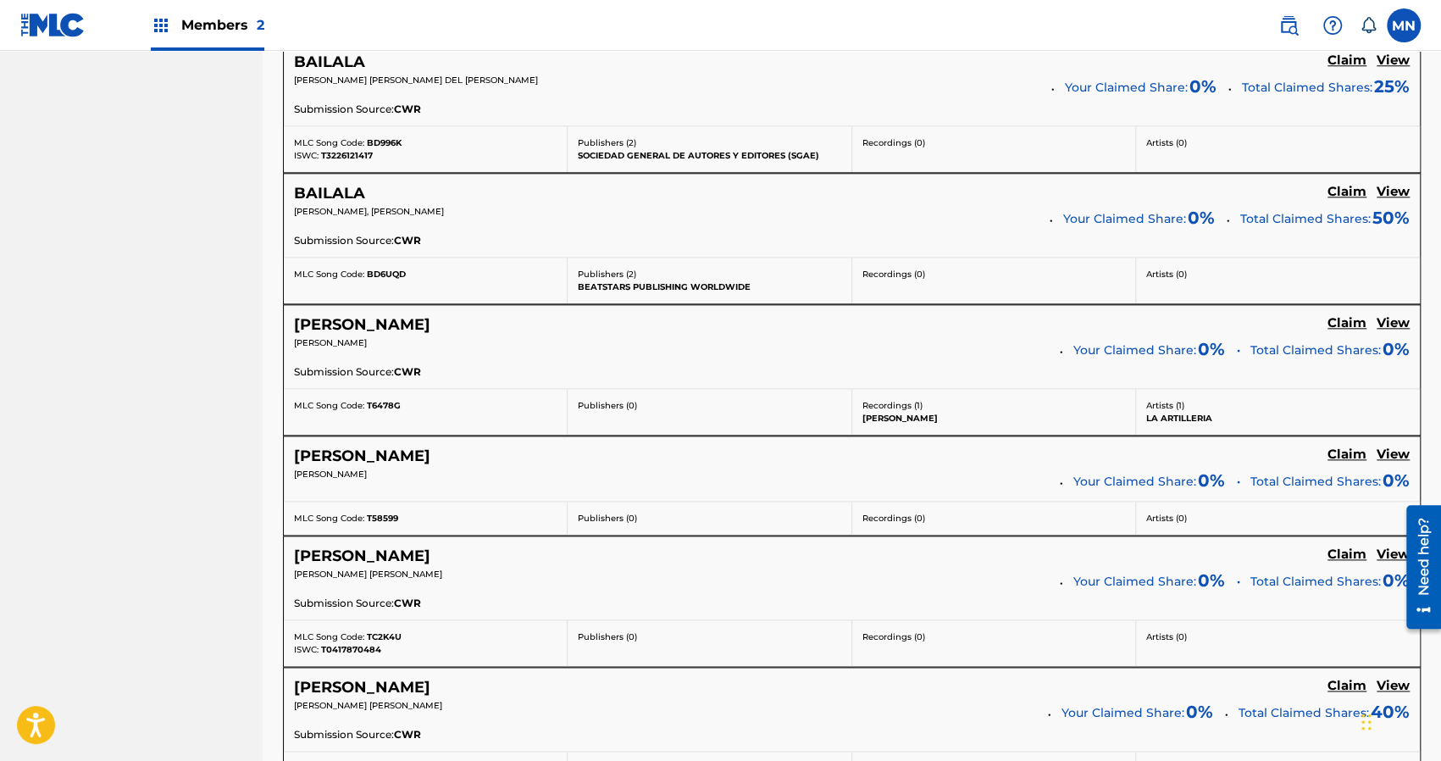
click at [637, 683] on div "[PERSON_NAME] Claim View" at bounding box center [852, 687] width 1116 height 19
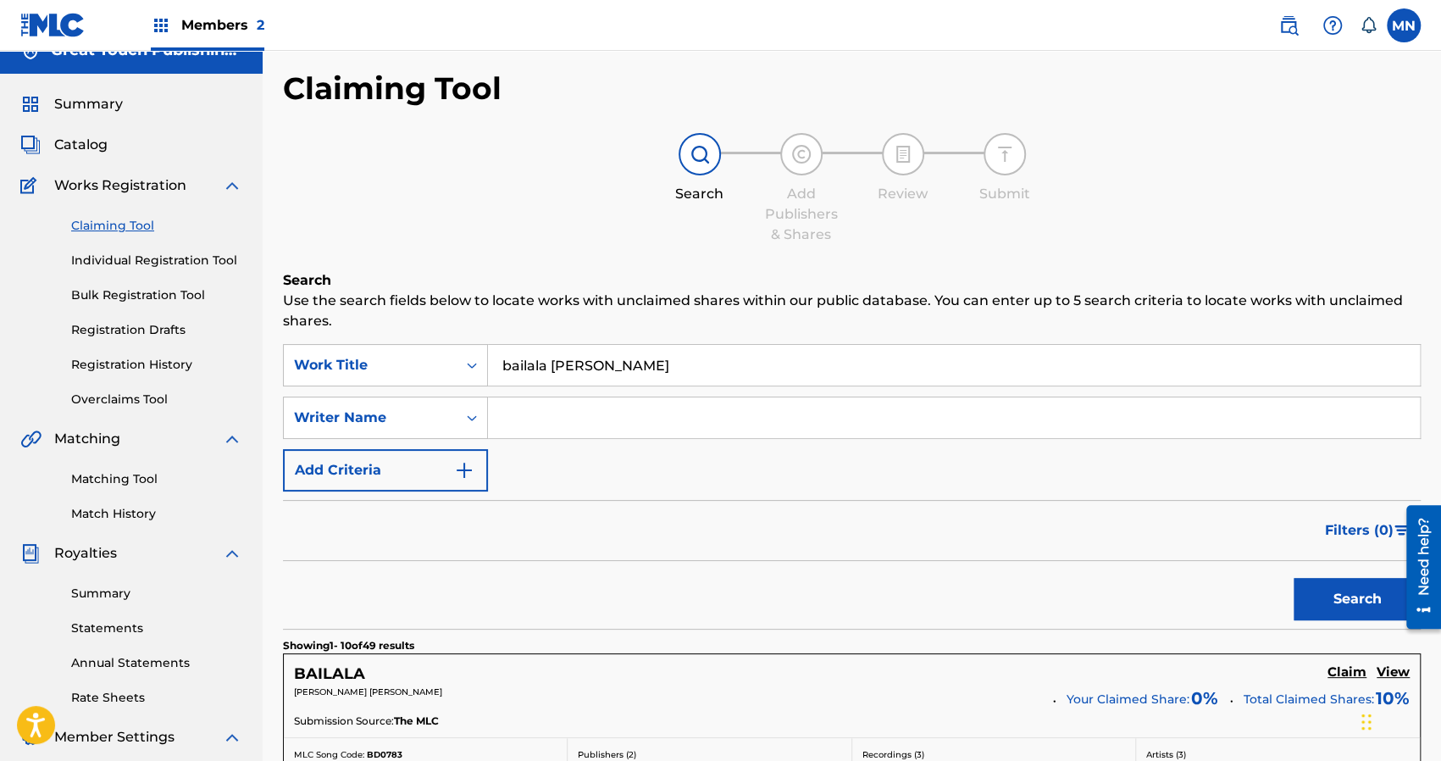
scroll to position [0, 0]
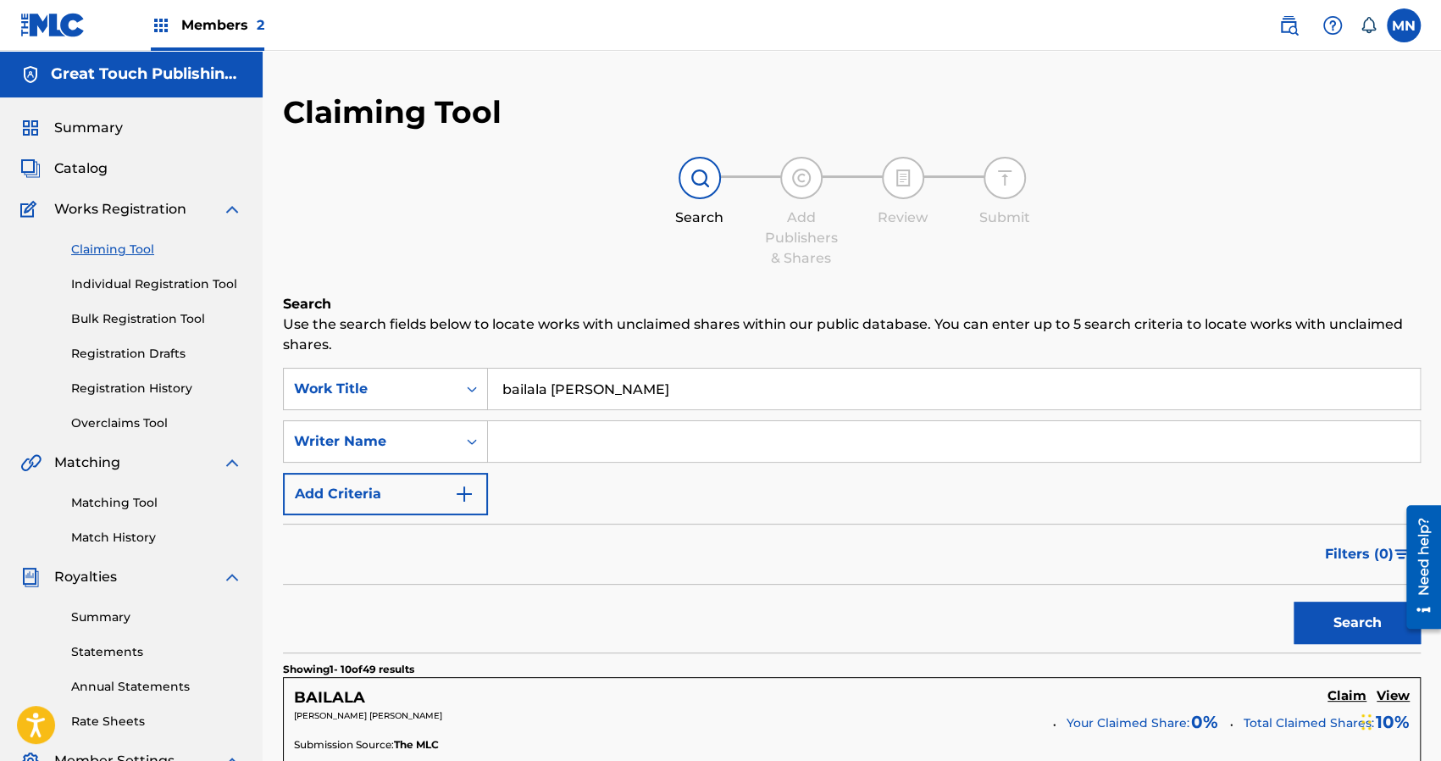
click at [611, 407] on input "bailala [PERSON_NAME]" at bounding box center [954, 389] width 932 height 41
type input "b"
click at [1294, 602] on button "Search" at bounding box center [1357, 623] width 127 height 42
click at [707, 608] on div "Search" at bounding box center [852, 619] width 1138 height 68
click at [663, 394] on input "a bailar a cantar a reir" at bounding box center [954, 389] width 932 height 41
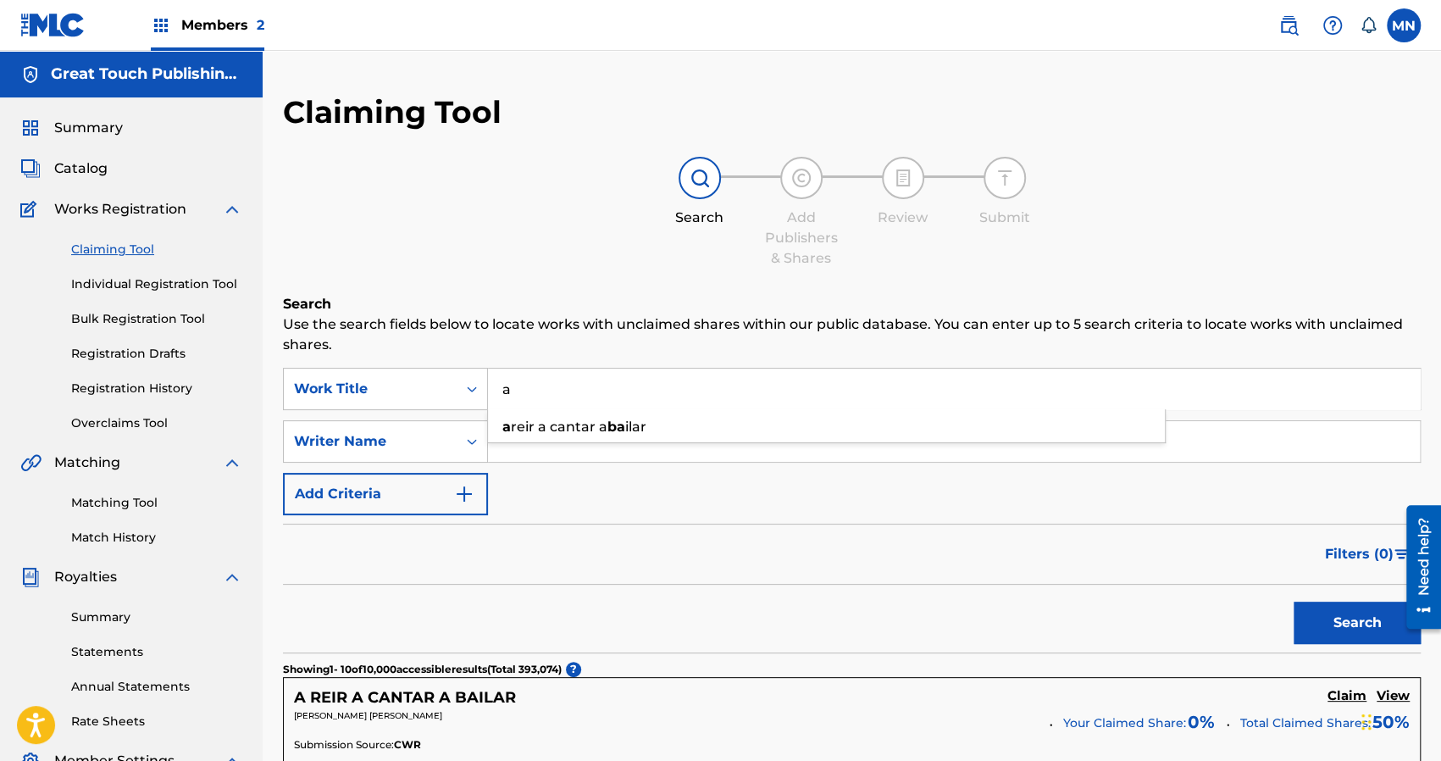
type input "a"
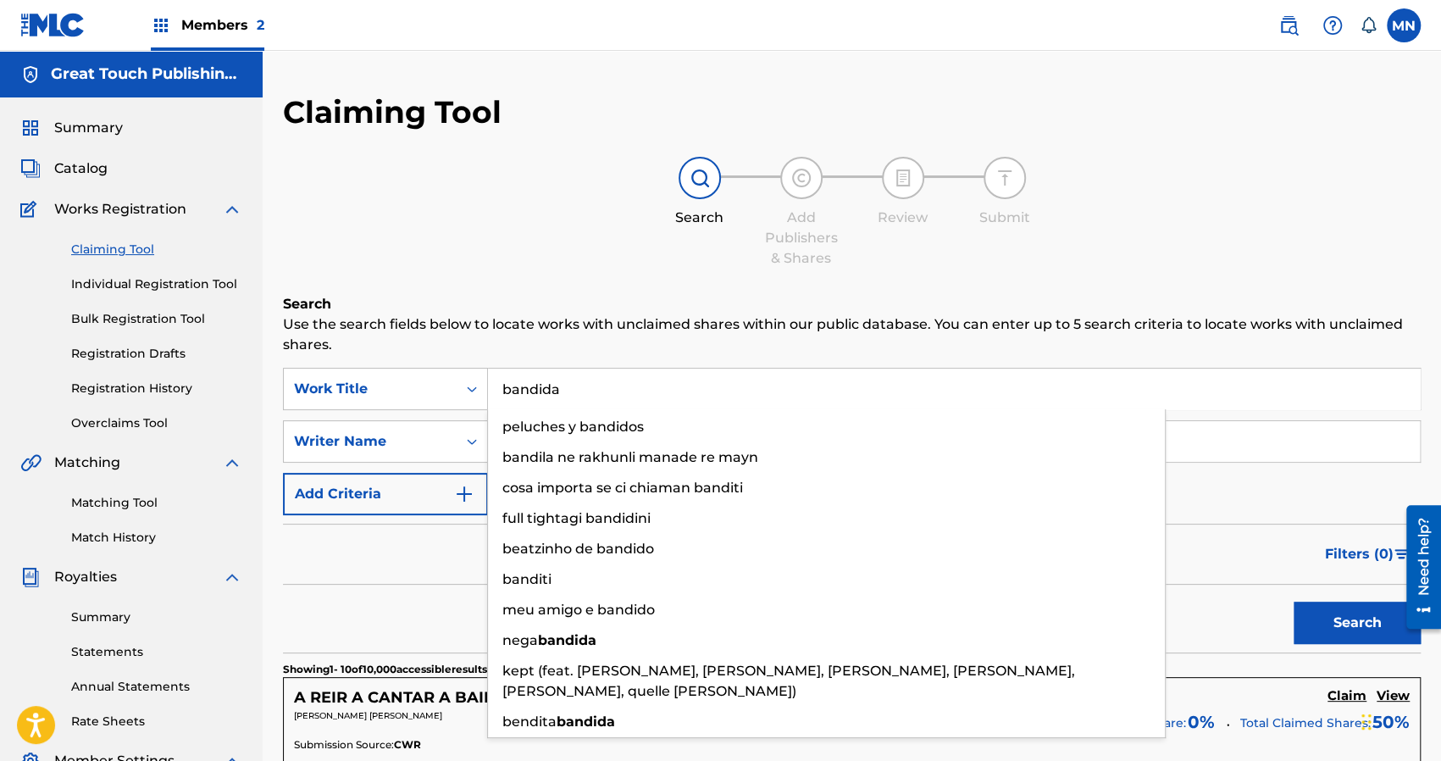
type input "bandida"
click at [1294, 602] on button "Search" at bounding box center [1357, 623] width 127 height 42
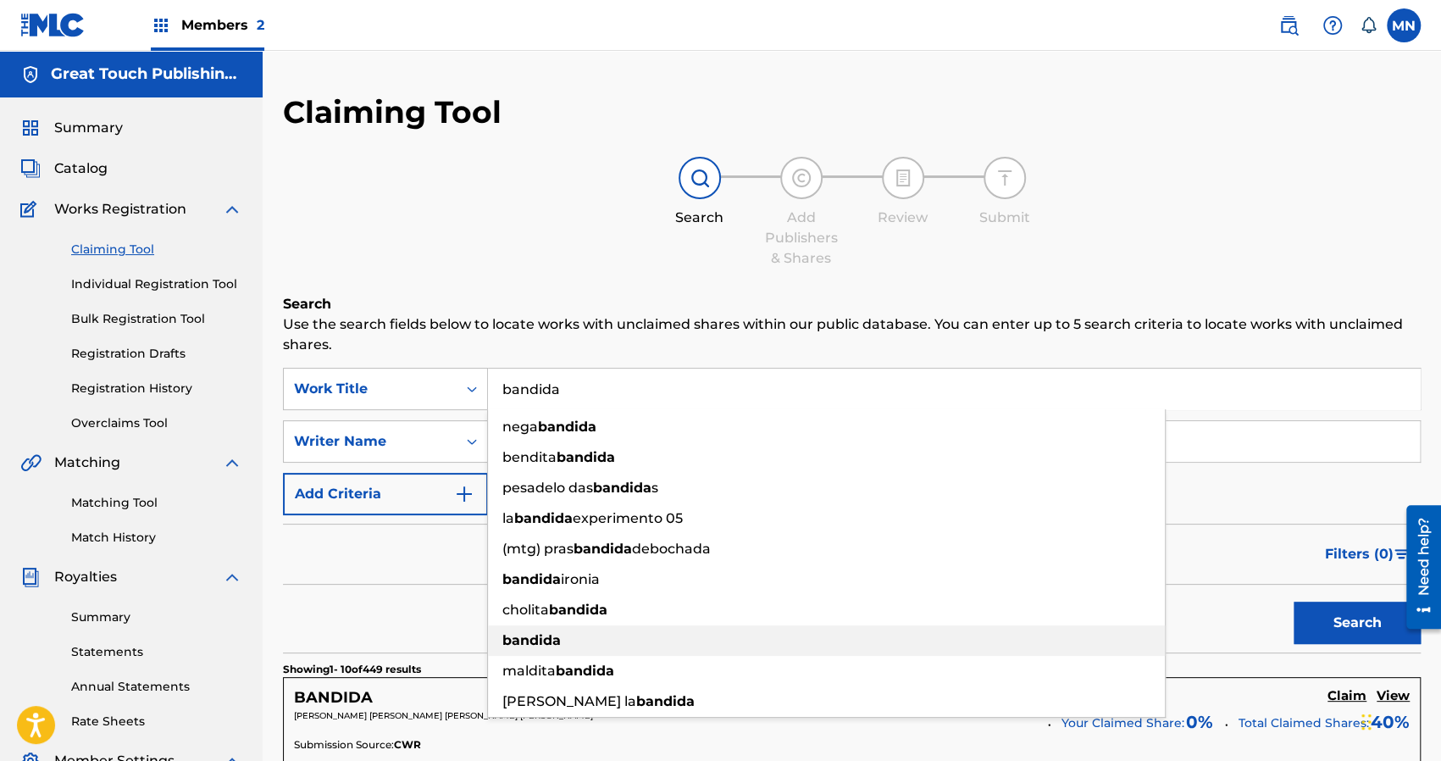
click at [536, 637] on strong "bandida" at bounding box center [532, 640] width 58 height 16
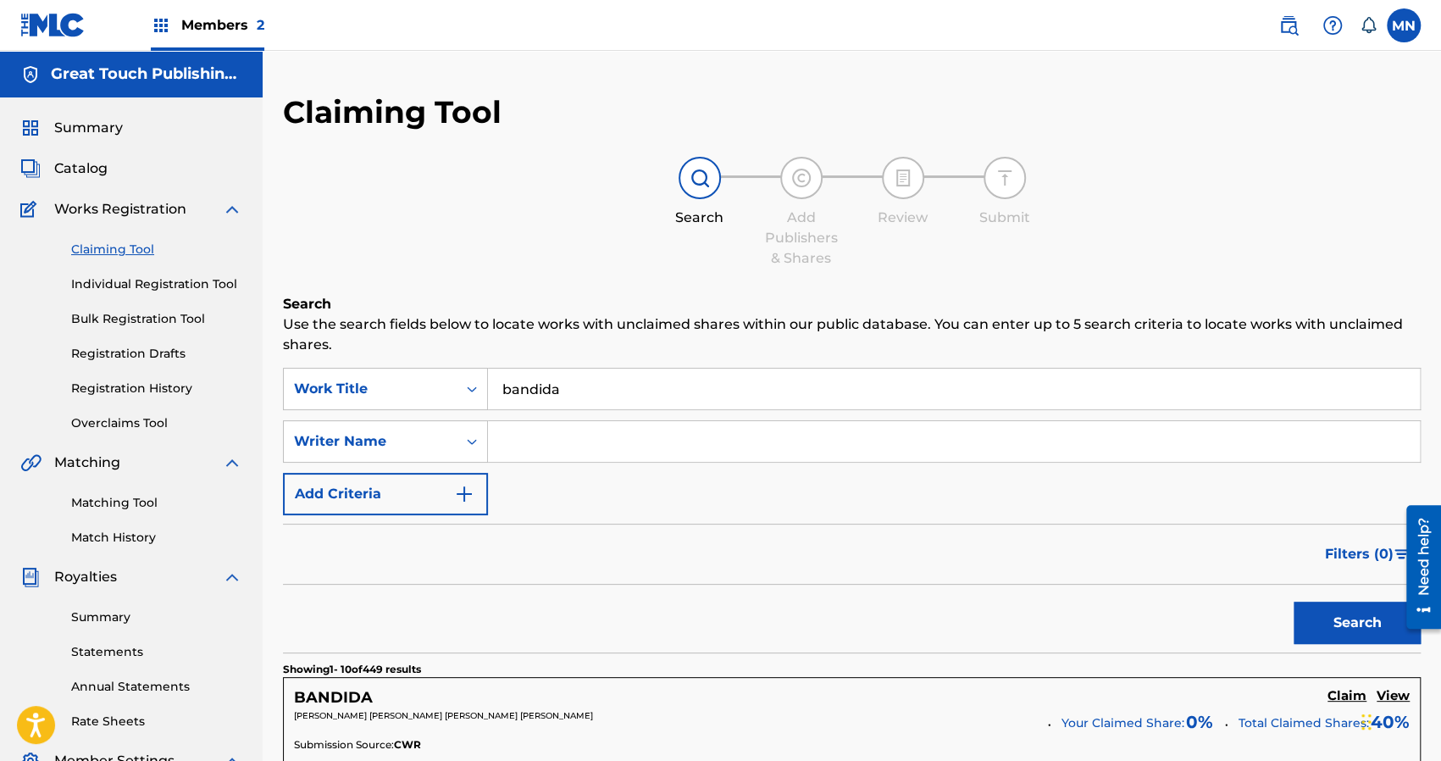
click at [536, 637] on div "Search" at bounding box center [852, 619] width 1138 height 68
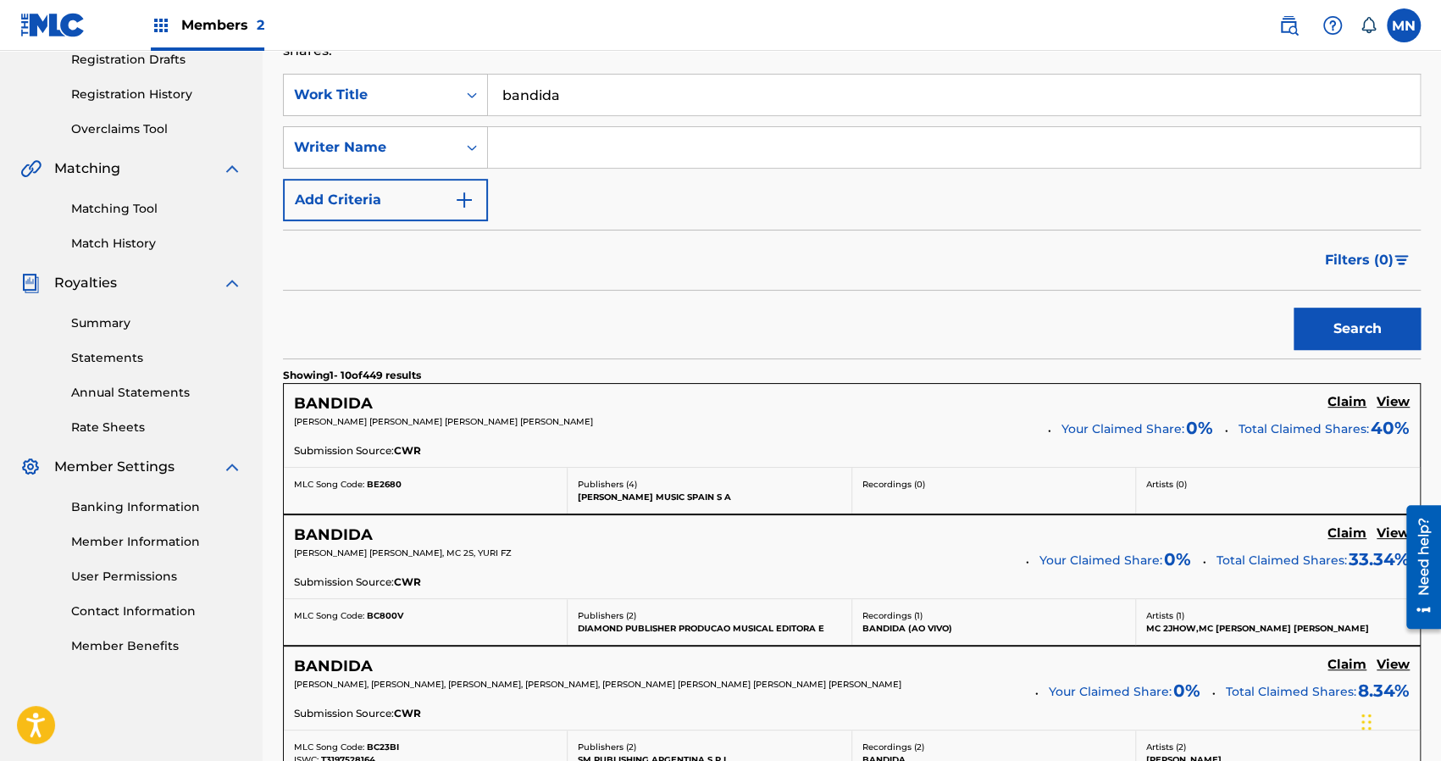
scroll to position [305, 0]
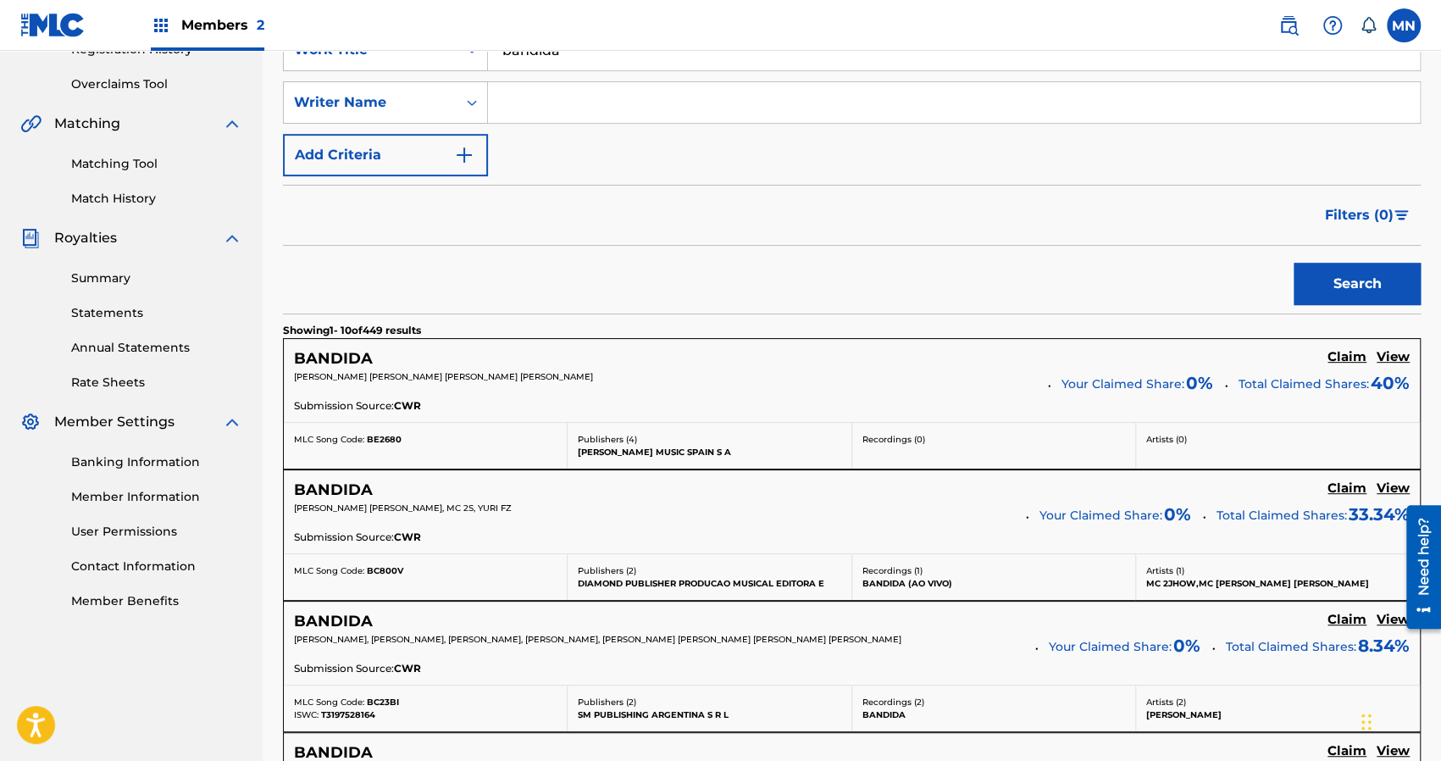
click at [536, 637] on span "[PERSON_NAME], [PERSON_NAME], [PERSON_NAME], [PERSON_NAME], [PERSON_NAME] [PERS…" at bounding box center [598, 639] width 608 height 11
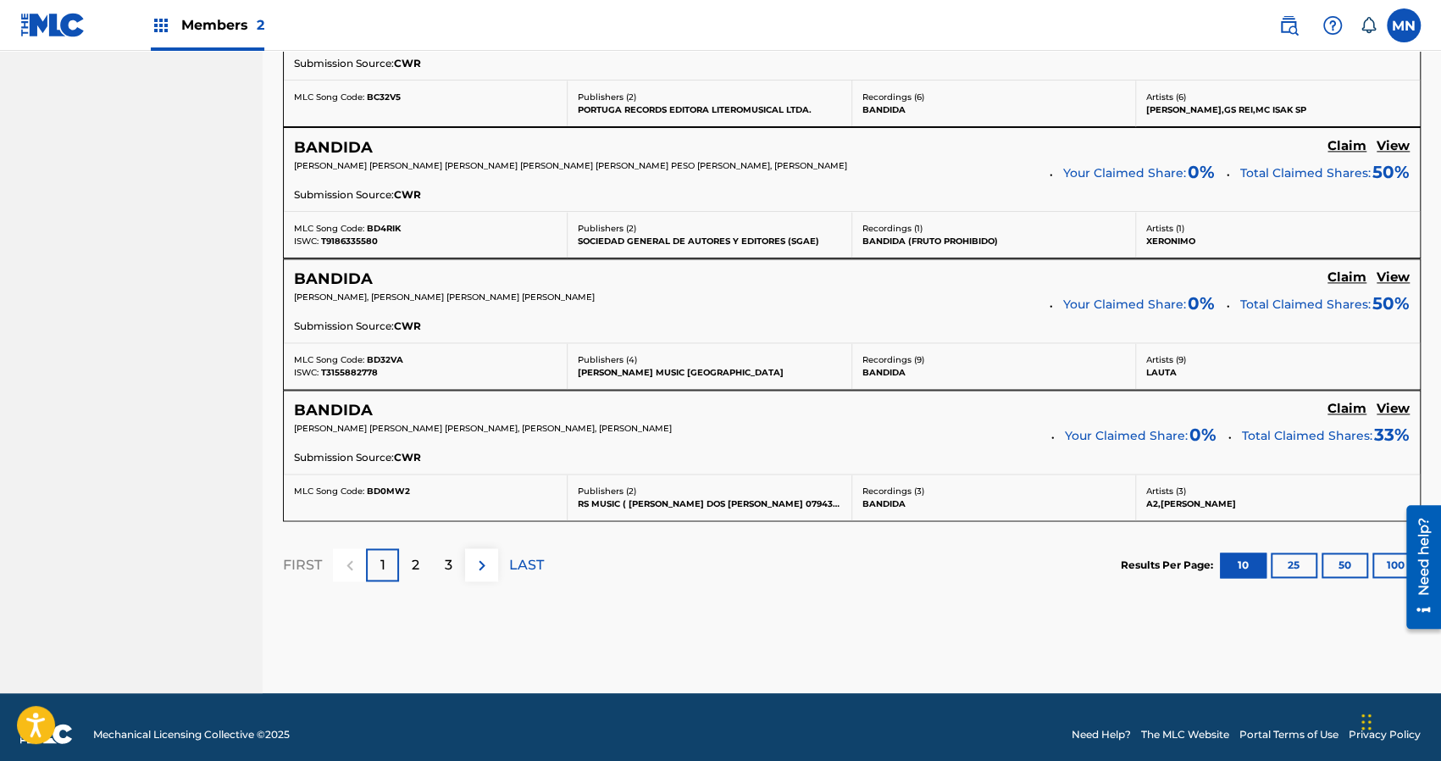
scroll to position [1475, 0]
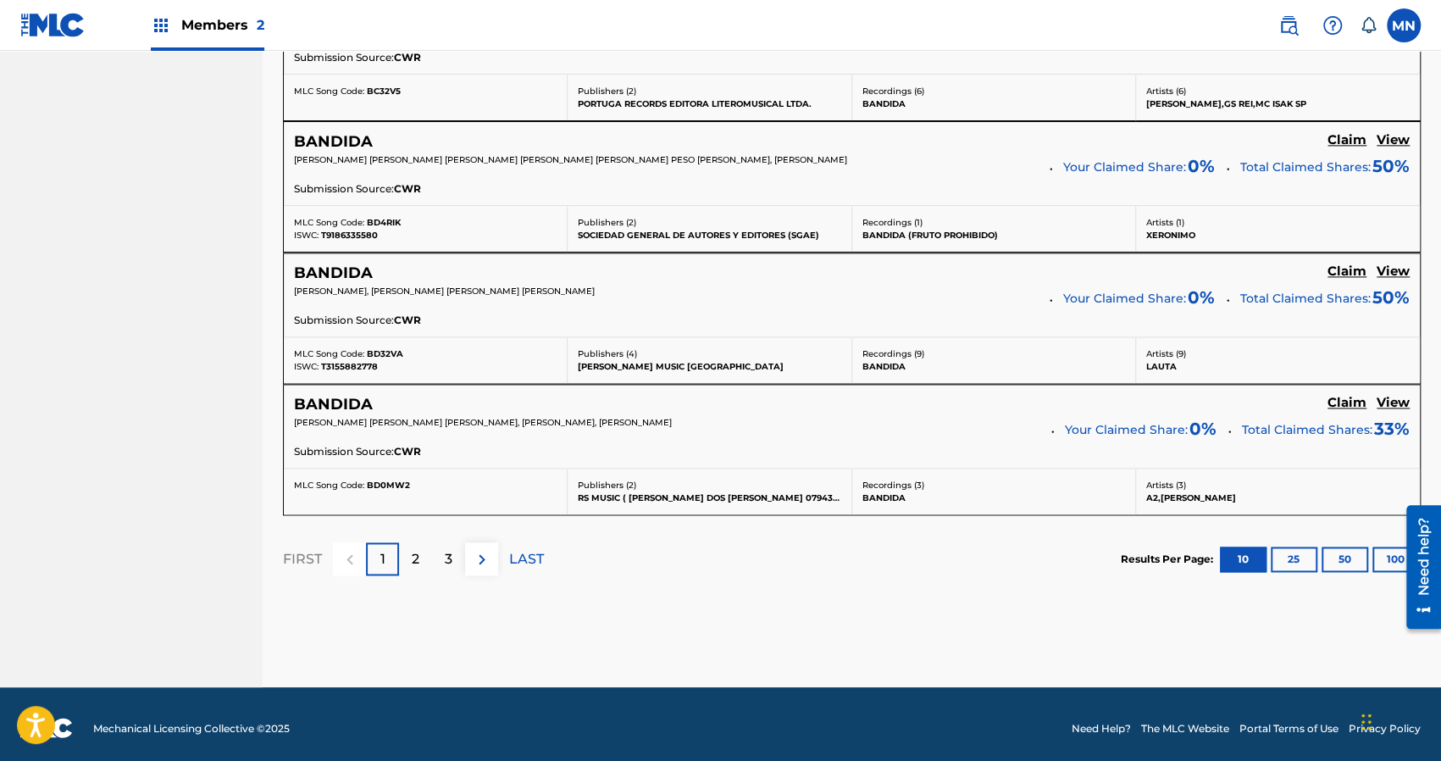
click at [428, 545] on div "2" at bounding box center [415, 558] width 33 height 33
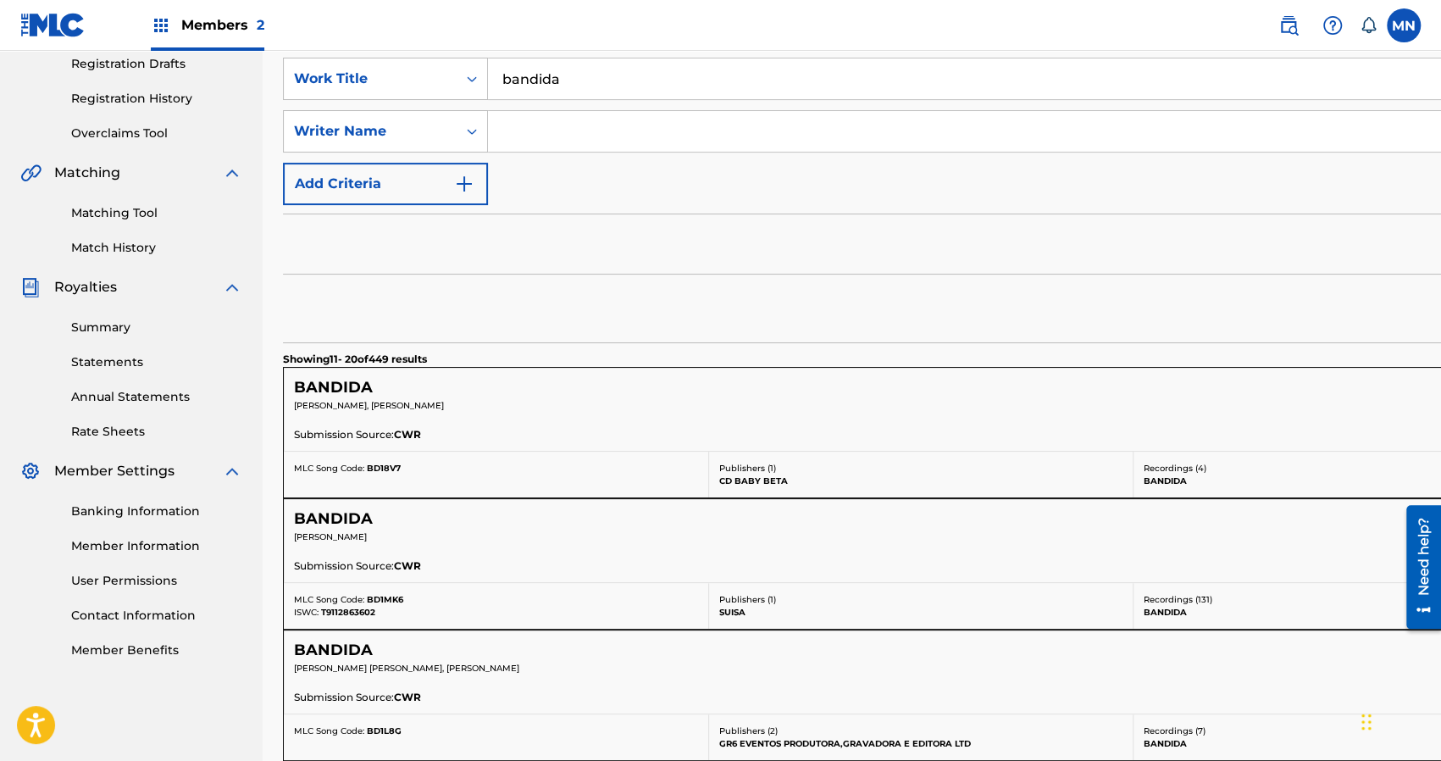
scroll to position [1453, 0]
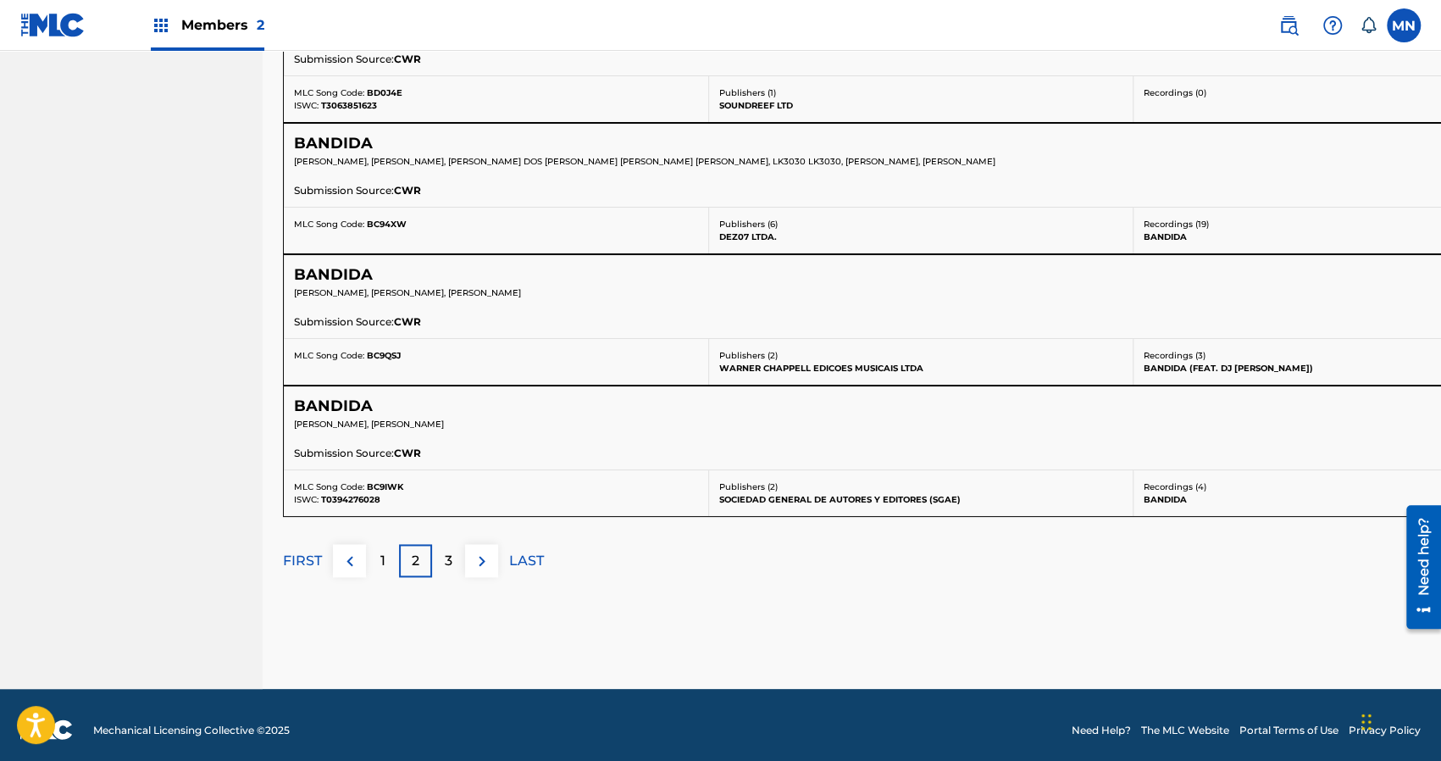
click at [412, 553] on p "2" at bounding box center [416, 561] width 8 height 20
click at [449, 551] on p "3" at bounding box center [449, 561] width 8 height 20
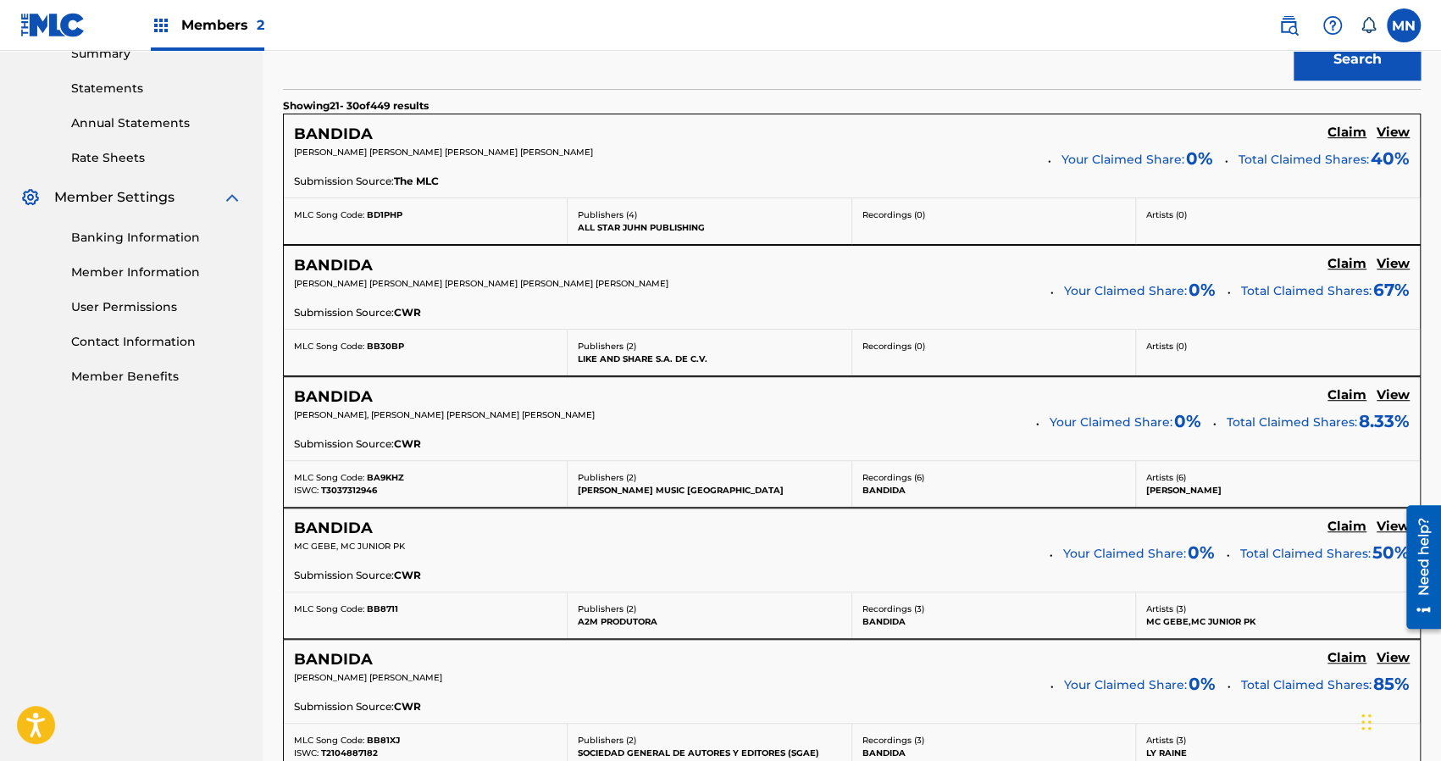
scroll to position [525, 0]
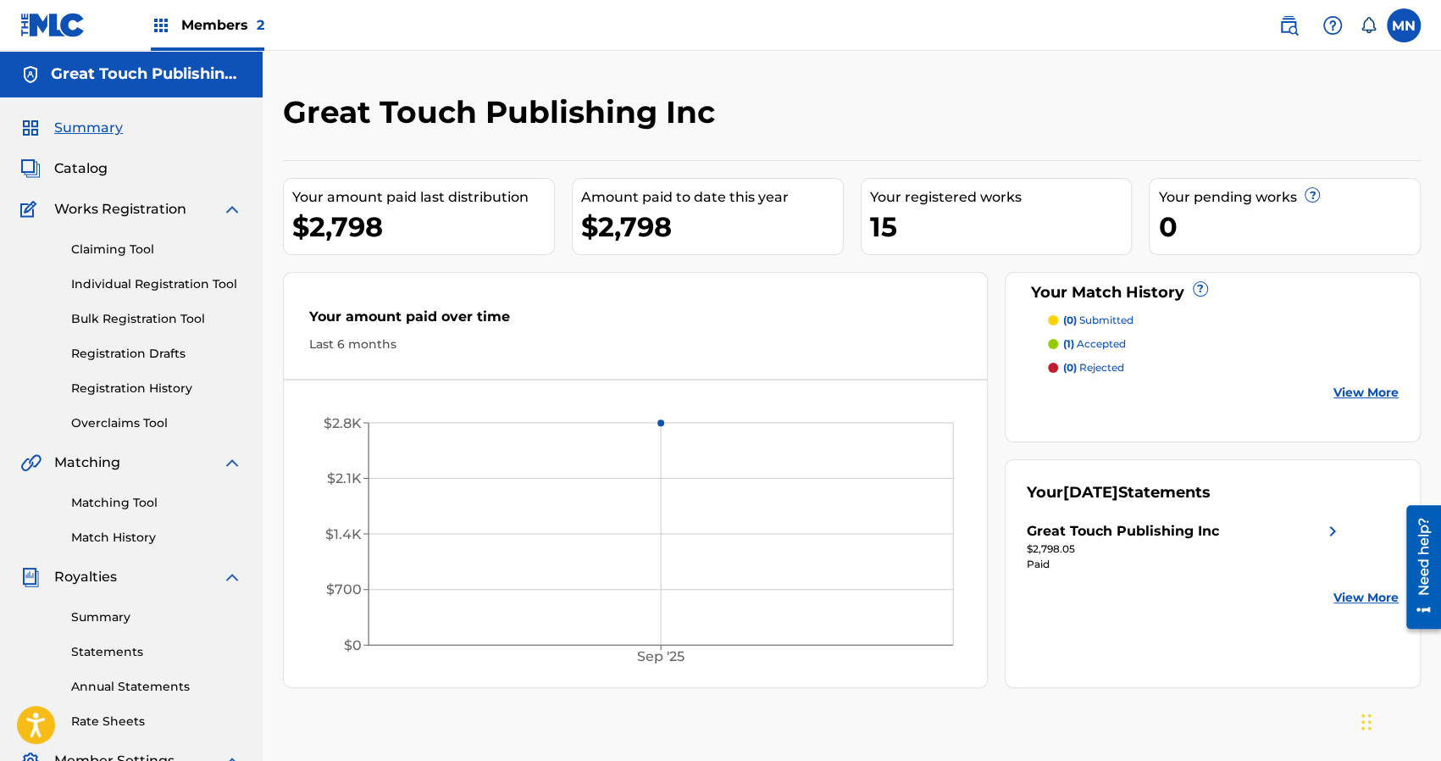
click at [93, 247] on link "Claiming Tool" at bounding box center [156, 250] width 171 height 18
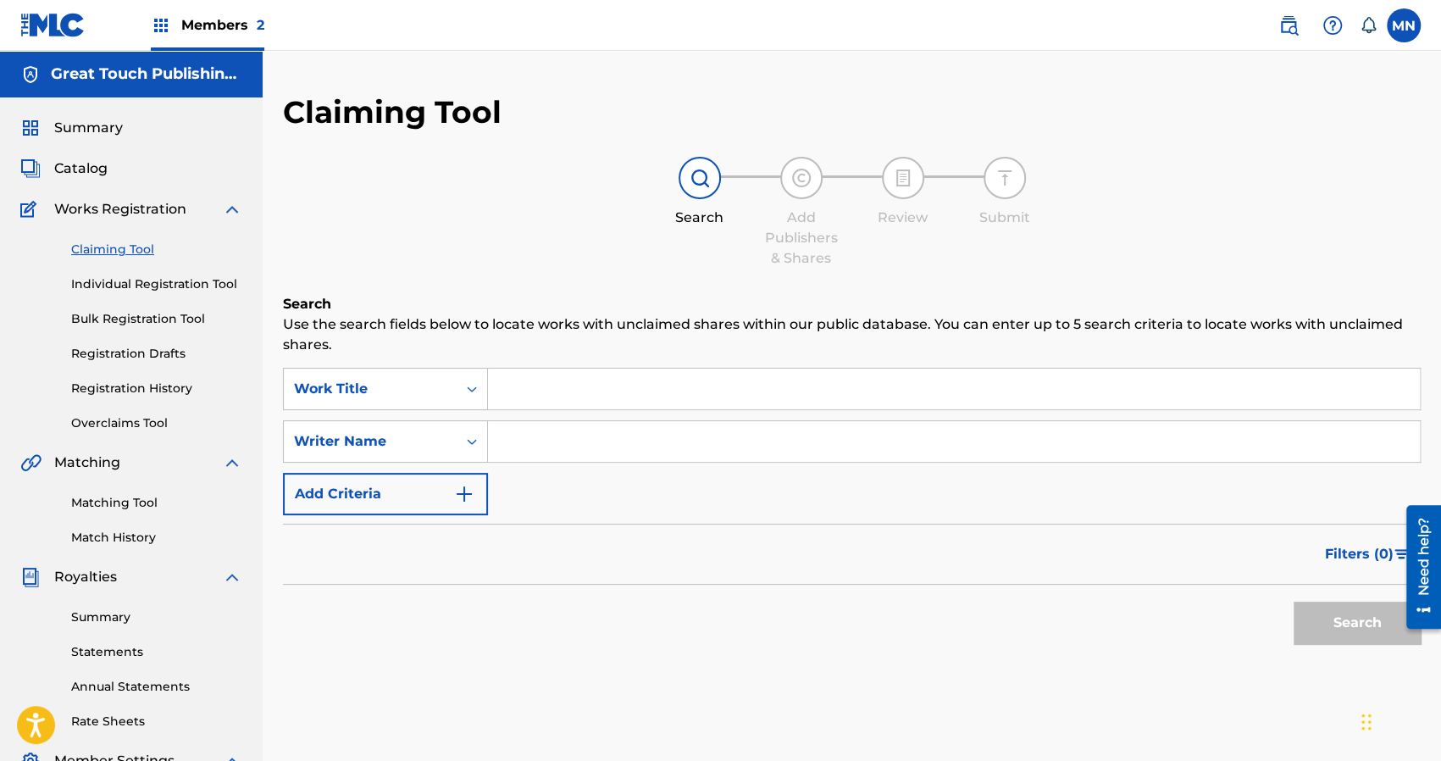
click at [514, 400] on input "Search Form" at bounding box center [954, 389] width 932 height 41
click at [1294, 602] on button "Search" at bounding box center [1357, 623] width 127 height 42
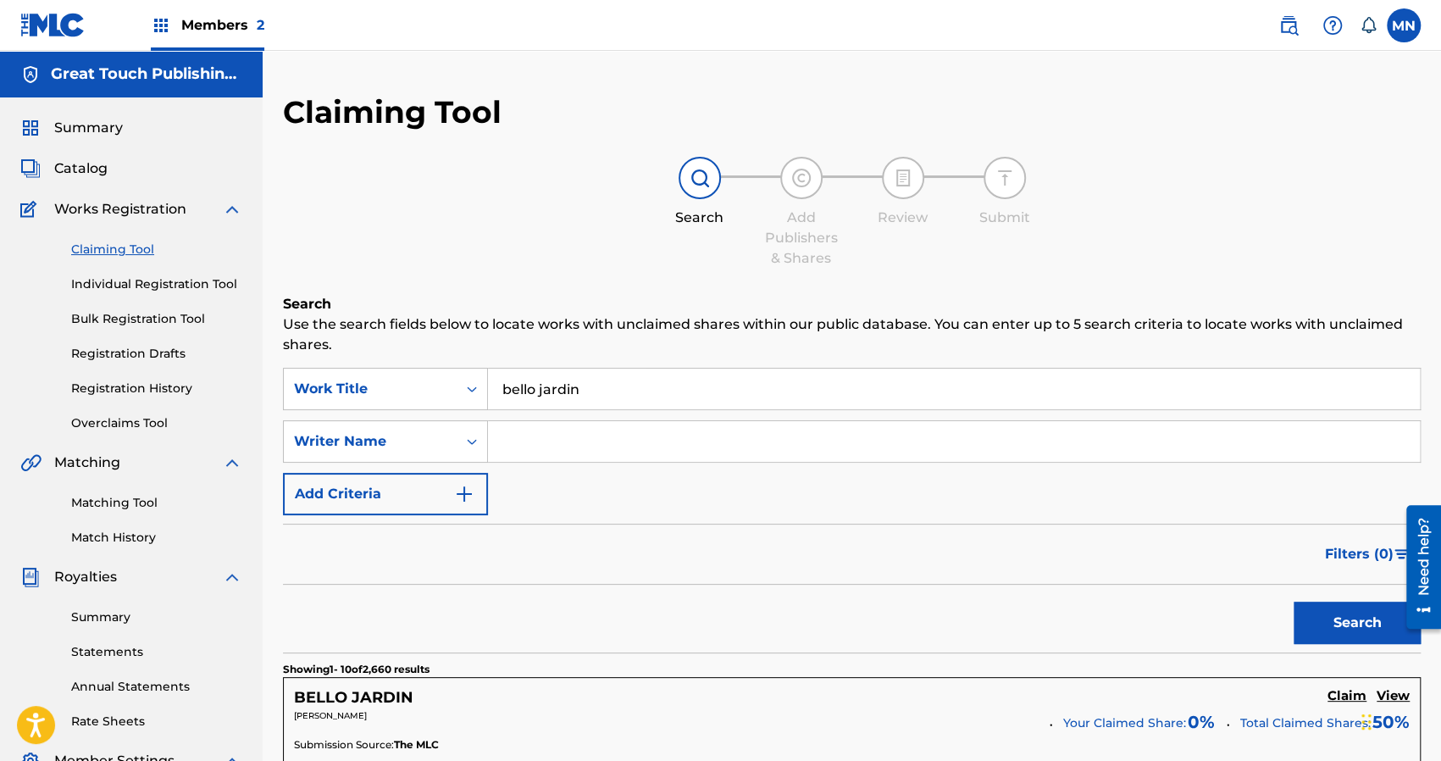
click at [604, 542] on div "Filters ( 0 )" at bounding box center [852, 554] width 1138 height 61
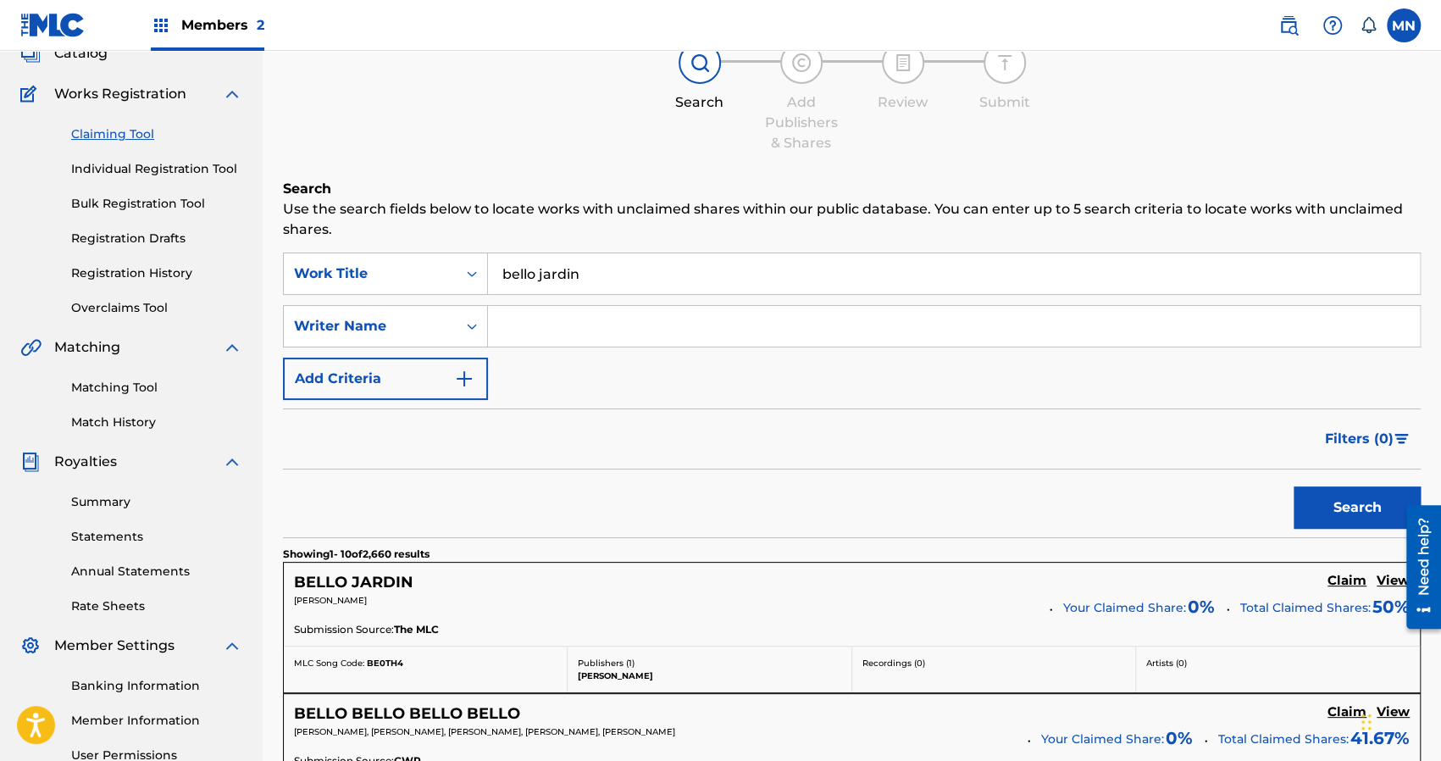
scroll to position [34, 0]
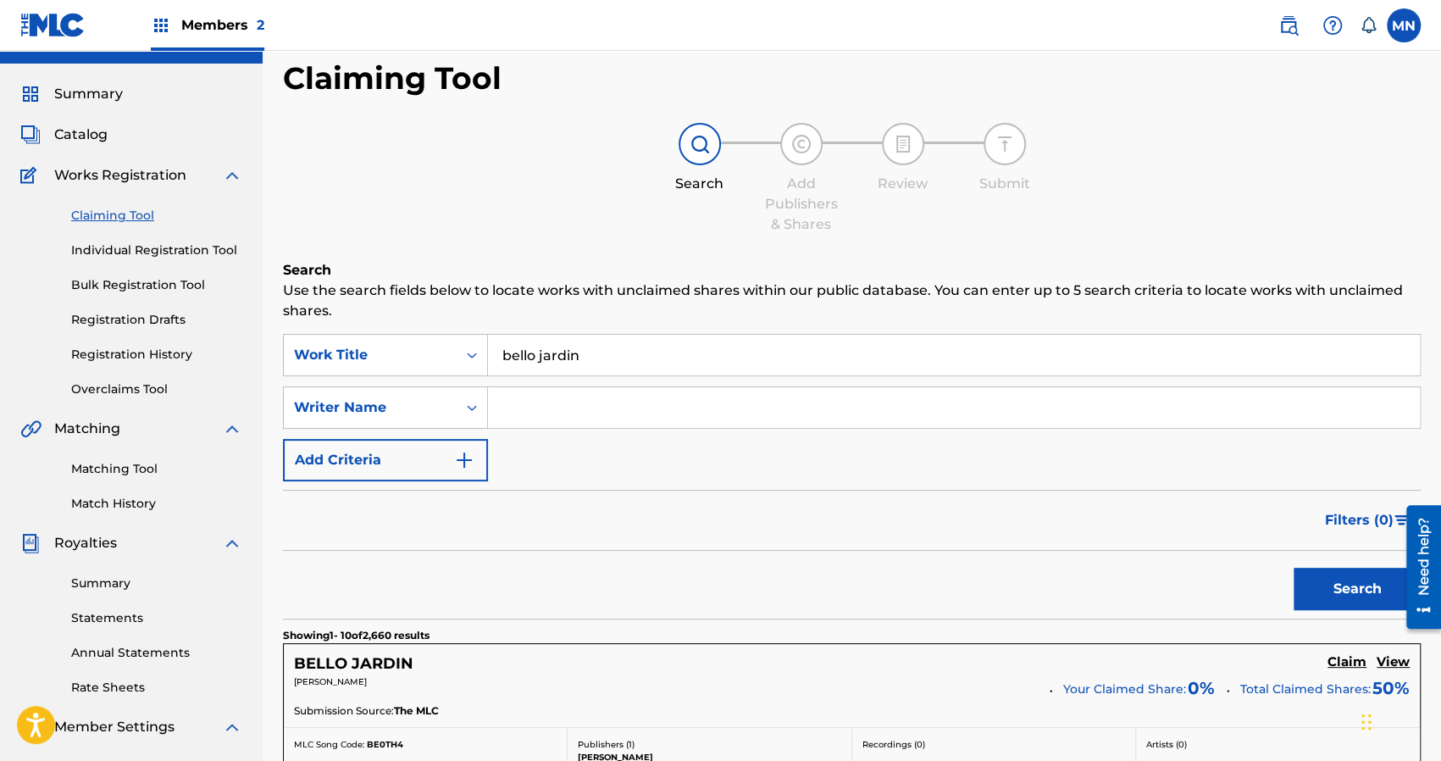
click at [605, 370] on input "bello jardin" at bounding box center [954, 355] width 932 height 41
type input "b"
click at [1294, 568] on button "Search" at bounding box center [1357, 589] width 127 height 42
click at [663, 382] on div "SearchWithCriteriad7fb7818-f453-4d57-9ea8-a54e955d01c3 Work Title bazucazos ver…" at bounding box center [852, 407] width 1138 height 147
click at [642, 357] on input "bazucazos verdes" at bounding box center [954, 355] width 932 height 41
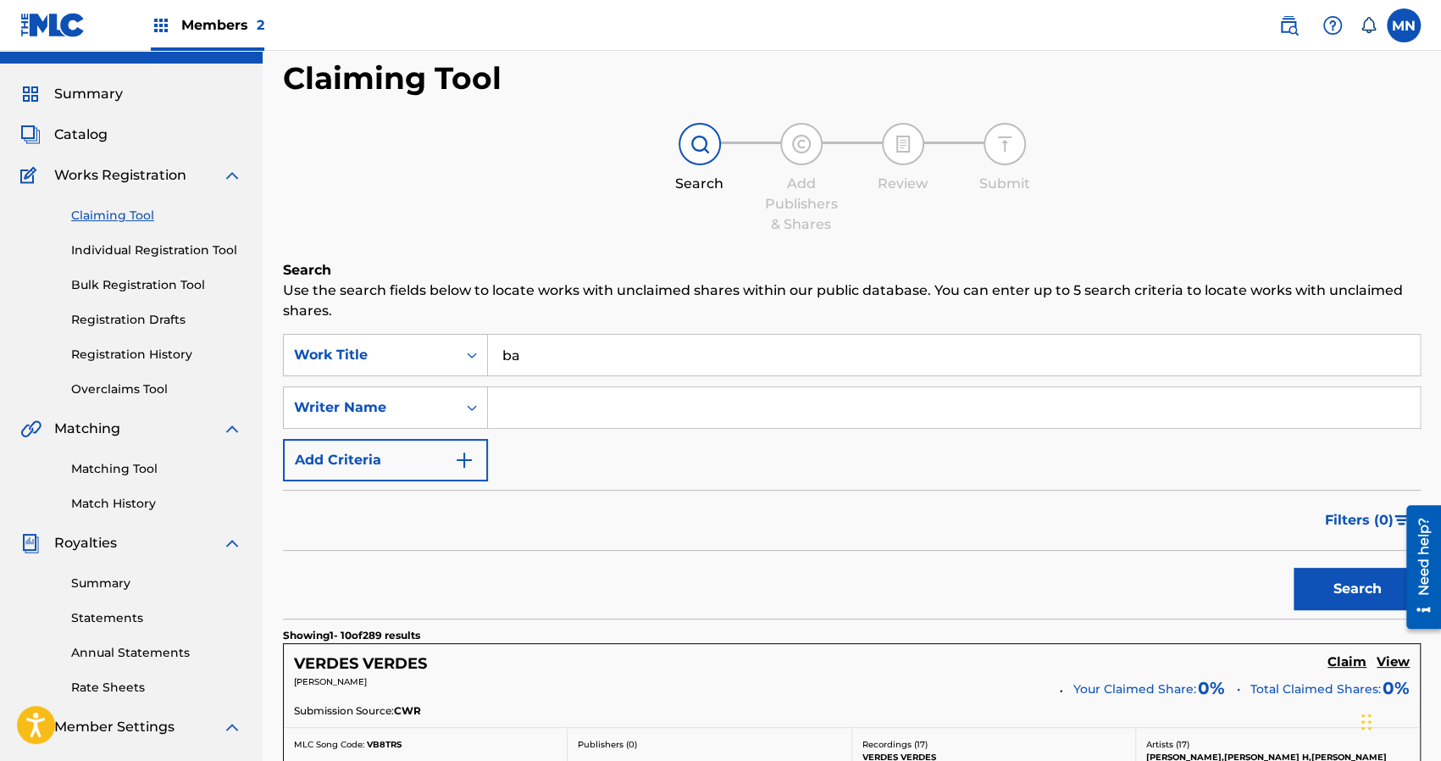
type input "b"
type input "busco un amorcito"
click at [1294, 568] on button "Search" at bounding box center [1357, 589] width 127 height 42
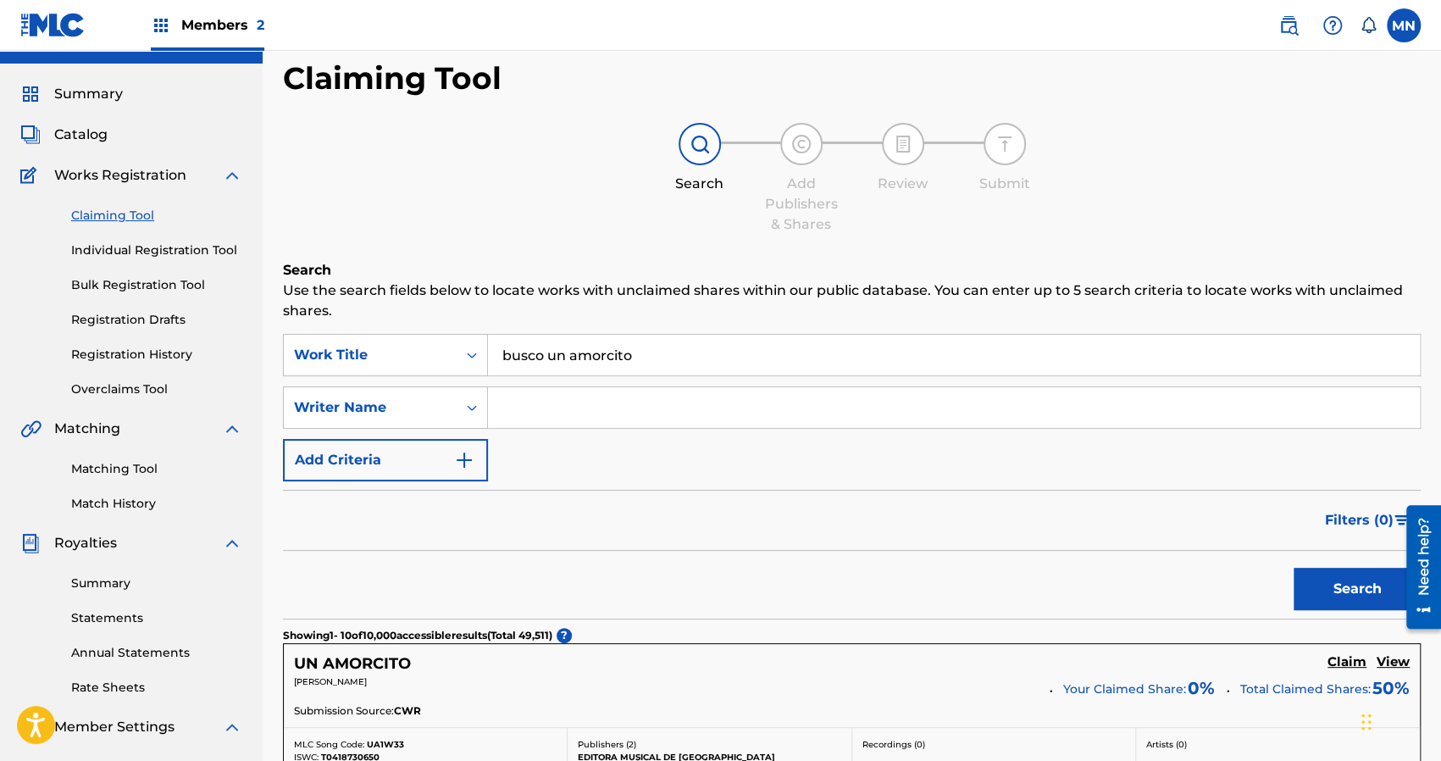
click at [723, 603] on div "Search" at bounding box center [852, 585] width 1138 height 68
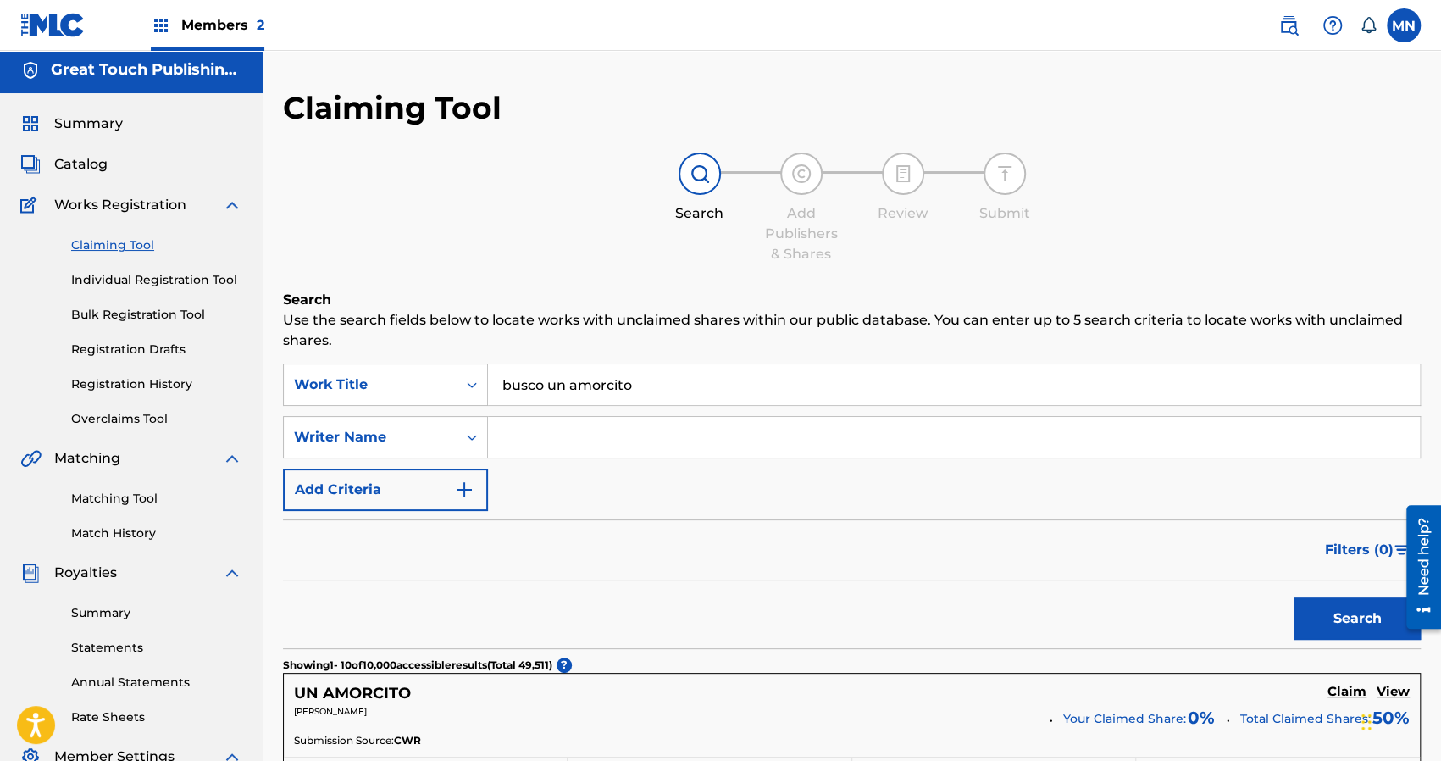
scroll to position [0, 0]
